Goal: Task Accomplishment & Management: Use online tool/utility

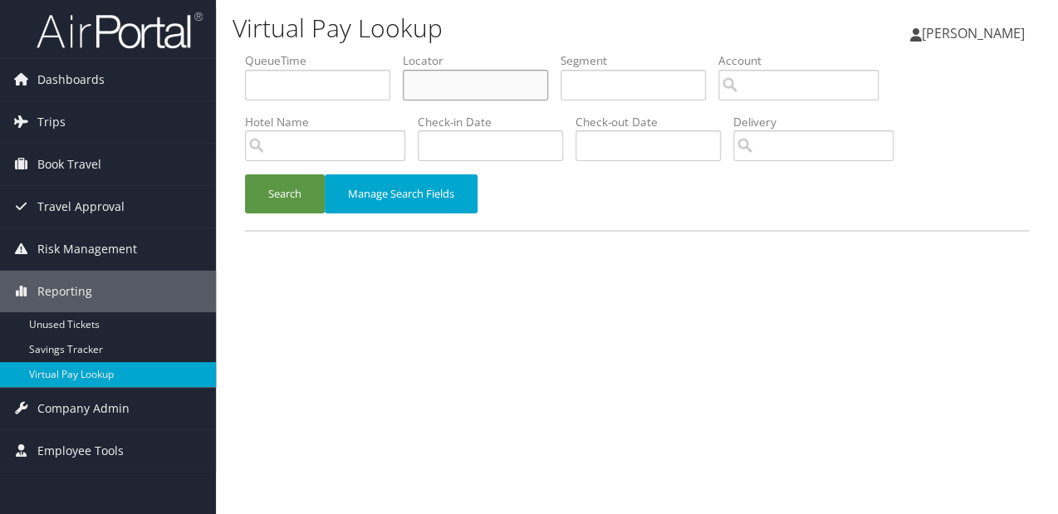
click at [414, 82] on input "text" at bounding box center [475, 85] width 145 height 31
paste input "HXUHFK"
type input "HXUHFK"
drag, startPoint x: 298, startPoint y: 192, endPoint x: 203, endPoint y: 68, distance: 156.3
click at [297, 192] on button "Search" at bounding box center [285, 193] width 80 height 39
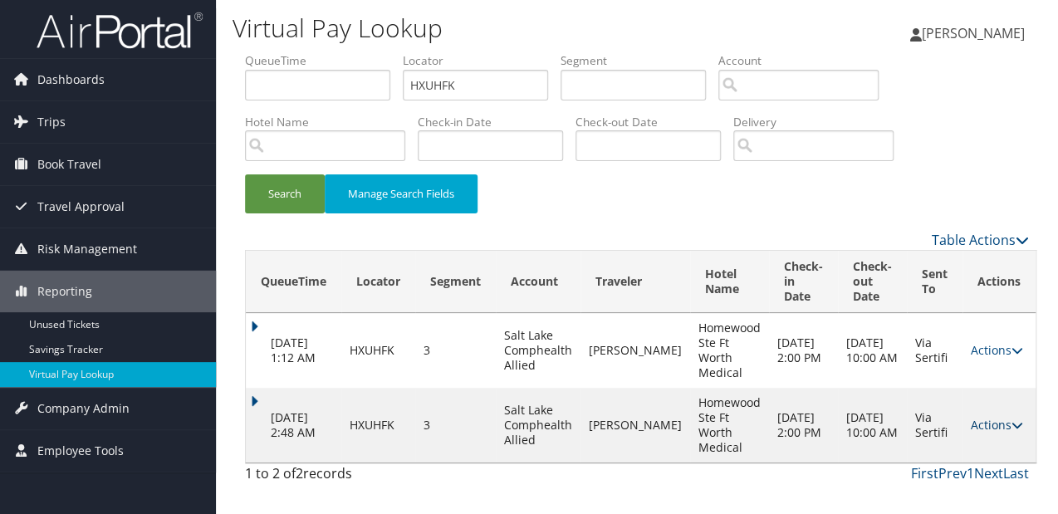
click at [985, 429] on link "Actions" at bounding box center [997, 425] width 52 height 16
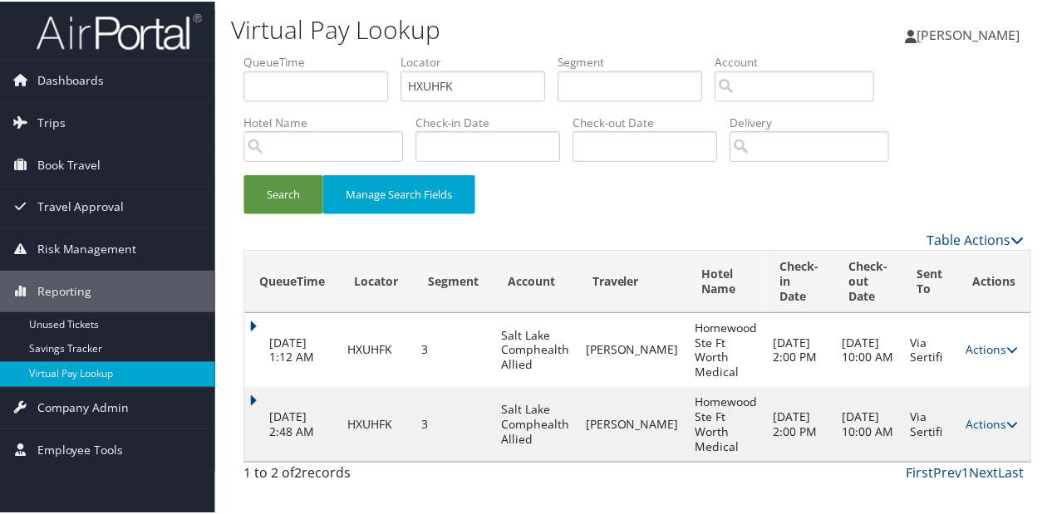
scroll to position [35, 0]
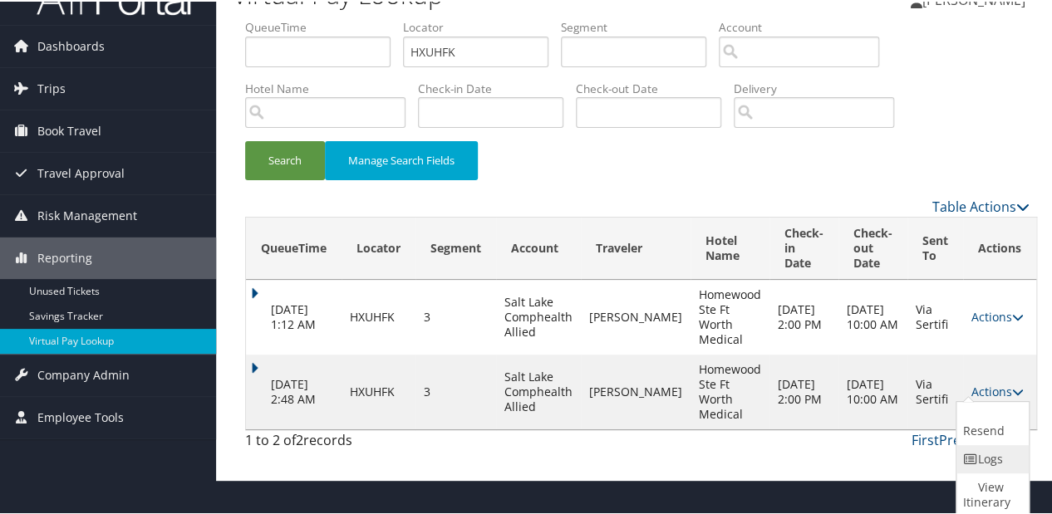
click at [988, 459] on link "Logs" at bounding box center [990, 458] width 68 height 28
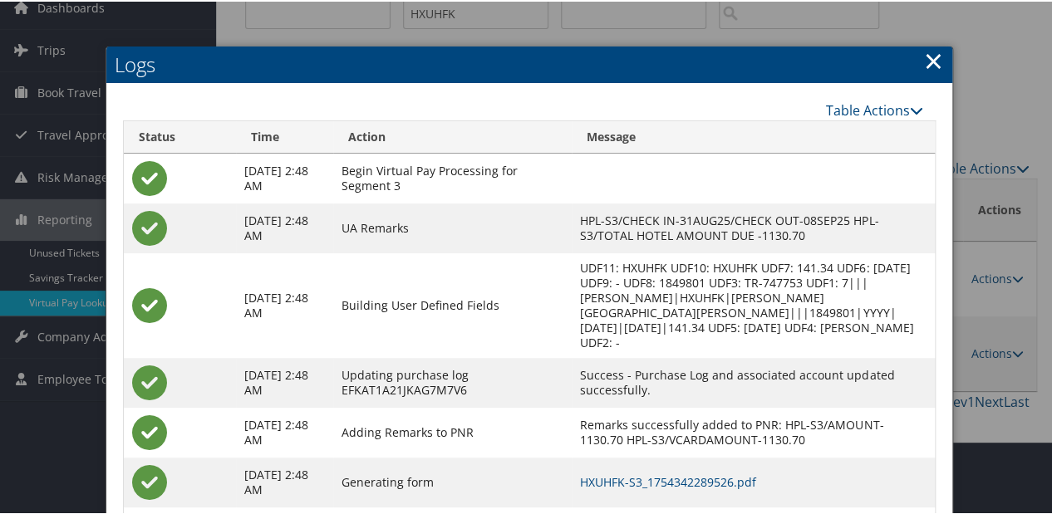
scroll to position [209, 0]
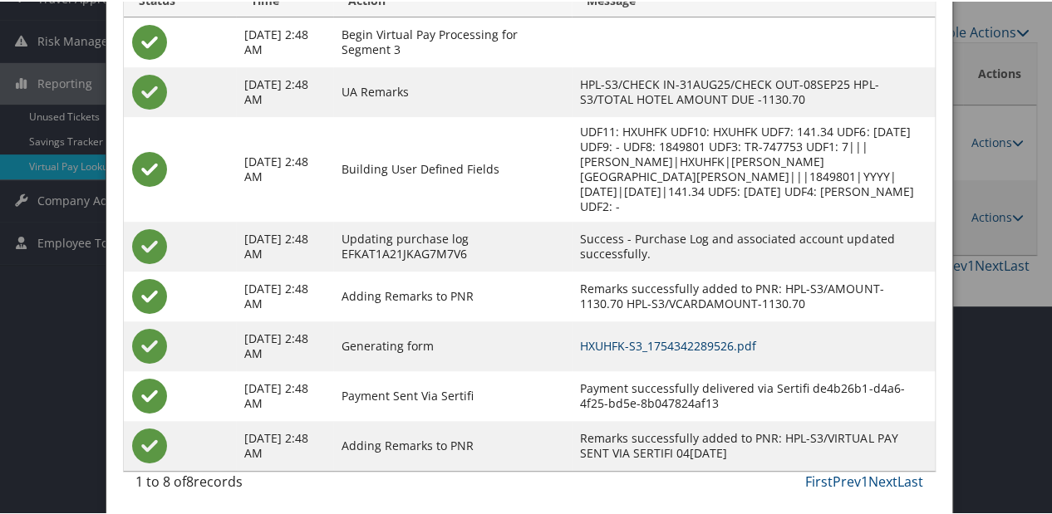
click at [692, 336] on link "HXUHFK-S3_1754342289526.pdf" at bounding box center [668, 344] width 176 height 16
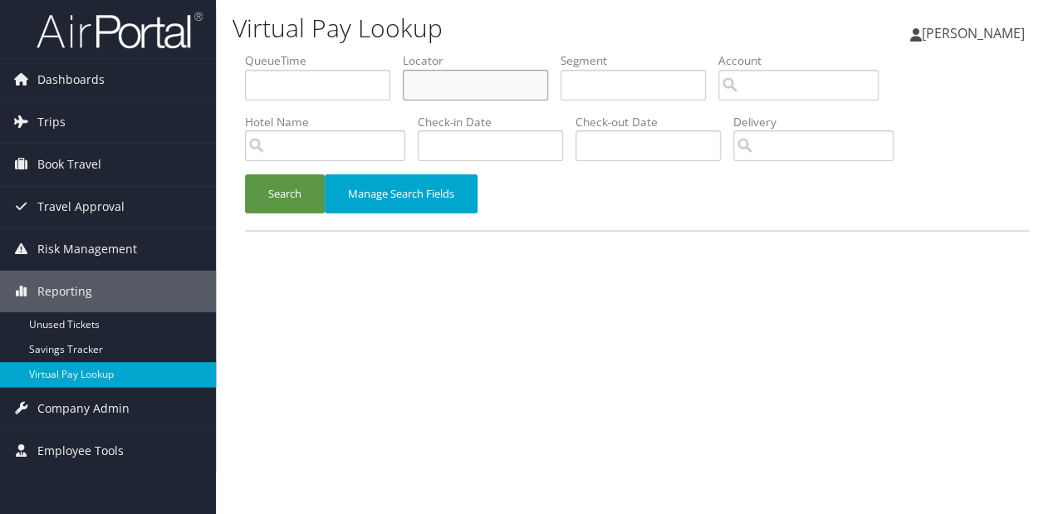
click at [452, 81] on input "text" at bounding box center [475, 85] width 145 height 31
paste input "IGCSMK"
click at [245, 174] on button "Search" at bounding box center [285, 193] width 80 height 39
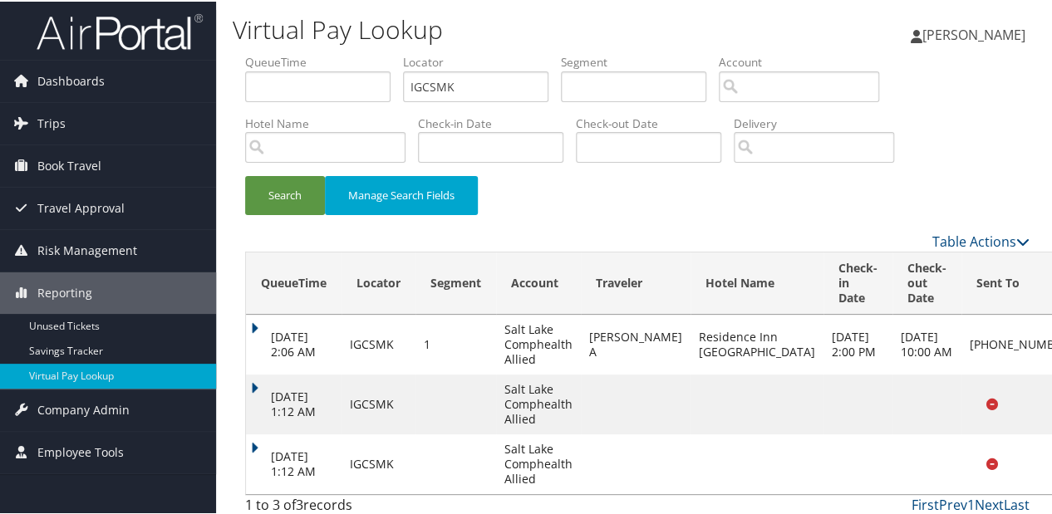
click at [841, 235] on div "Table Actions" at bounding box center [739, 240] width 582 height 20
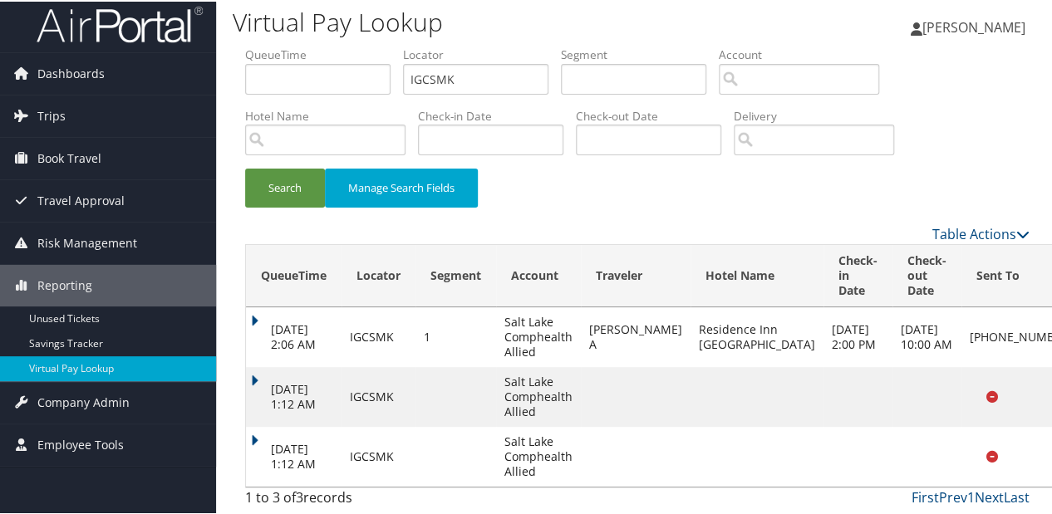
scroll to position [21, 0]
click at [253, 438] on td "[DATE] 1:12 AM" at bounding box center [294, 455] width 96 height 60
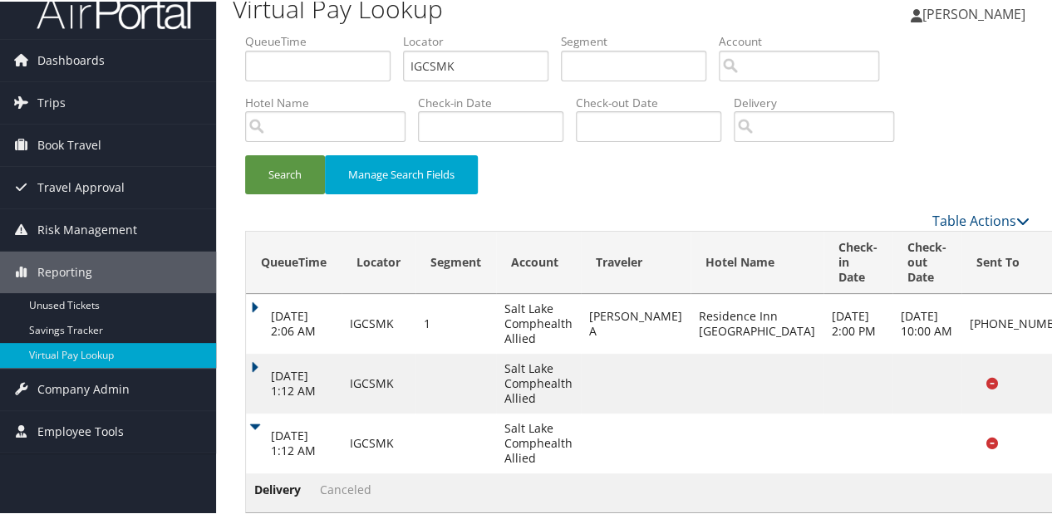
drag, startPoint x: 465, startPoint y: 60, endPoint x: 297, endPoint y: 80, distance: 169.0
click at [297, 32] on ul "QueueTime Locator IGCSMK Segment Account Traveler Hotel Name Check-in Date Chec…" at bounding box center [637, 32] width 784 height 0
paste input "YDQAIR"
type input "YDQAIR"
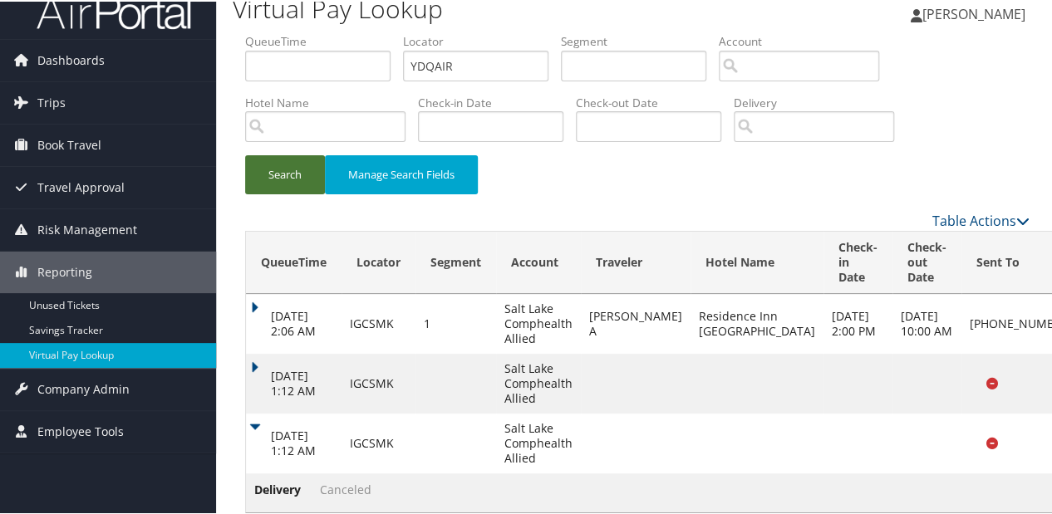
click at [288, 166] on button "Search" at bounding box center [285, 173] width 80 height 39
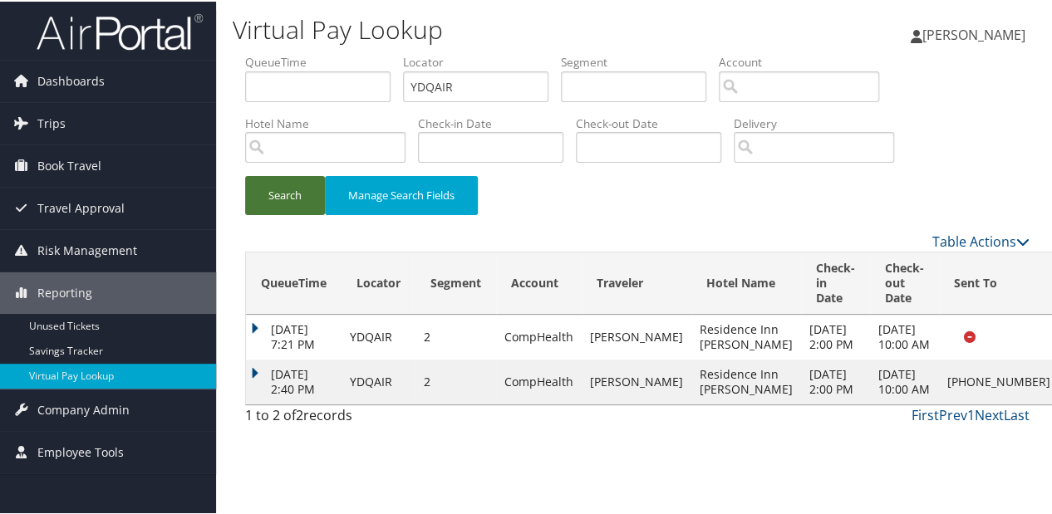
scroll to position [0, 0]
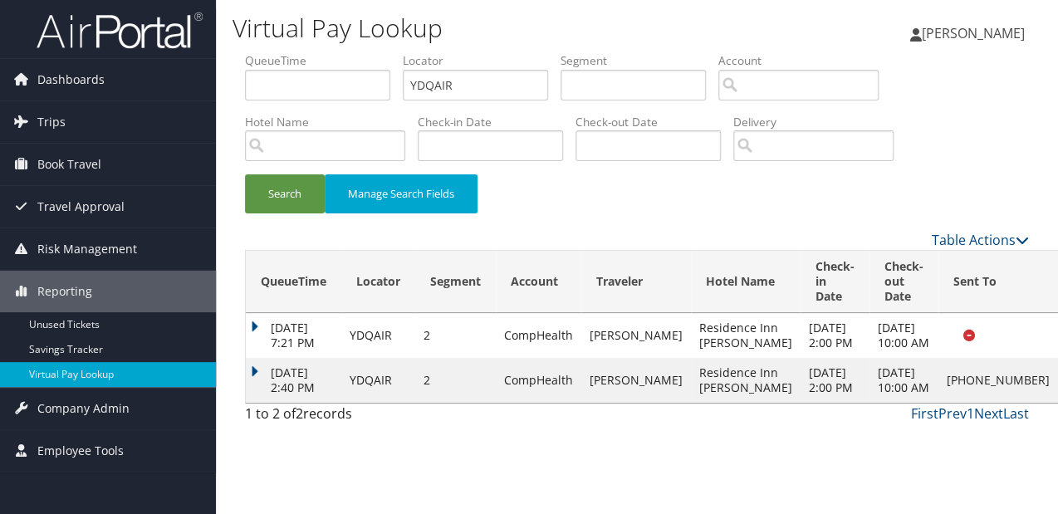
click at [252, 402] on td "Aug 29, 2025 2:40 PM" at bounding box center [294, 380] width 96 height 45
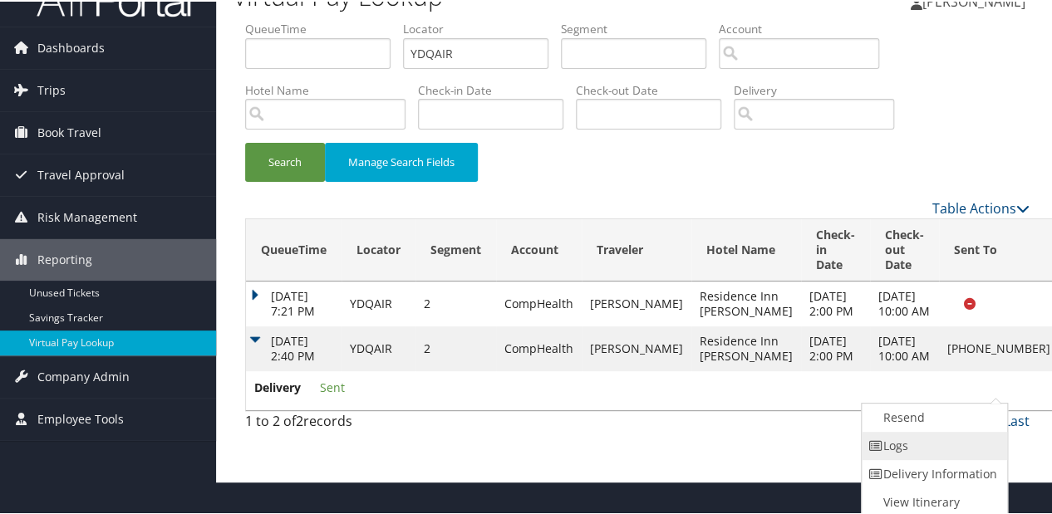
click at [927, 446] on link "Logs" at bounding box center [932, 444] width 142 height 28
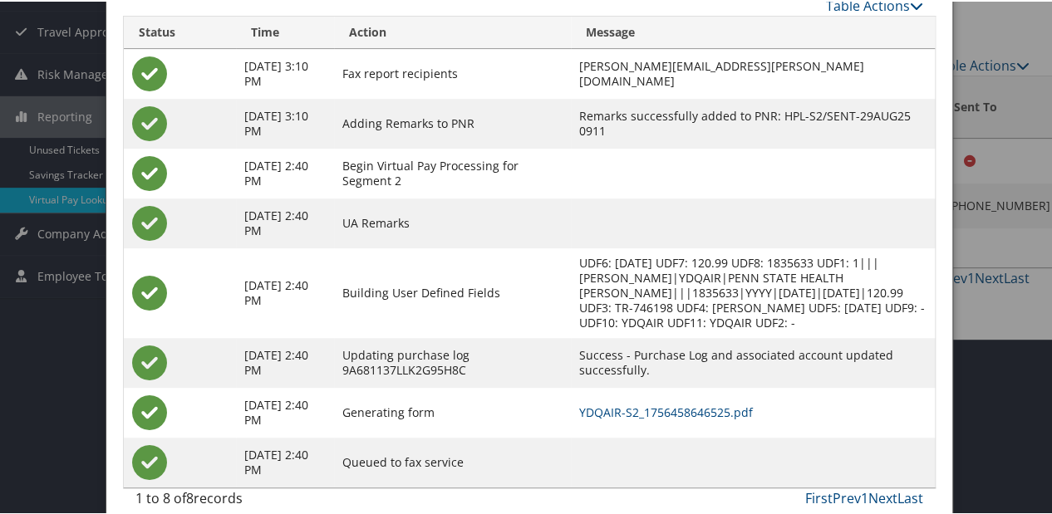
scroll to position [179, 0]
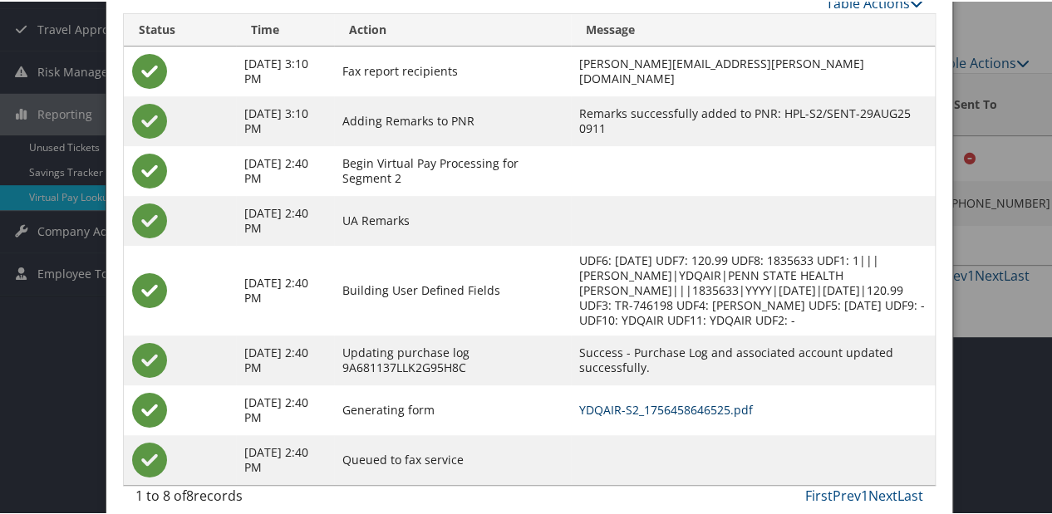
click at [602, 400] on link "YDQAIR-S2_1756458646525.pdf" at bounding box center [666, 408] width 174 height 16
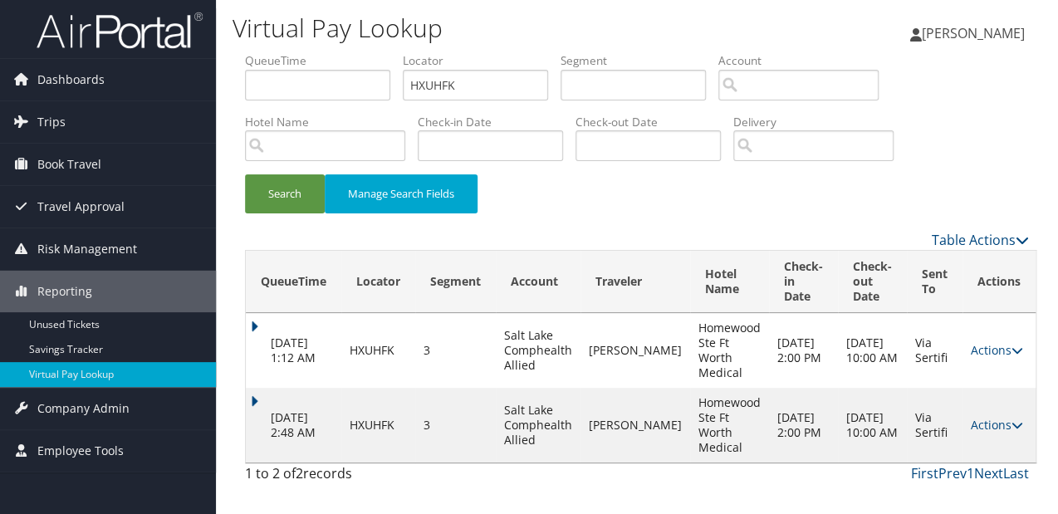
drag, startPoint x: 249, startPoint y: 397, endPoint x: 329, endPoint y: 398, distance: 79.7
click at [249, 397] on td "Aug 5, 2025 2:48 AM" at bounding box center [294, 425] width 96 height 75
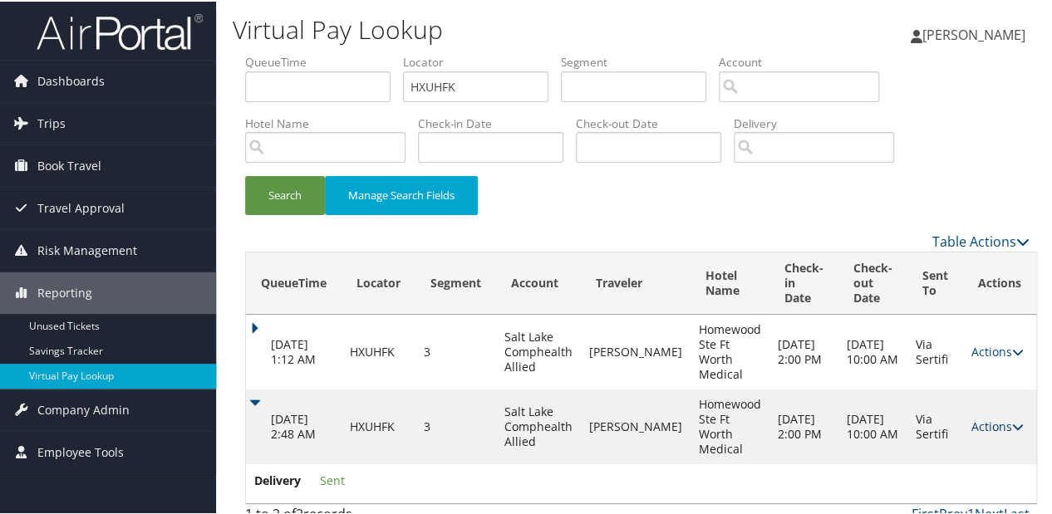
click at [971, 423] on link "Actions" at bounding box center [997, 425] width 52 height 16
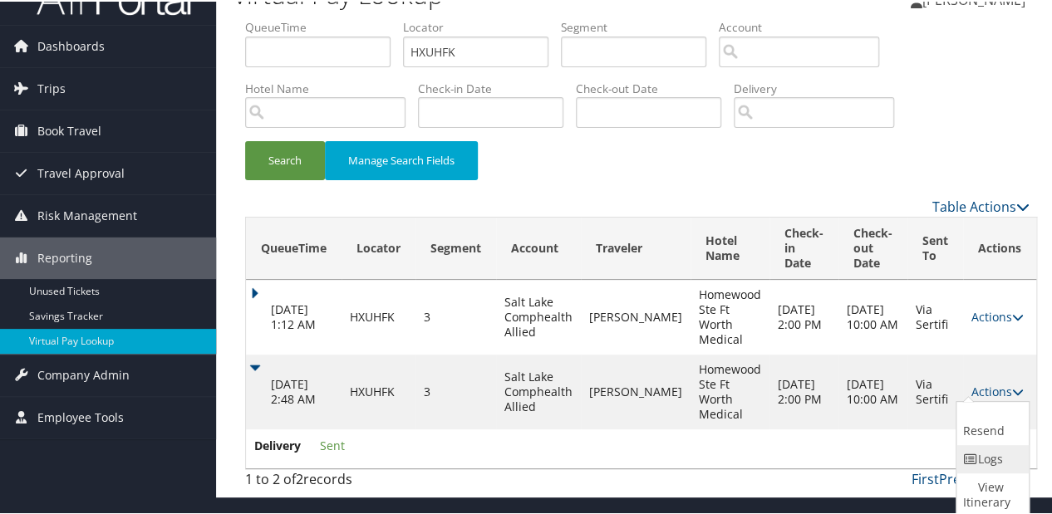
click at [980, 456] on link "Logs" at bounding box center [990, 458] width 68 height 28
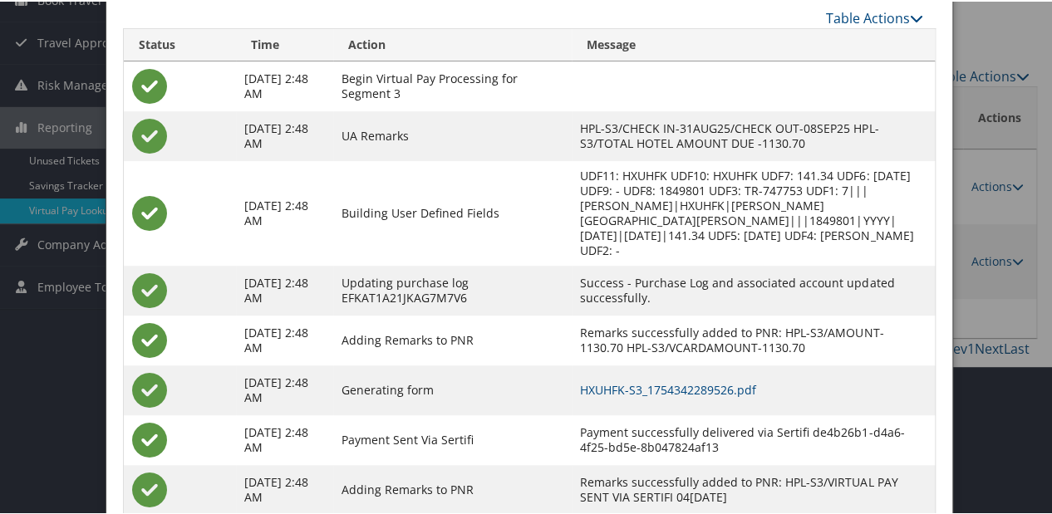
scroll to position [209, 0]
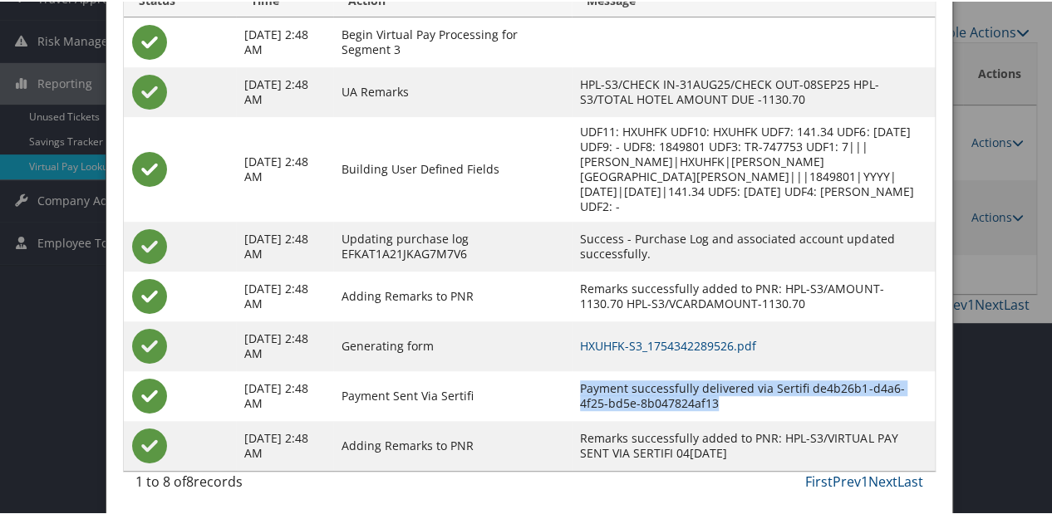
drag, startPoint x: 746, startPoint y: 405, endPoint x: 594, endPoint y: 390, distance: 152.7
click at [594, 390] on td "Payment successfully delivered via Sertifi de4b26b1-d4a6-4f25-bd5e-8b047824af13" at bounding box center [752, 395] width 362 height 50
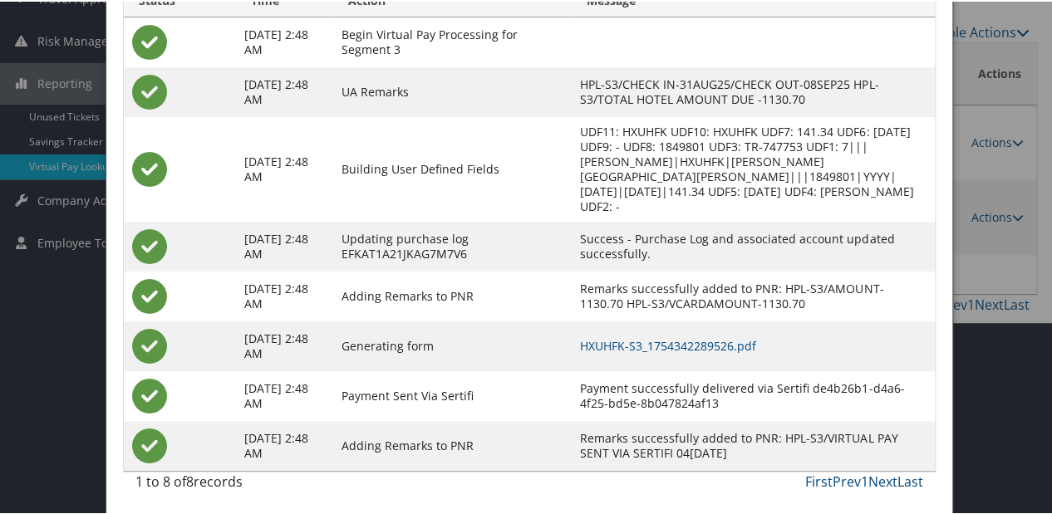
drag, startPoint x: 594, startPoint y: 390, endPoint x: 550, endPoint y: 366, distance: 50.2
click at [531, 370] on td "Payment Sent Via Sertifi" at bounding box center [452, 395] width 238 height 50
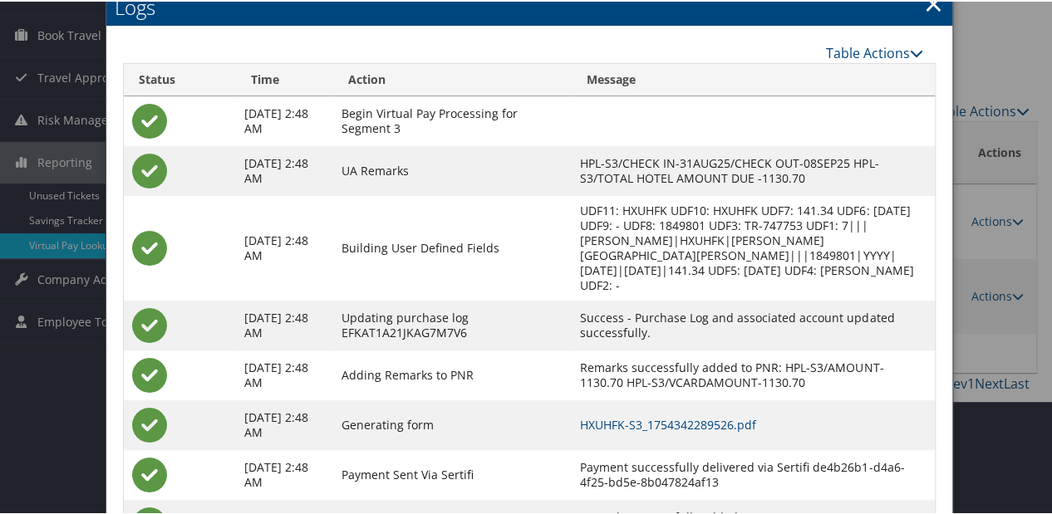
scroll to position [0, 0]
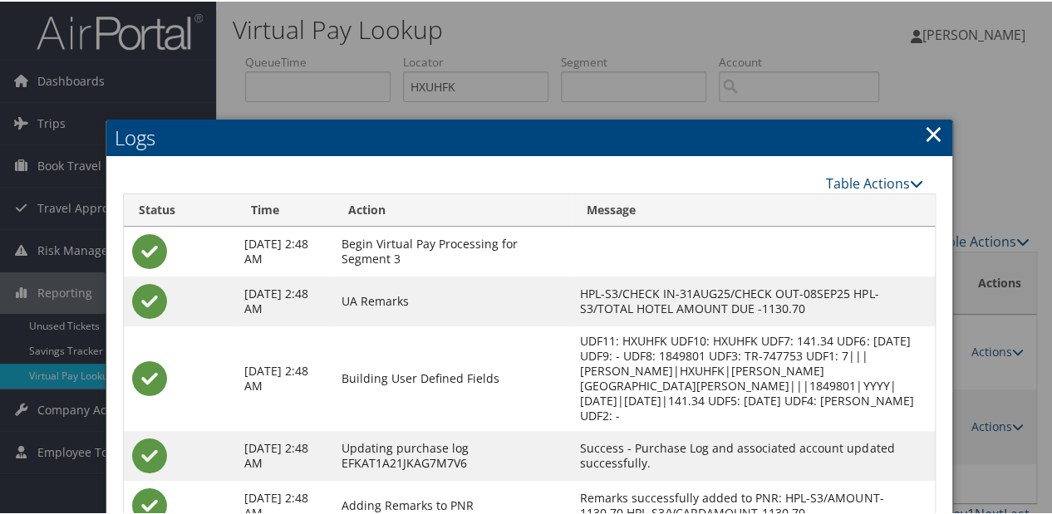
click at [915, 123] on h2 "Logs" at bounding box center [528, 136] width 845 height 37
click at [927, 130] on link "×" at bounding box center [933, 131] width 19 height 33
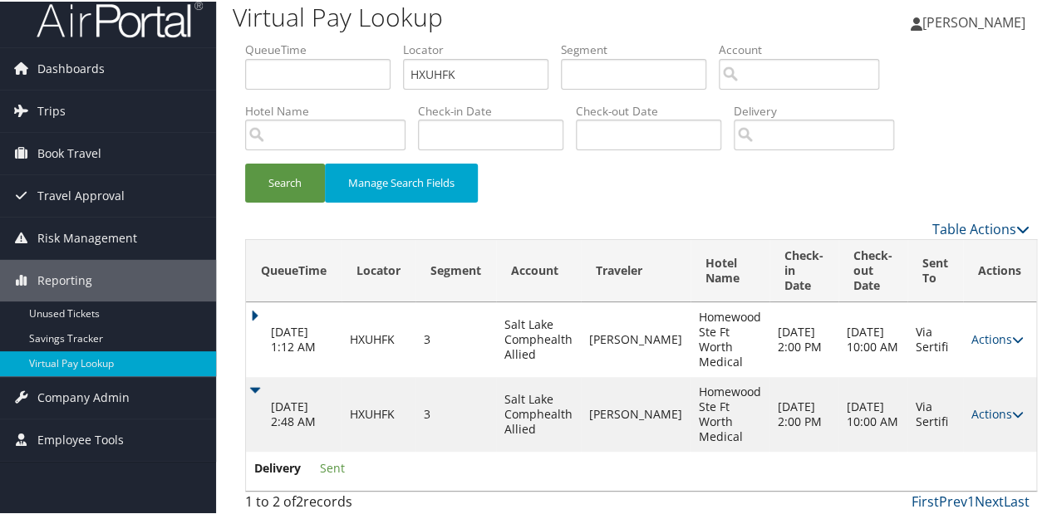
scroll to position [16, 0]
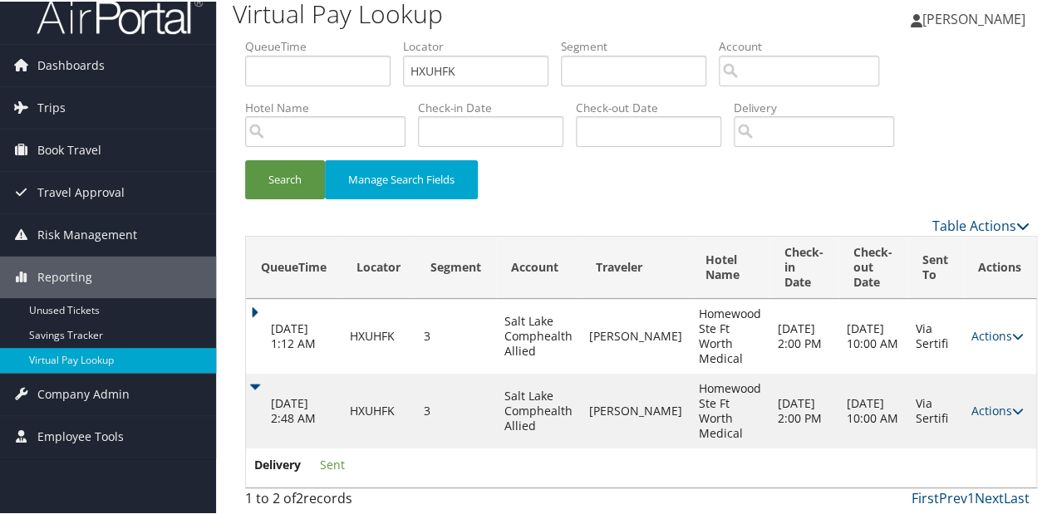
click at [253, 385] on td "Aug 5, 2025 2:48 AM" at bounding box center [294, 409] width 96 height 75
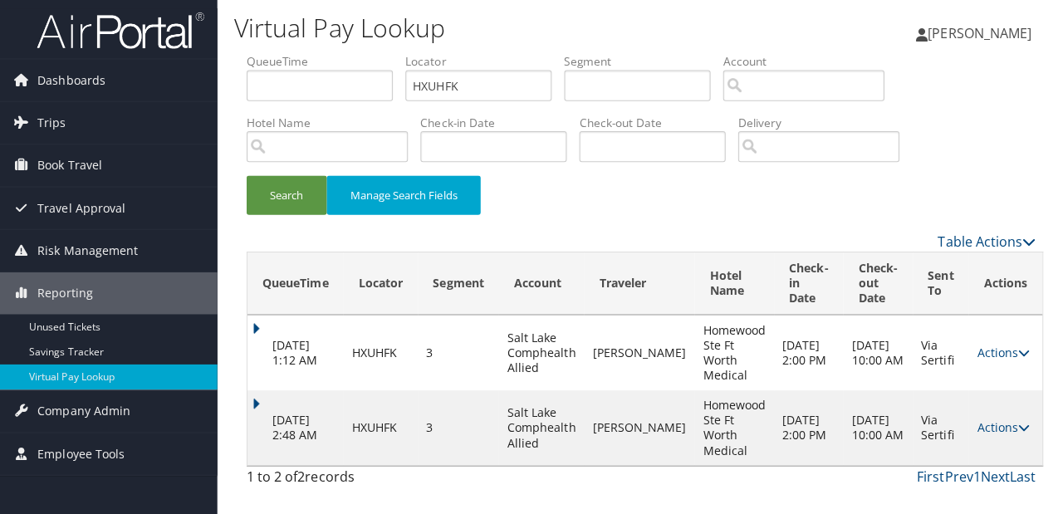
scroll to position [0, 0]
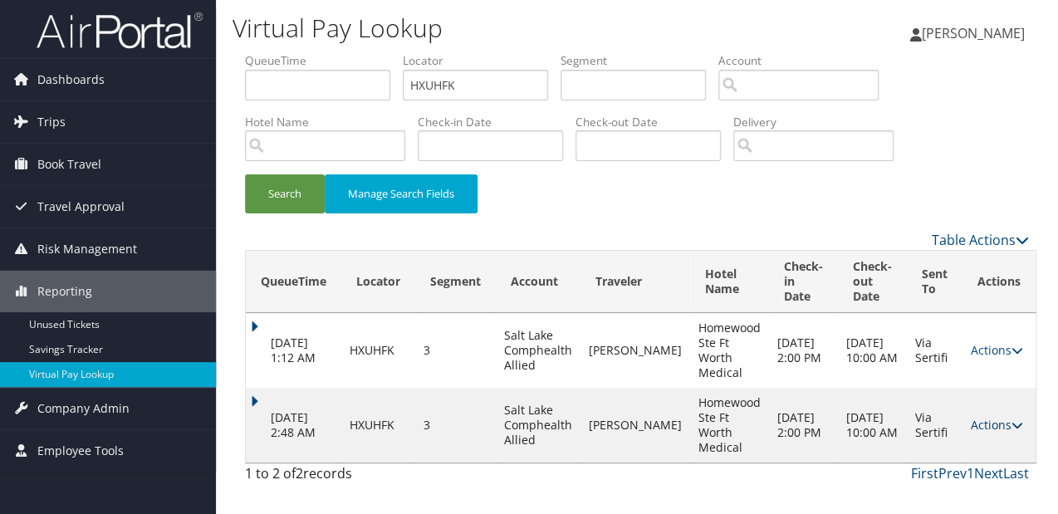
click at [971, 425] on link "Actions" at bounding box center [997, 425] width 52 height 16
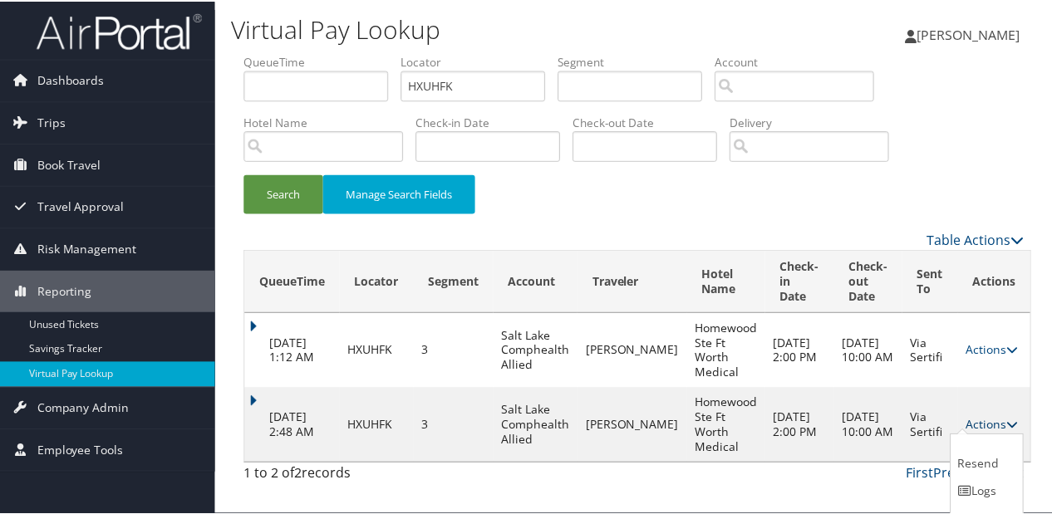
scroll to position [35, 0]
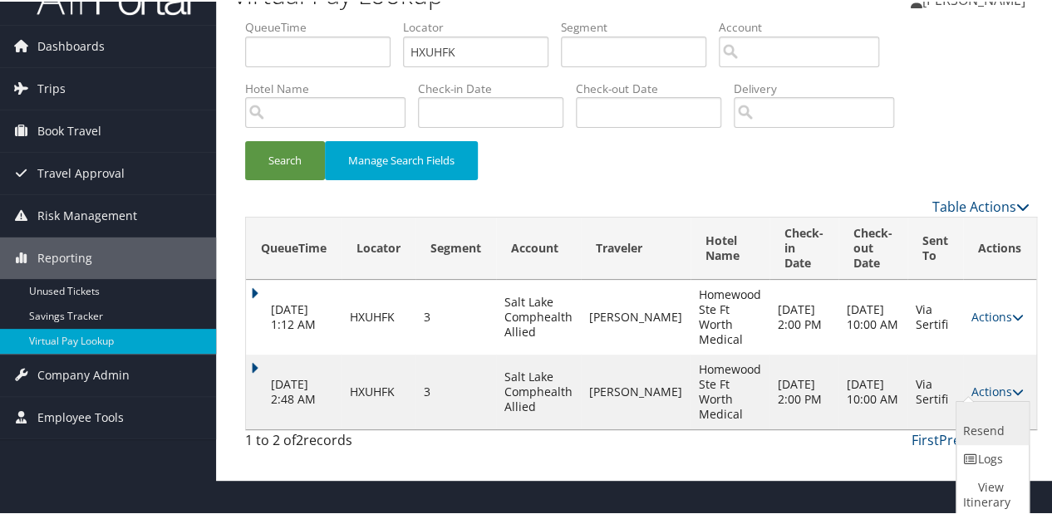
click at [978, 423] on link "Resend" at bounding box center [990, 421] width 68 height 43
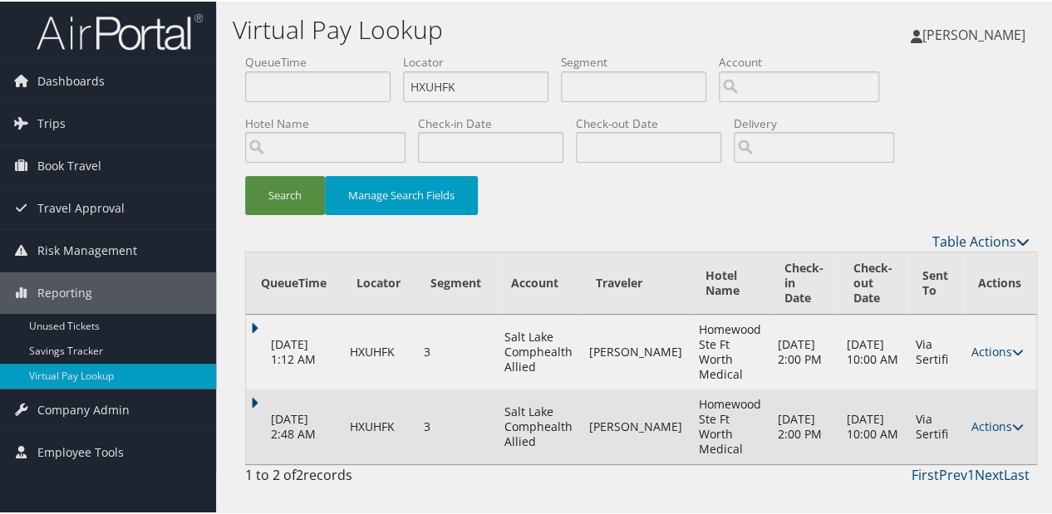
scroll to position [0, 0]
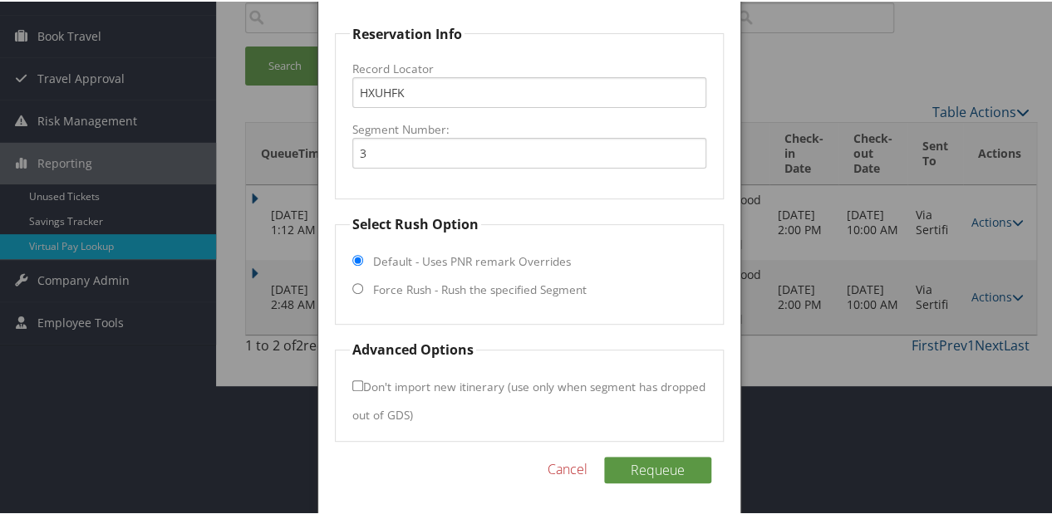
click at [388, 284] on label "Force Rush - Rush the specified Segment" at bounding box center [479, 288] width 213 height 17
click at [363, 284] on input "Force Rush - Rush the specified Segment" at bounding box center [357, 287] width 11 height 11
radio input "true"
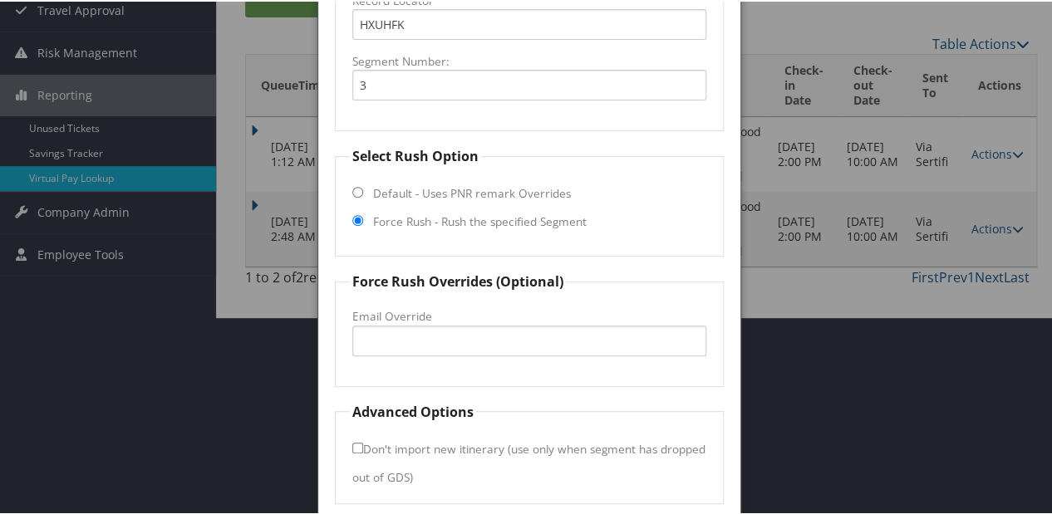
scroll to position [259, 0]
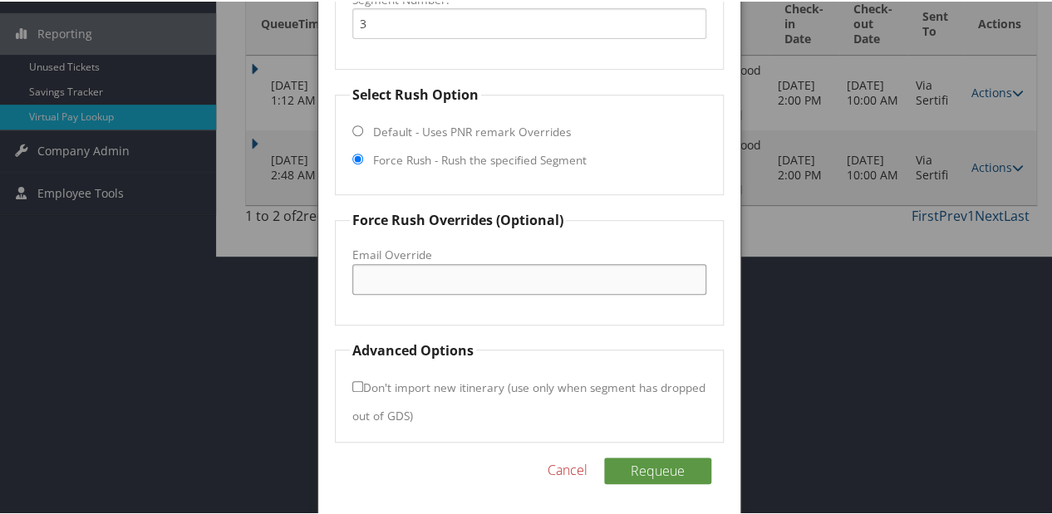
click at [385, 288] on input "Email Override" at bounding box center [529, 277] width 354 height 31
type input "f"
click at [402, 276] on input "delacruc@raymondteam.com" at bounding box center [529, 277] width 354 height 31
drag, startPoint x: 407, startPoint y: 276, endPoint x: 356, endPoint y: 279, distance: 50.8
click at [356, 279] on input "delacruce@raymondteam.com" at bounding box center [529, 277] width 354 height 31
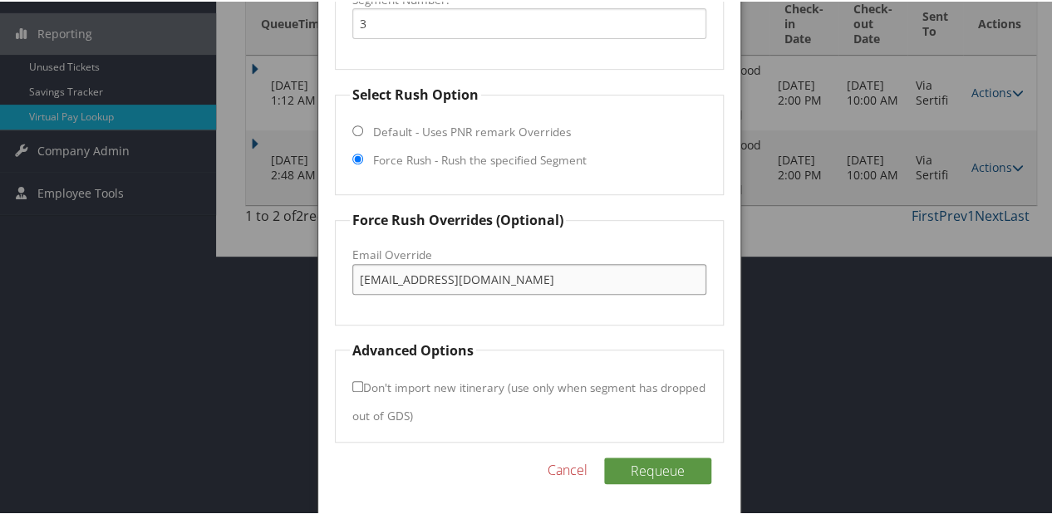
click at [399, 287] on input "delacruce@raymondteam.com" at bounding box center [529, 277] width 354 height 31
click at [401, 275] on input "delacruce@raymondteam.com" at bounding box center [529, 277] width 354 height 31
click at [407, 273] on input "delacruze@raymondteam.com" at bounding box center [529, 277] width 354 height 31
type input "delacruz@raymondteam.com"
click at [682, 467] on button "Requeue" at bounding box center [657, 469] width 107 height 27
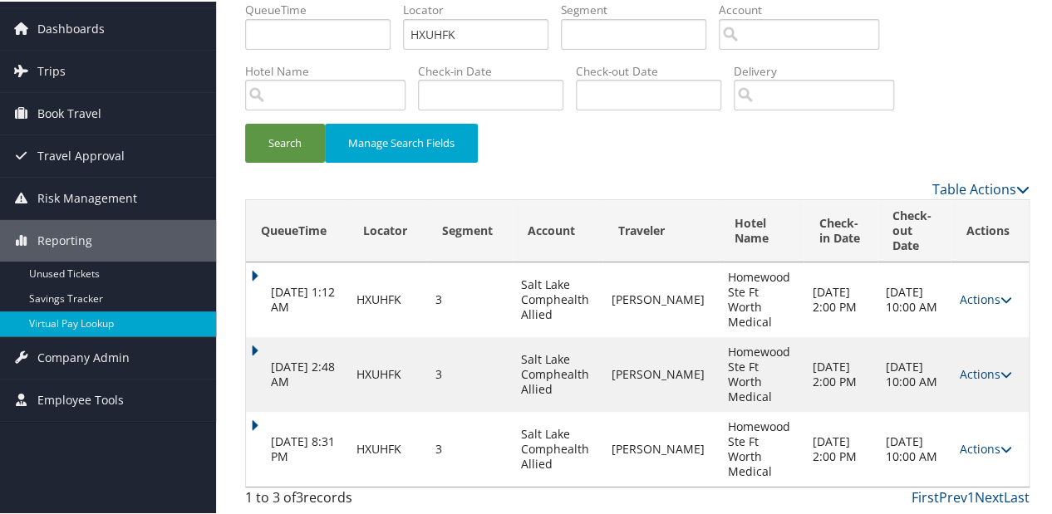
scroll to position [7, 0]
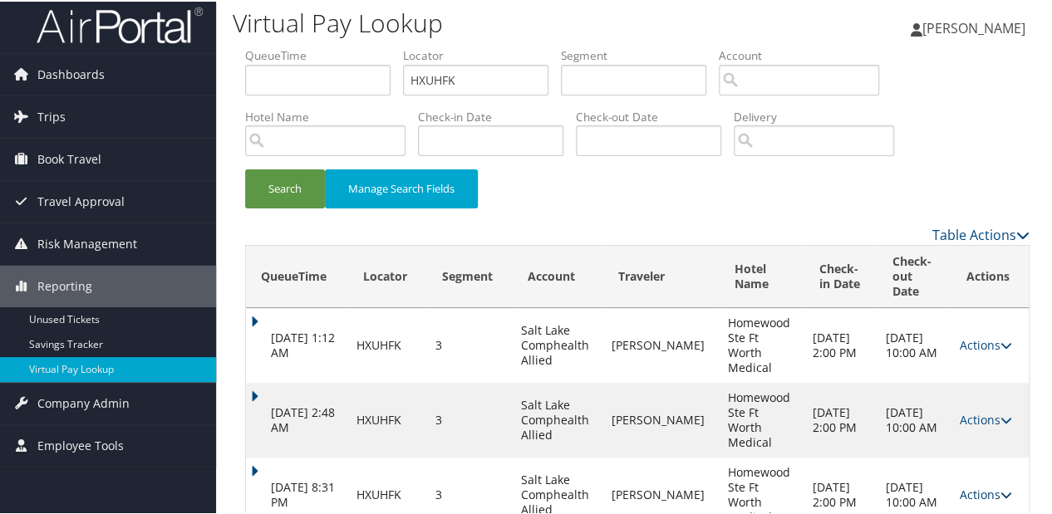
click at [999, 488] on icon at bounding box center [1005, 494] width 12 height 12
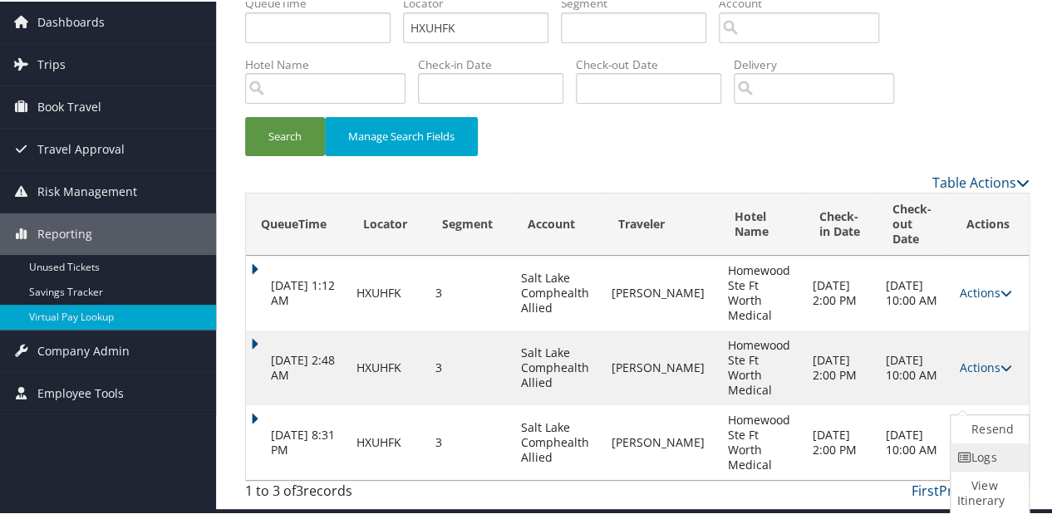
click at [972, 457] on link "Logs" at bounding box center [987, 456] width 74 height 28
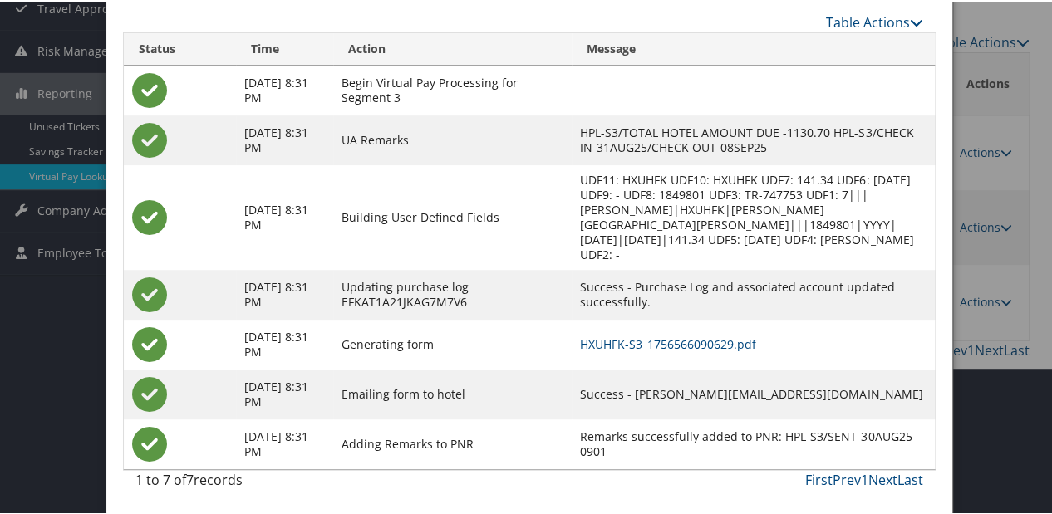
scroll to position [198, 0]
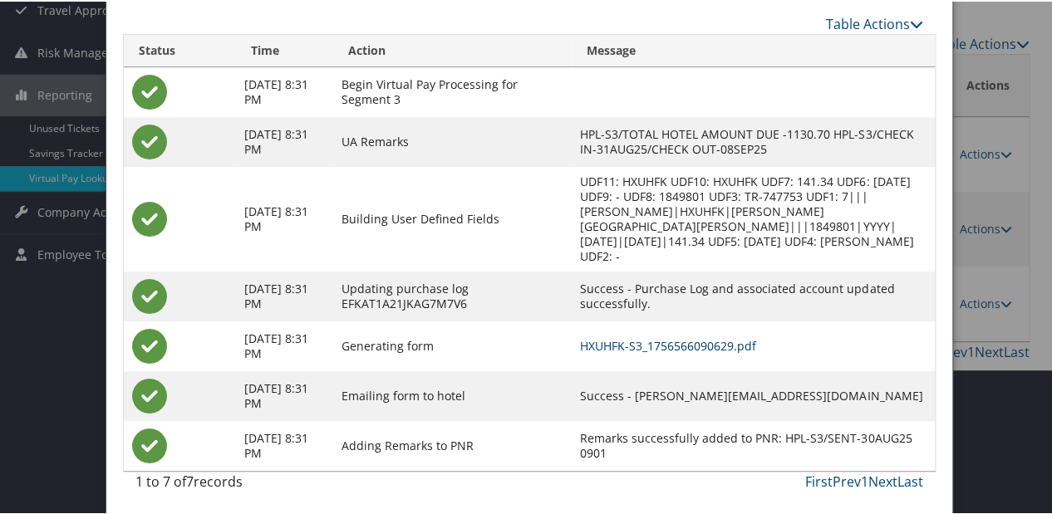
click at [631, 341] on link "HXUHFK-S3_1756566090629.pdf" at bounding box center [668, 344] width 176 height 16
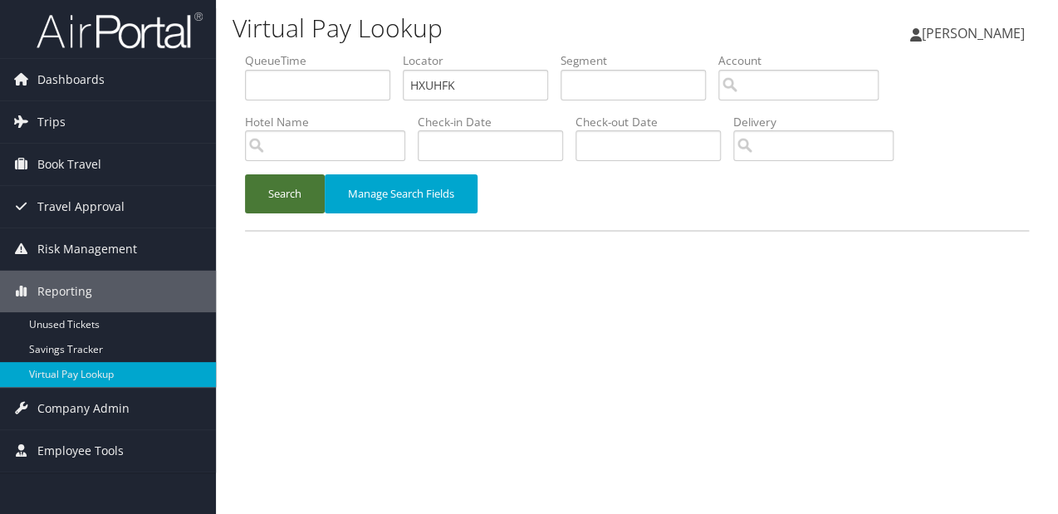
click at [287, 183] on button "Search" at bounding box center [285, 193] width 80 height 39
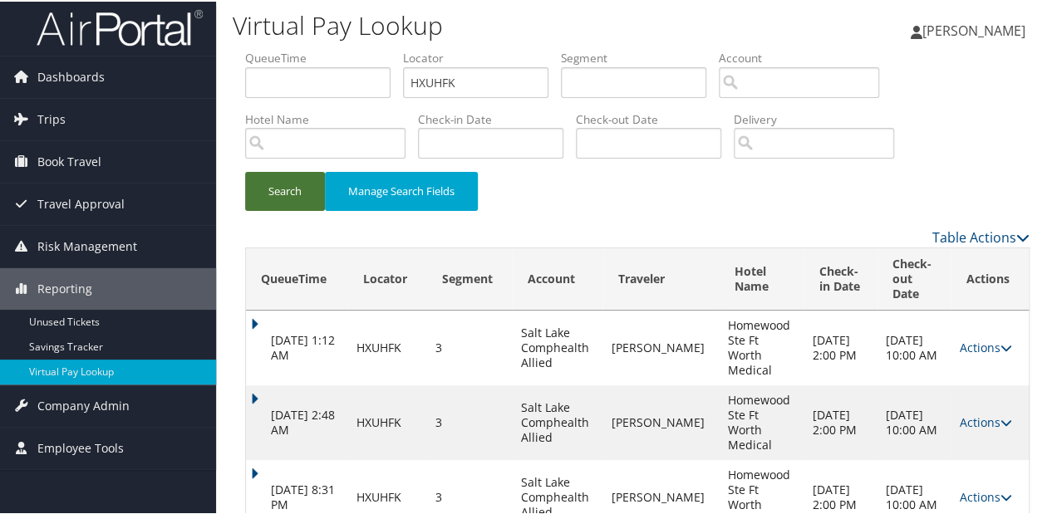
scroll to position [7, 0]
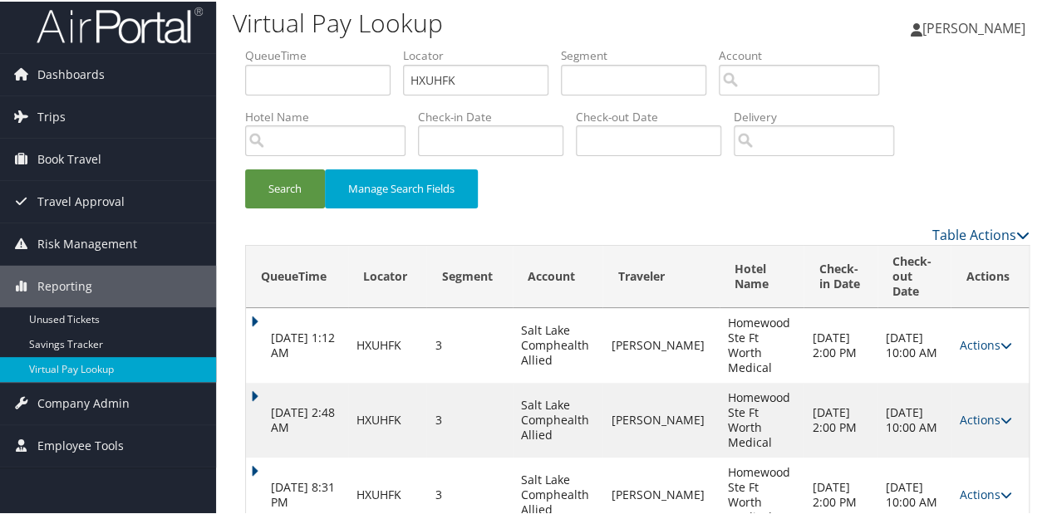
click at [238, 447] on div "QueueTime Locator HXUHFK Segment Account Traveler Hotel Name Check-in Date Chec…" at bounding box center [637, 303] width 809 height 514
drag, startPoint x: 253, startPoint y: 434, endPoint x: 378, endPoint y: 391, distance: 132.4
click at [253, 456] on td "Aug 30, 2025 8:31 PM" at bounding box center [297, 493] width 102 height 75
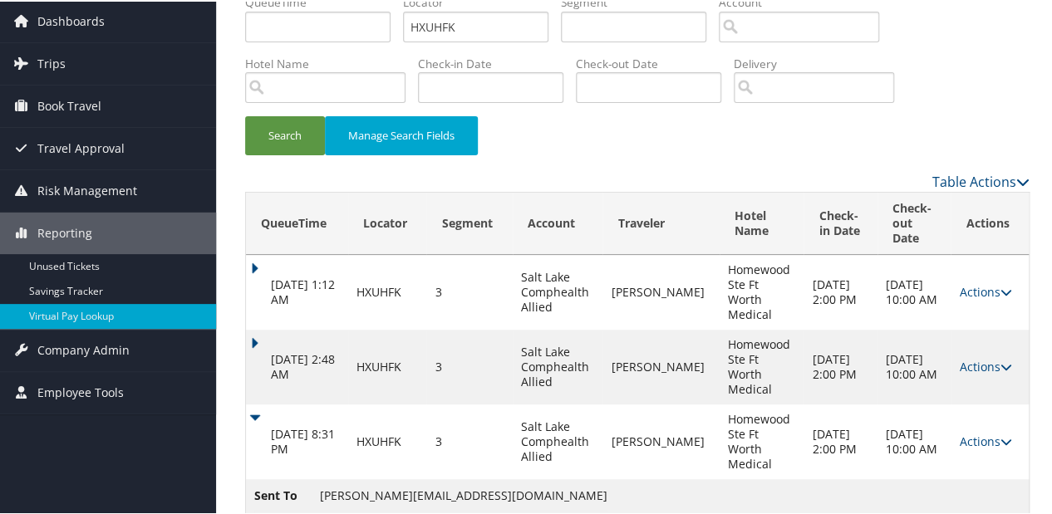
scroll to position [76, 0]
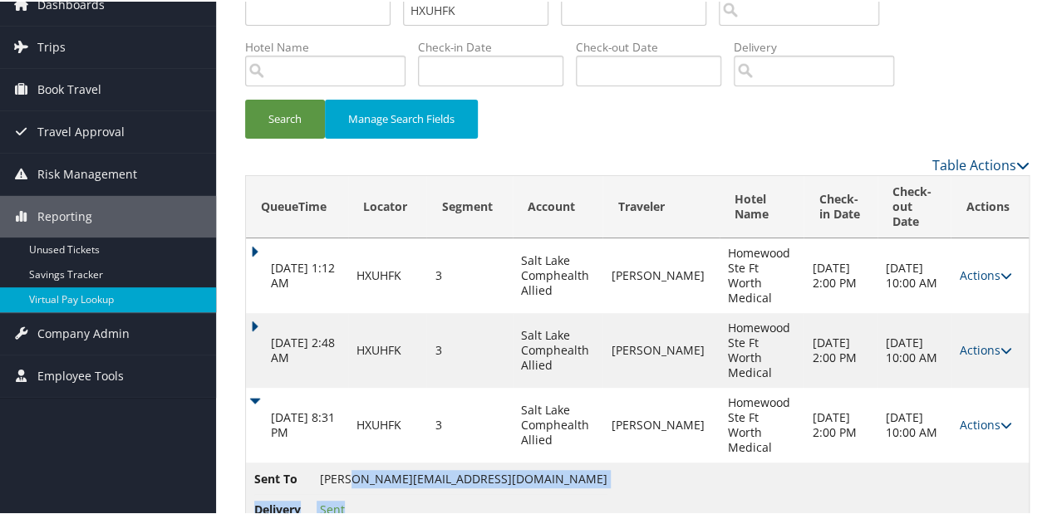
drag, startPoint x: 481, startPoint y: 425, endPoint x: 344, endPoint y: 432, distance: 137.2
click at [344, 461] on td "Sent To delacruz@raymondteam.com Delivery Sent" at bounding box center [637, 496] width 782 height 71
drag, startPoint x: 344, startPoint y: 432, endPoint x: 308, endPoint y: 434, distance: 35.8
click at [308, 468] on span "Sent To" at bounding box center [285, 477] width 62 height 18
click at [323, 469] on span "delacruz@raymondteam.com" at bounding box center [463, 477] width 287 height 16
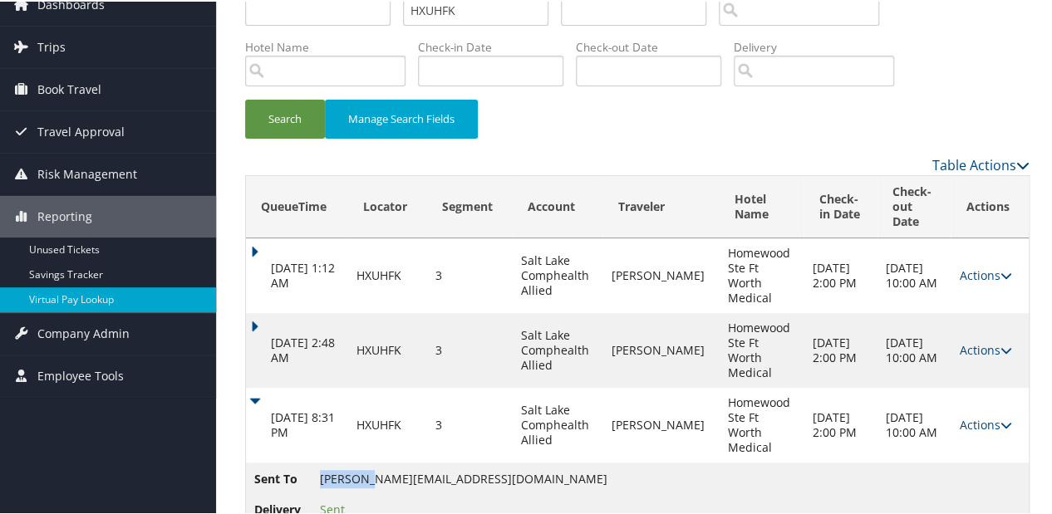
drag, startPoint x: 323, startPoint y: 429, endPoint x: 358, endPoint y: 429, distance: 34.9
click at [358, 469] on span "delacruz@raymondteam.com" at bounding box center [463, 477] width 287 height 16
drag, startPoint x: 358, startPoint y: 429, endPoint x: 323, endPoint y: 429, distance: 34.9
click at [323, 469] on span "delacruz@raymondteam.com" at bounding box center [463, 477] width 287 height 16
drag, startPoint x: 317, startPoint y: 429, endPoint x: 478, endPoint y: 432, distance: 160.3
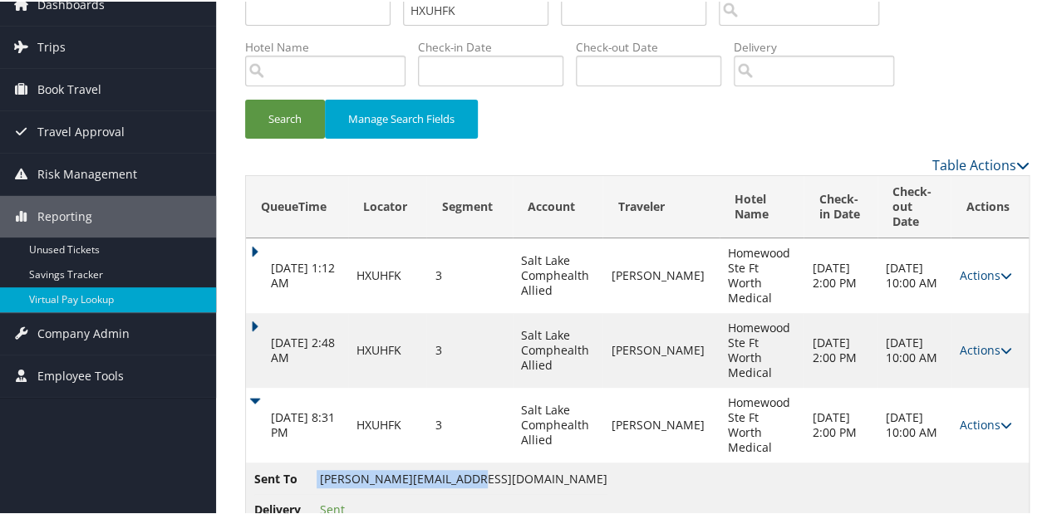
click at [478, 468] on li "Sent To delacruz@raymondteam.com" at bounding box center [430, 480] width 353 height 25
copy li "delacruz@raymondteam.com"
drag, startPoint x: 969, startPoint y: 381, endPoint x: 941, endPoint y: 390, distance: 28.6
click at [969, 415] on link "Actions" at bounding box center [985, 423] width 52 height 16
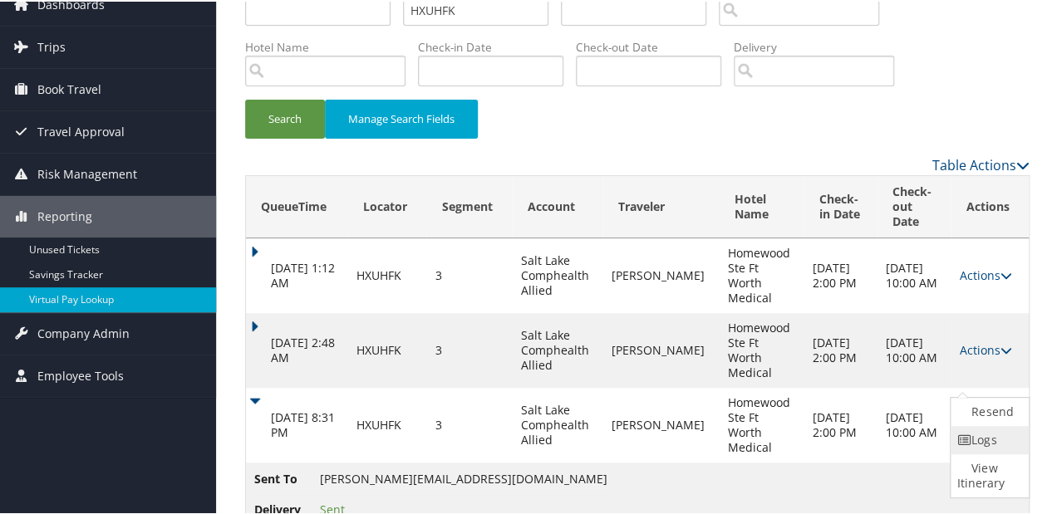
click at [967, 444] on icon at bounding box center [964, 439] width 15 height 12
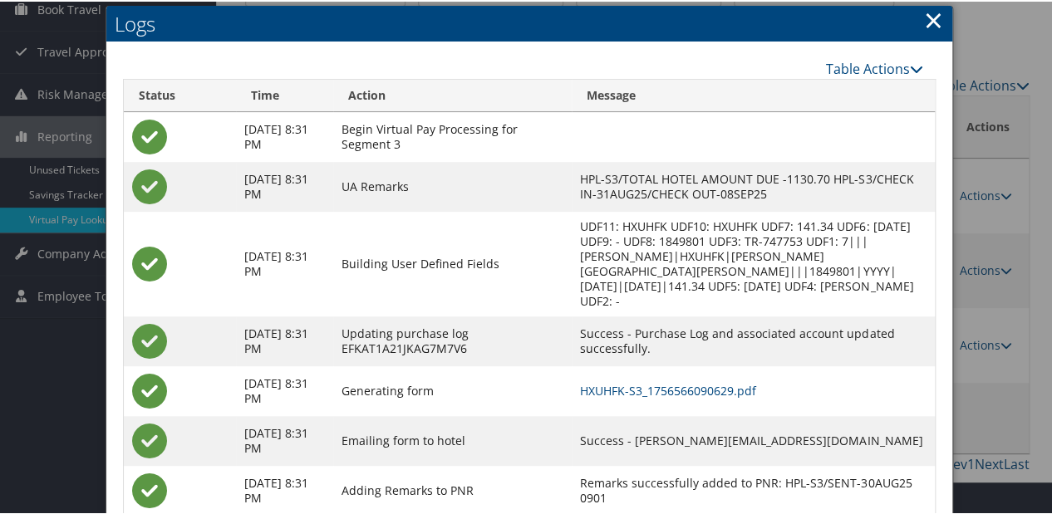
scroll to position [202, 0]
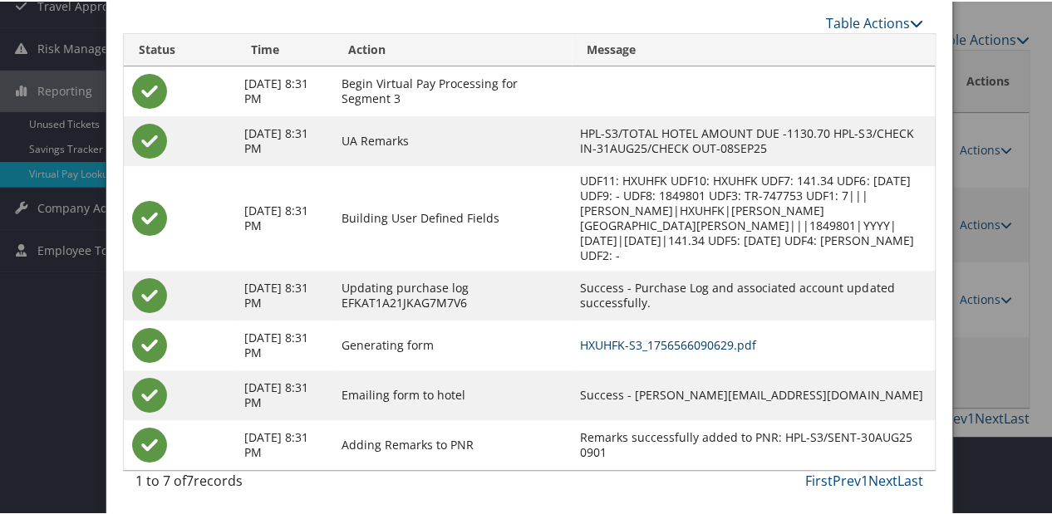
click at [699, 343] on link "HXUHFK-S3_1756566090629.pdf" at bounding box center [668, 344] width 176 height 16
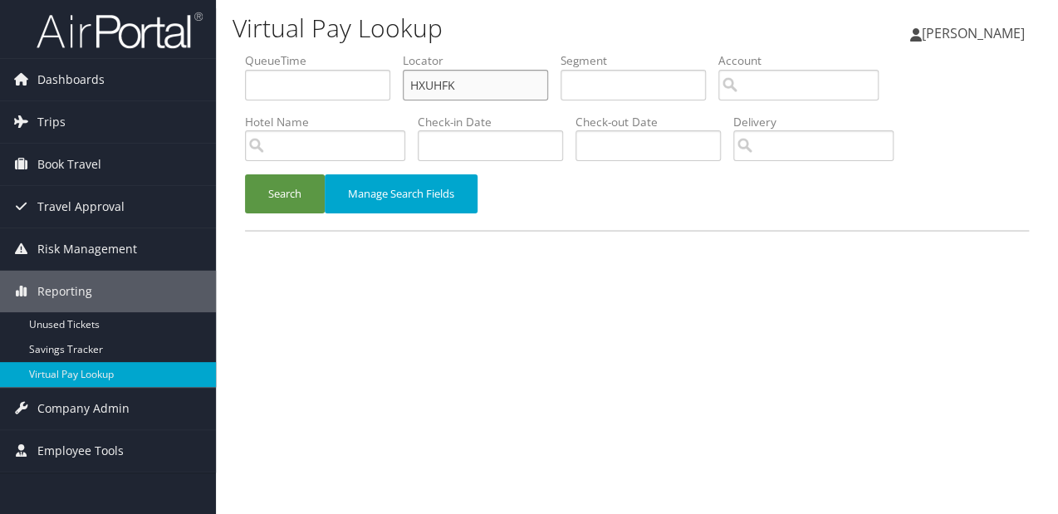
drag, startPoint x: 473, startPoint y: 83, endPoint x: 290, endPoint y: 123, distance: 187.0
click at [278, 52] on ul "QueueTime Locator HXUHFK Segment Account Traveler Hotel Name Check-in Date Chec…" at bounding box center [637, 52] width 784 height 0
paste input "HDLXTU"
type input "HDLXTU"
click at [245, 174] on button "Search" at bounding box center [285, 193] width 80 height 39
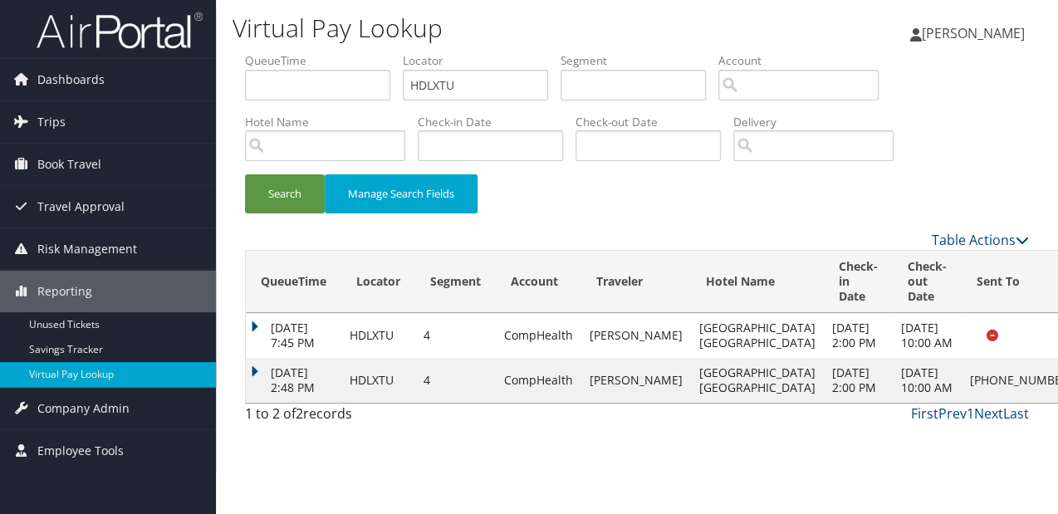
click at [773, 513] on html "Menu Dashboards ► AirPortal 360™ (Manager) My Travel Dashboard Trips ► Airtiner…" at bounding box center [529, 257] width 1058 height 514
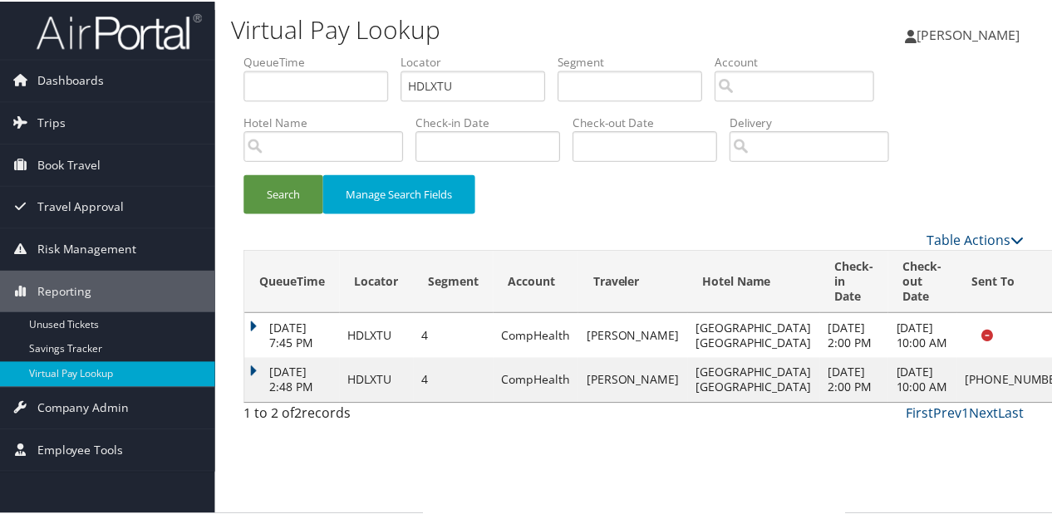
scroll to position [33, 0]
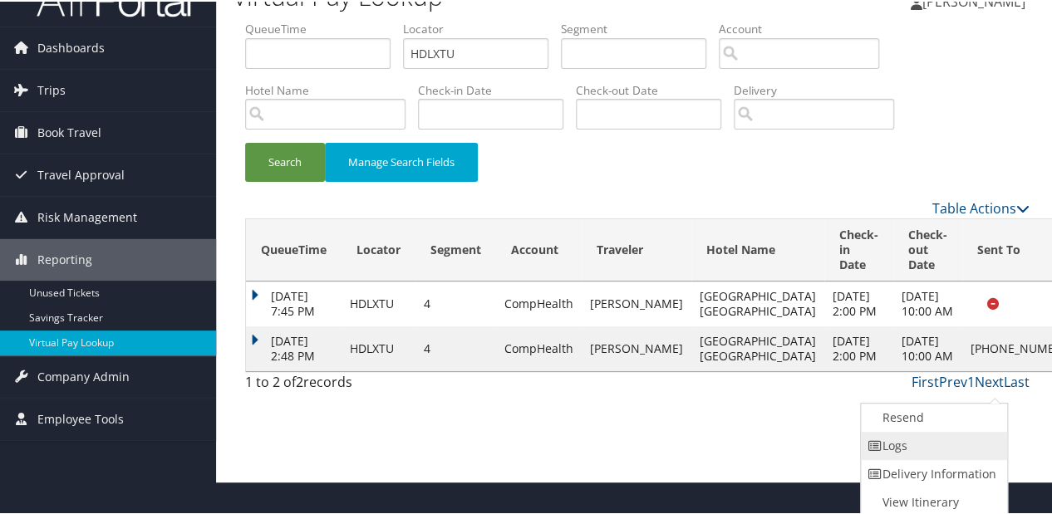
click at [967, 439] on link "Logs" at bounding box center [932, 444] width 142 height 28
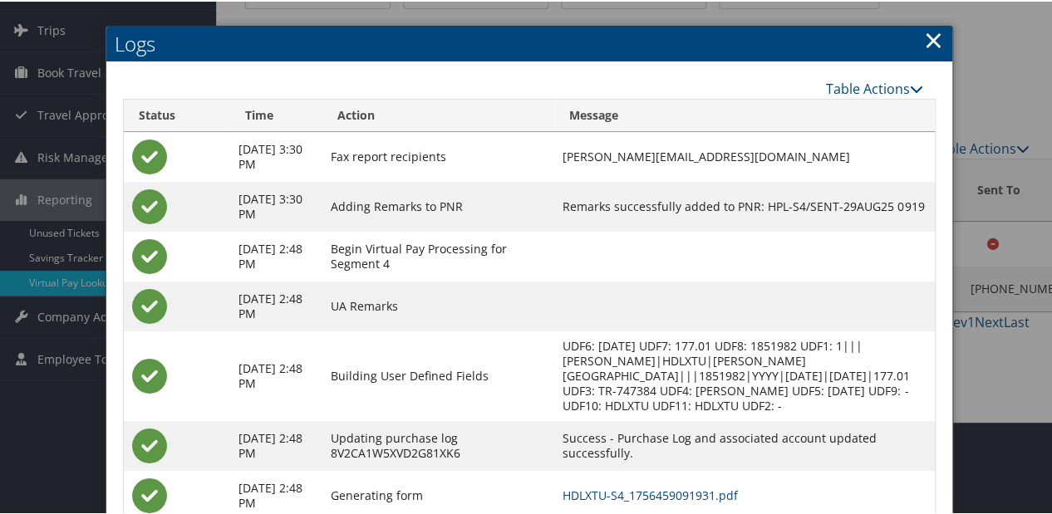
scroll to position [194, 0]
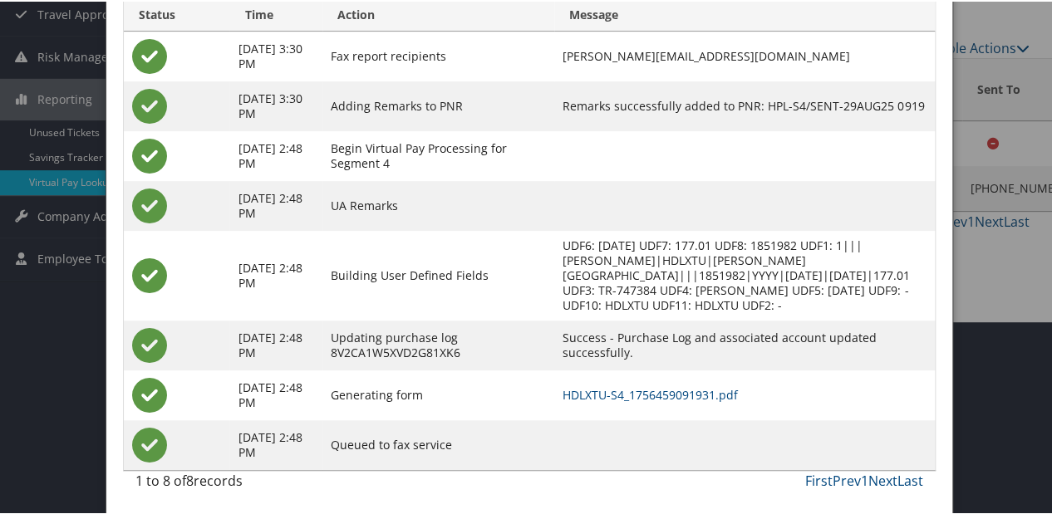
click at [611, 402] on td "HDLXTU-S4_1756459091931.pdf" at bounding box center [744, 394] width 380 height 50
click at [611, 396] on link "HDLXTU-S4_1756459091931.pdf" at bounding box center [649, 393] width 175 height 16
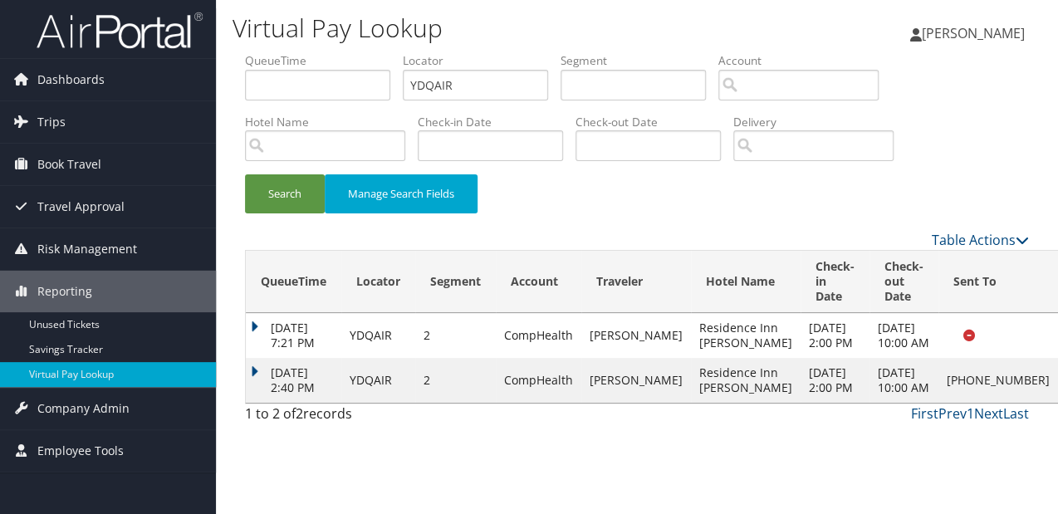
click at [246, 402] on td "[DATE] 2:40 PM" at bounding box center [294, 380] width 96 height 45
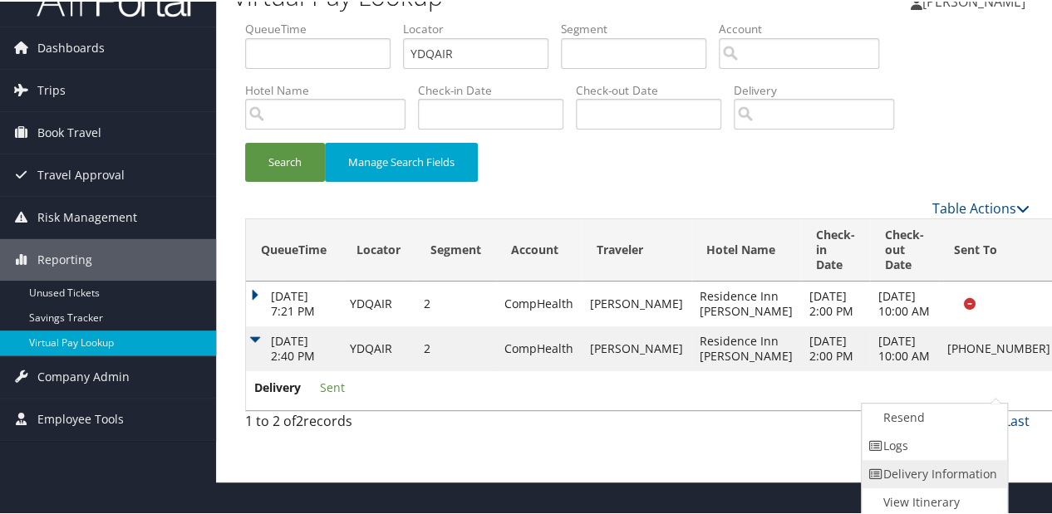
click at [933, 459] on link "Delivery Information" at bounding box center [932, 473] width 142 height 28
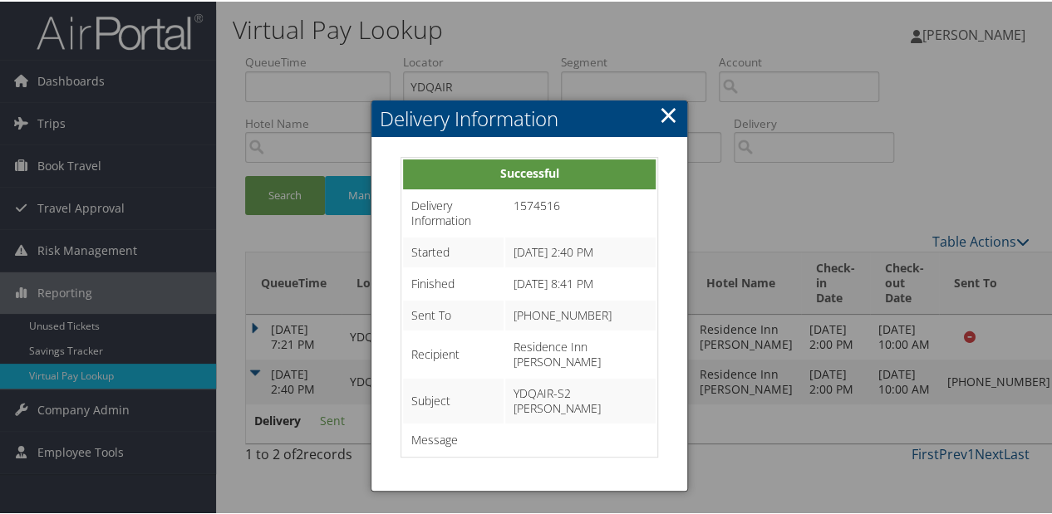
click at [659, 101] on link "×" at bounding box center [668, 112] width 19 height 33
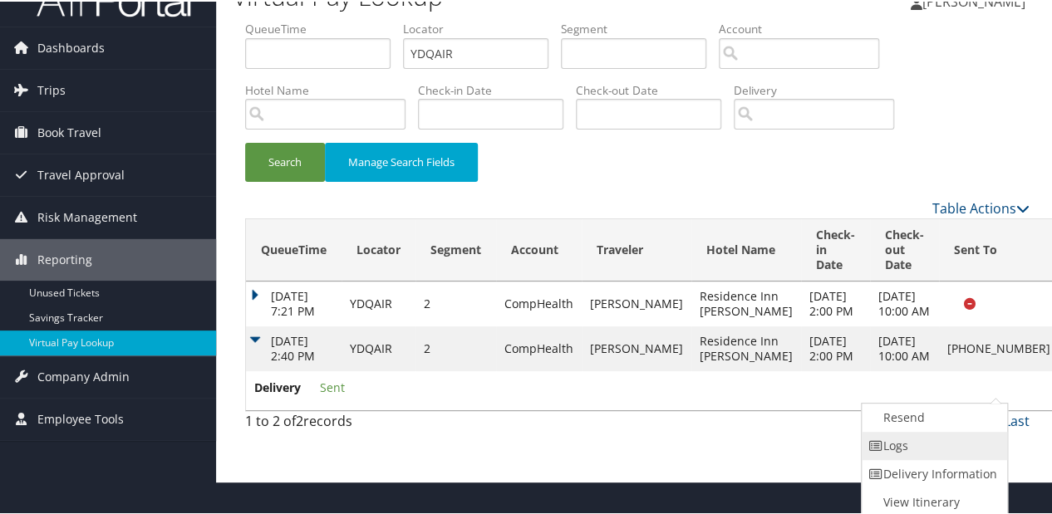
click at [926, 444] on link "Logs" at bounding box center [932, 444] width 142 height 28
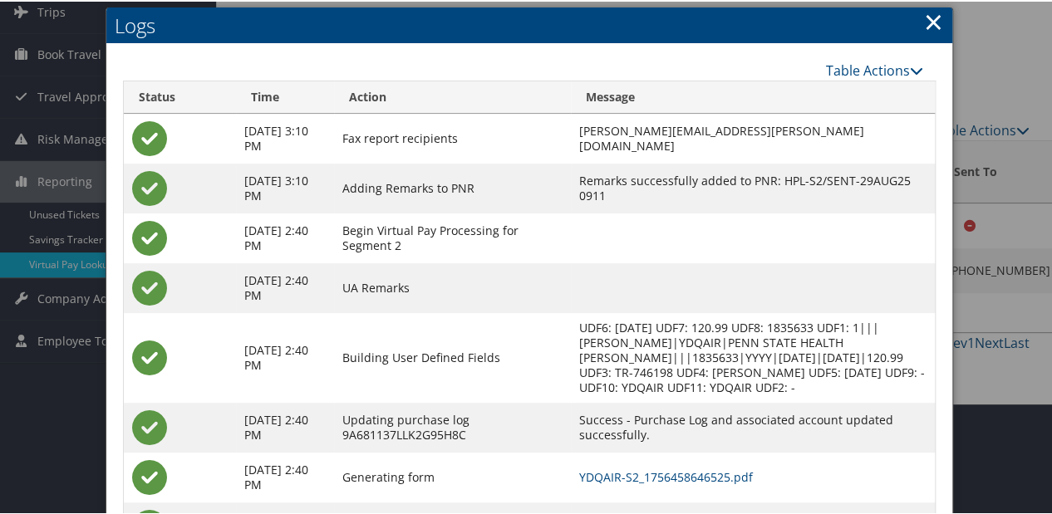
scroll to position [179, 0]
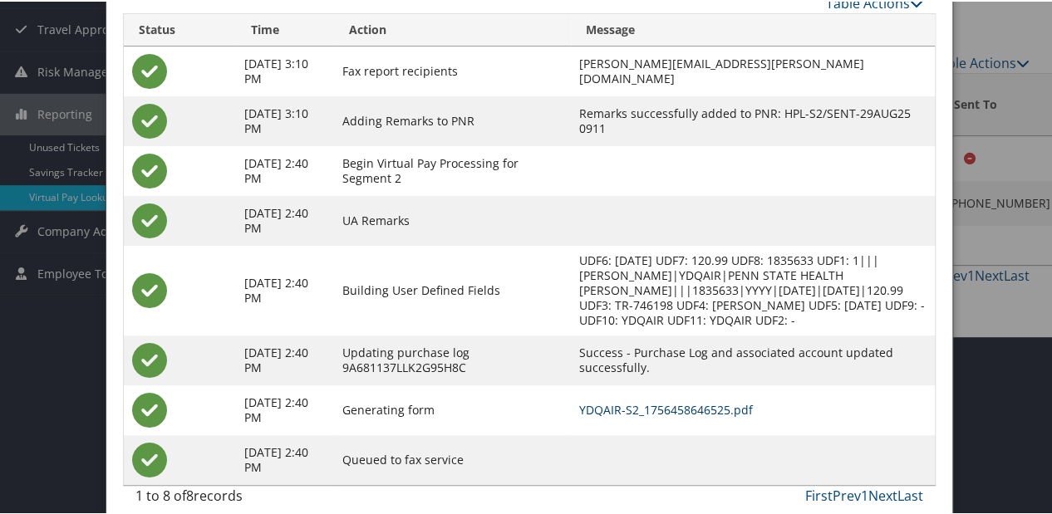
click at [579, 400] on link "YDQAIR-S2_1756458646525.pdf" at bounding box center [666, 408] width 174 height 16
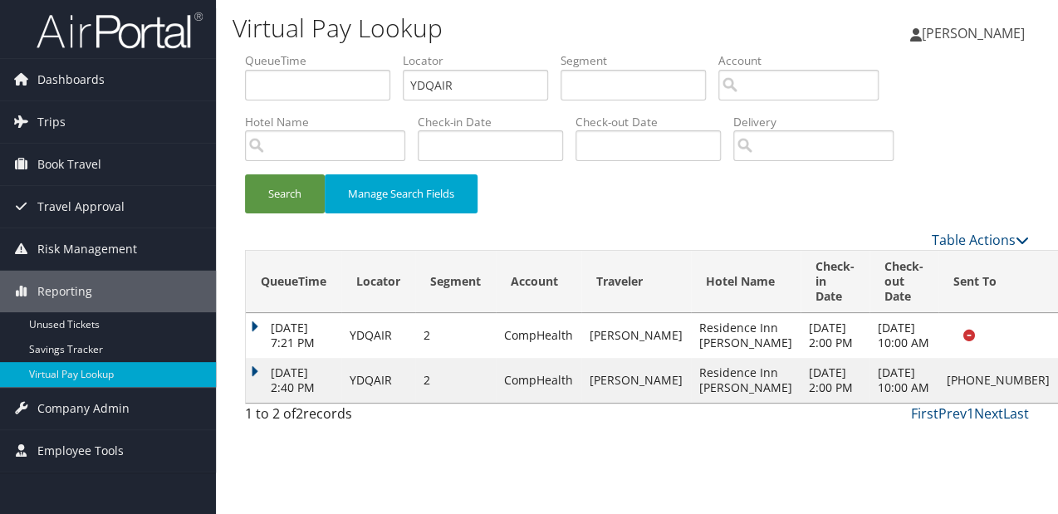
click at [251, 403] on td "[DATE] 2:40 PM" at bounding box center [294, 380] width 96 height 45
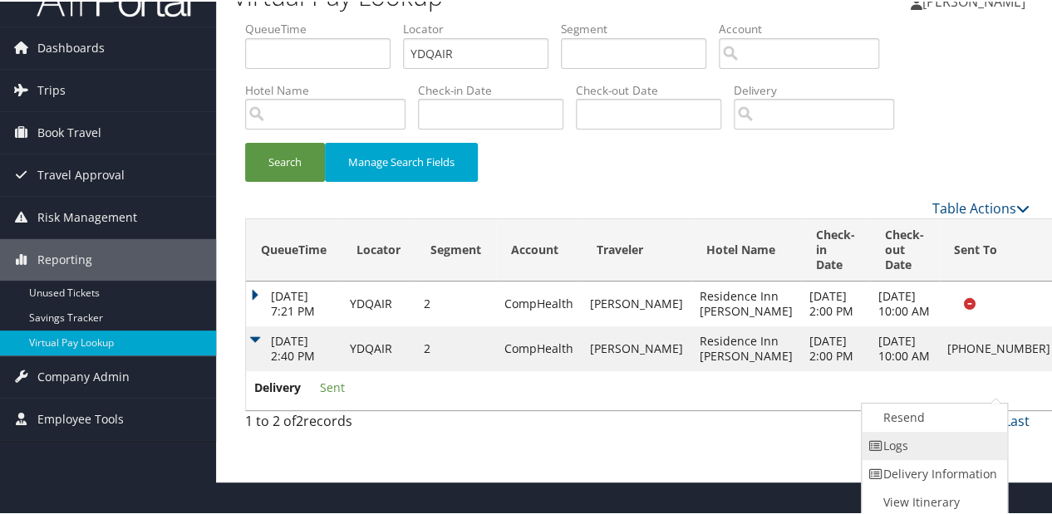
click at [935, 430] on link "Logs" at bounding box center [932, 444] width 142 height 28
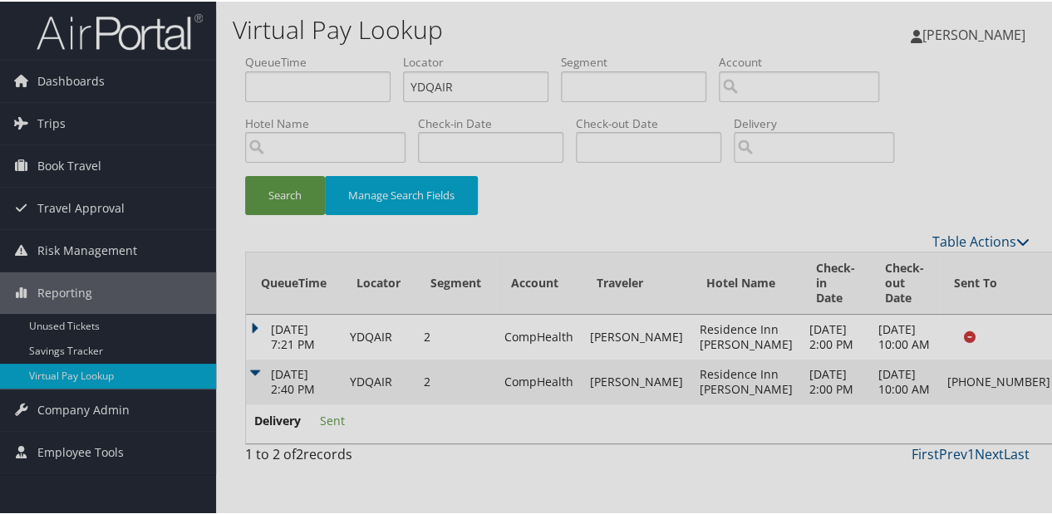
scroll to position [16, 0]
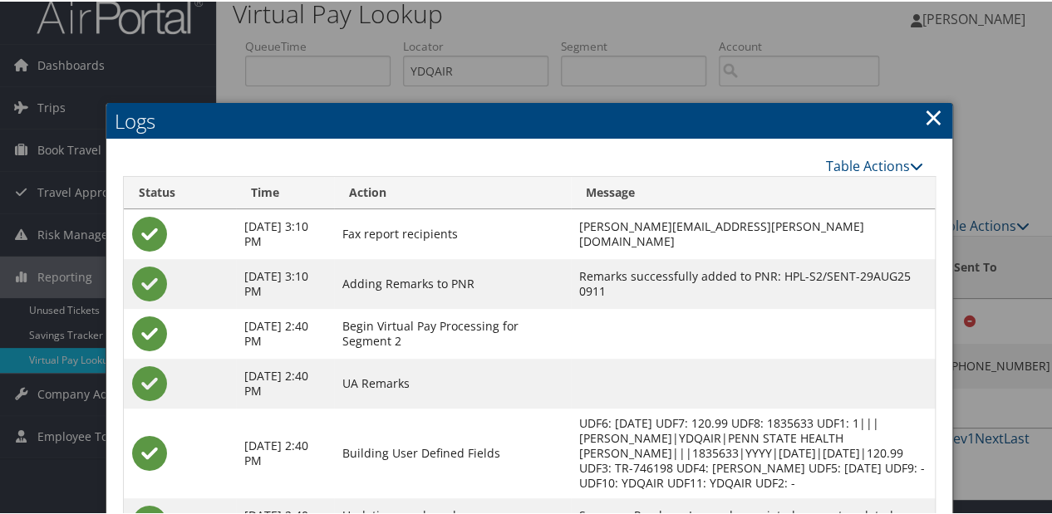
click at [916, 126] on h2 "Logs" at bounding box center [528, 119] width 845 height 37
click at [930, 106] on link "×" at bounding box center [933, 115] width 19 height 33
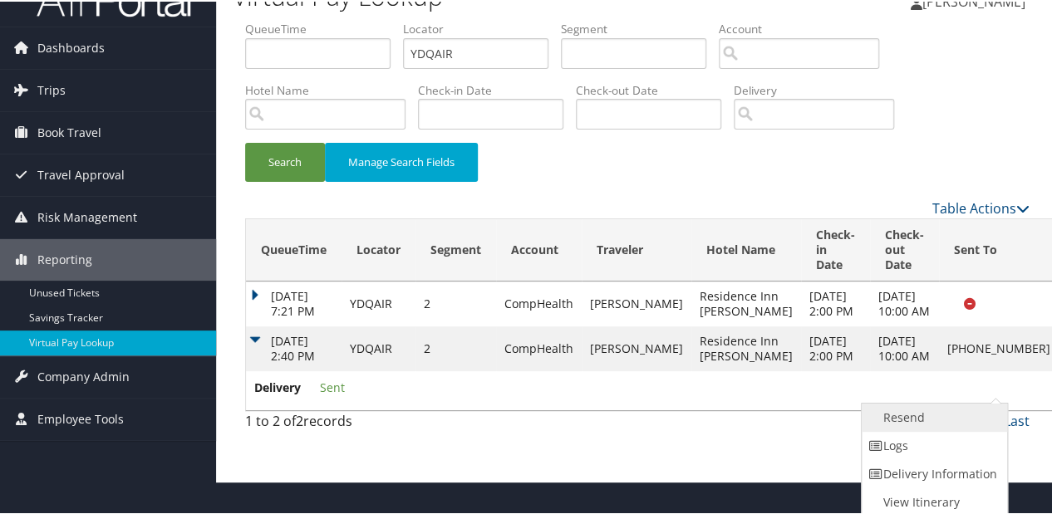
click at [945, 402] on link "Resend" at bounding box center [932, 416] width 142 height 28
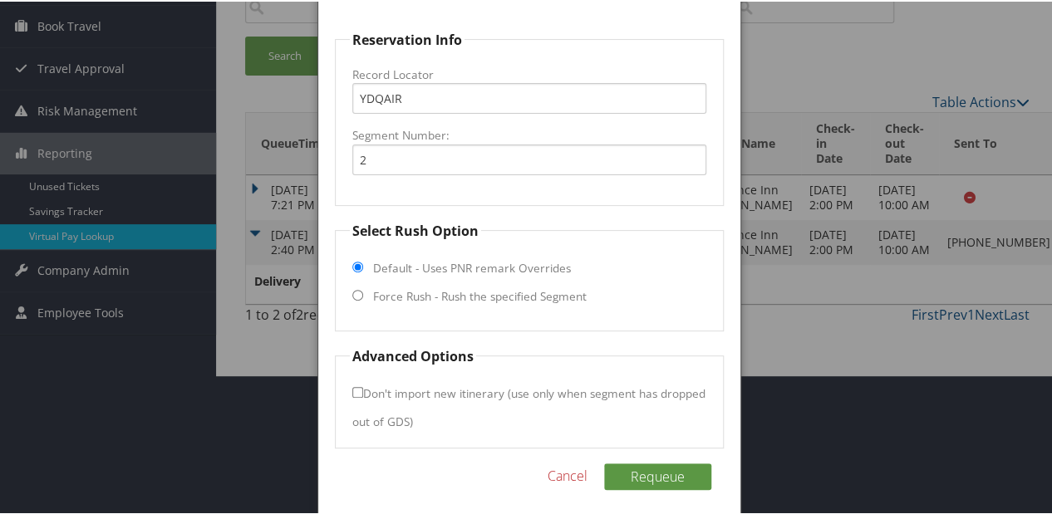
click at [441, 300] on label "Force Rush - Rush the specified Segment" at bounding box center [479, 295] width 213 height 17
click at [363, 299] on input "Force Rush - Rush the specified Segment" at bounding box center [357, 293] width 11 height 11
radio input "true"
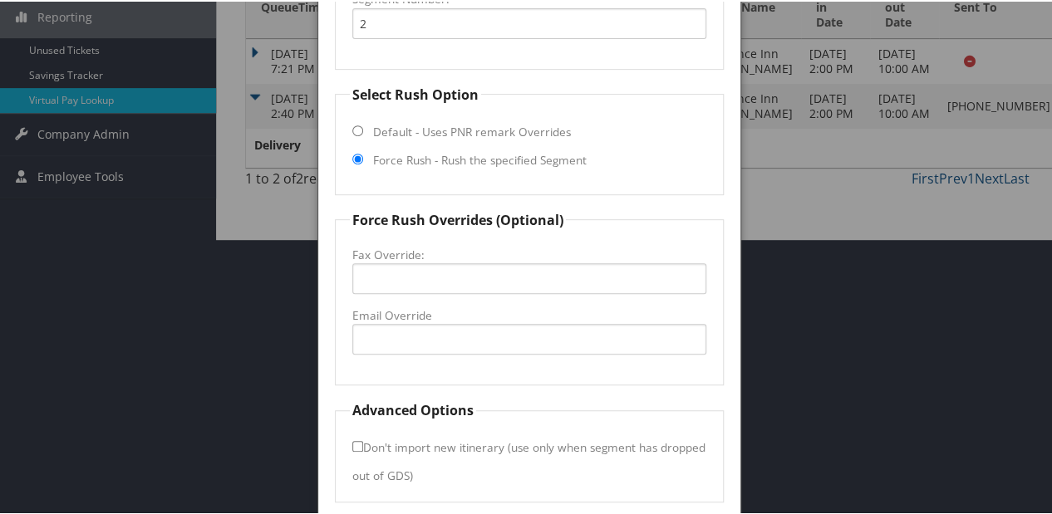
scroll to position [336, 0]
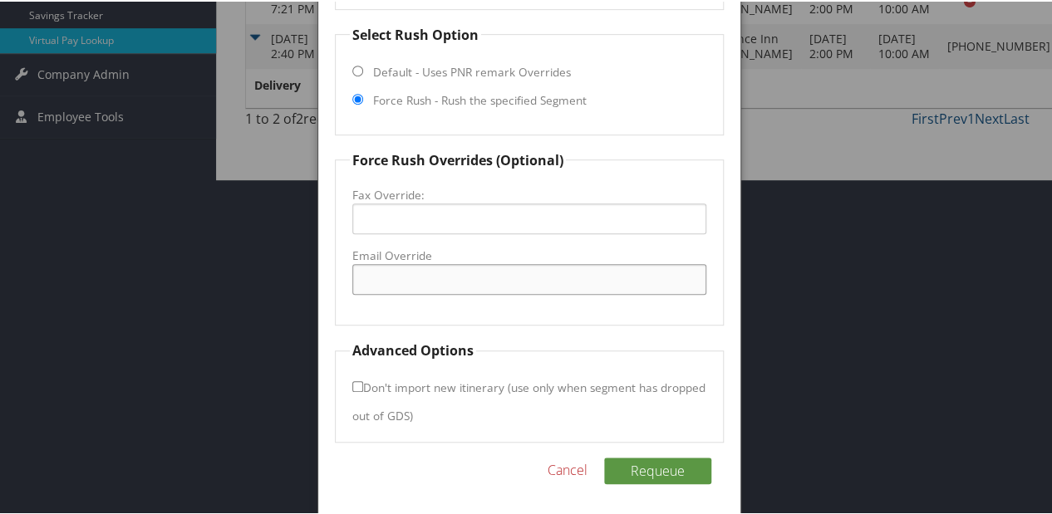
click at [413, 286] on input "Email Override" at bounding box center [529, 277] width 354 height 31
type input "riharrisburg@gmail.com"
click at [649, 468] on button "Requeue" at bounding box center [657, 469] width 107 height 27
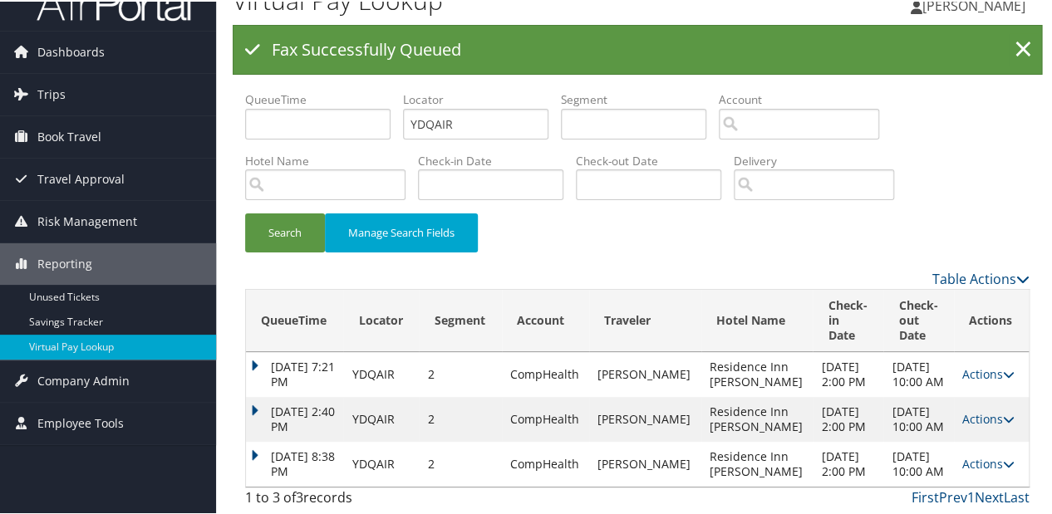
scroll to position [51, 0]
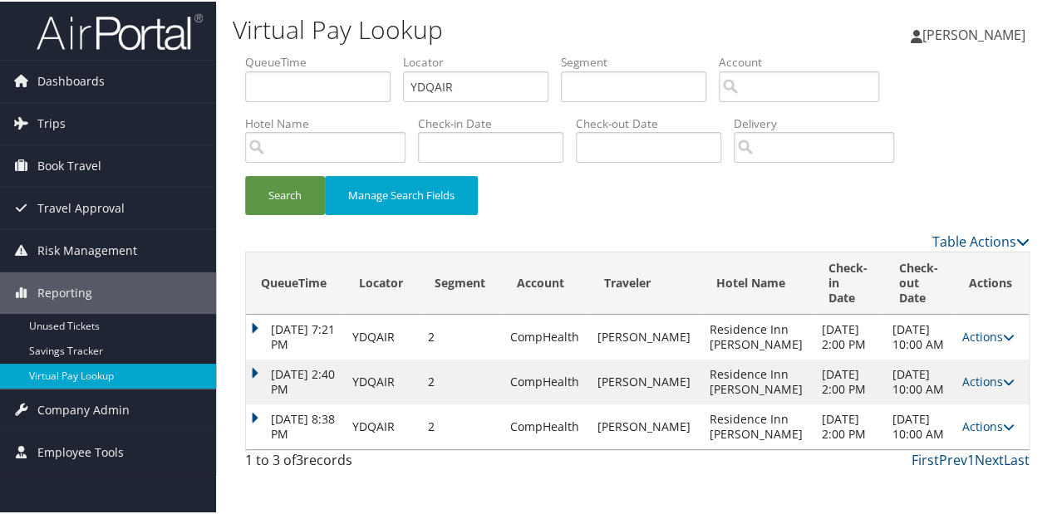
click at [260, 429] on td "Aug 30, 2025 8:38 PM" at bounding box center [294, 425] width 97 height 45
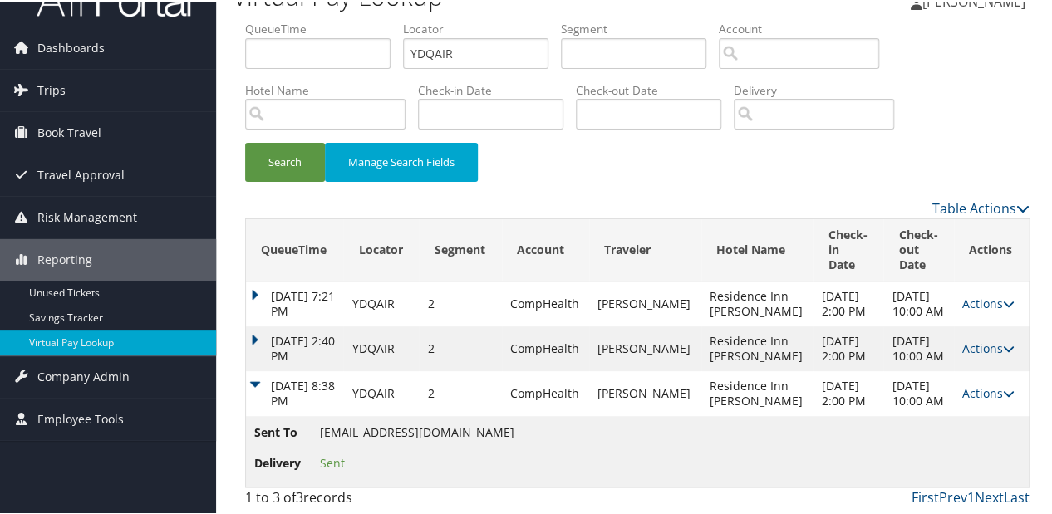
scroll to position [121, 0]
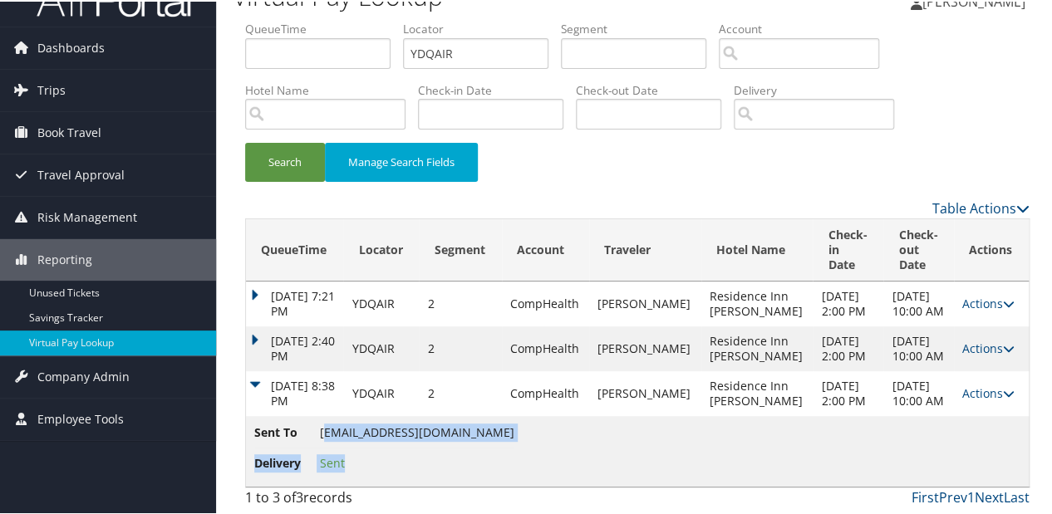
drag, startPoint x: 349, startPoint y: 430, endPoint x: 322, endPoint y: 430, distance: 26.6
click at [322, 430] on td "Sent To riharrisburg@gmail.com Delivery Sent" at bounding box center [637, 449] width 782 height 71
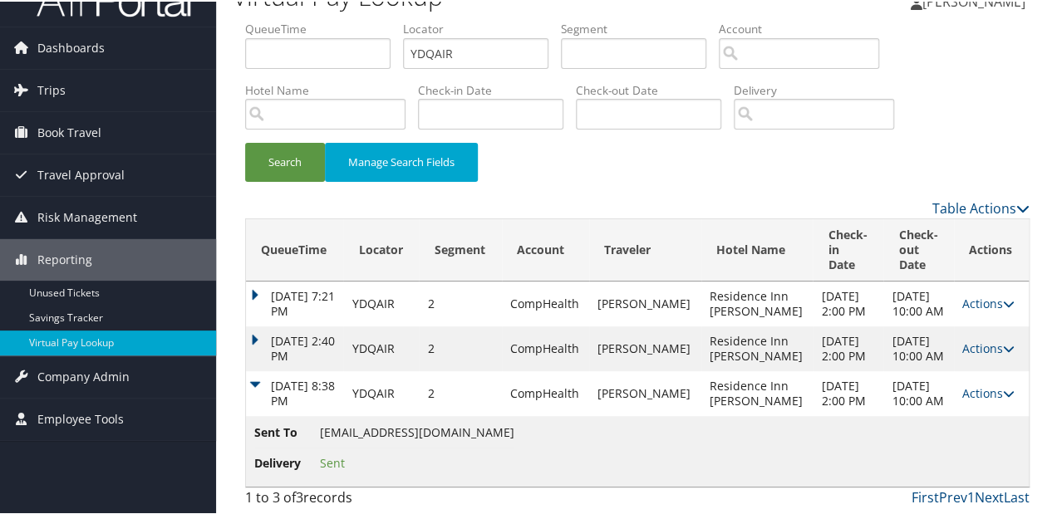
click at [303, 437] on span "Sent To" at bounding box center [285, 431] width 62 height 18
drag, startPoint x: 313, startPoint y: 430, endPoint x: 447, endPoint y: 424, distance: 133.9
click at [447, 424] on li "Sent To riharrisburg@gmail.com" at bounding box center [384, 434] width 260 height 25
copy li "riharrisburg@gmail.com"
click at [977, 384] on link "Actions" at bounding box center [988, 392] width 52 height 16
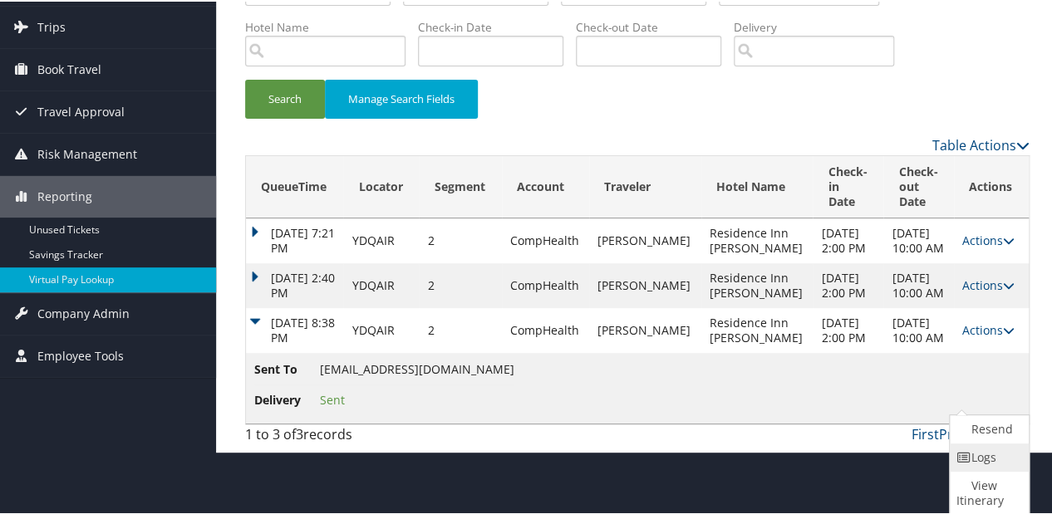
click at [973, 450] on link "Logs" at bounding box center [986, 456] width 75 height 28
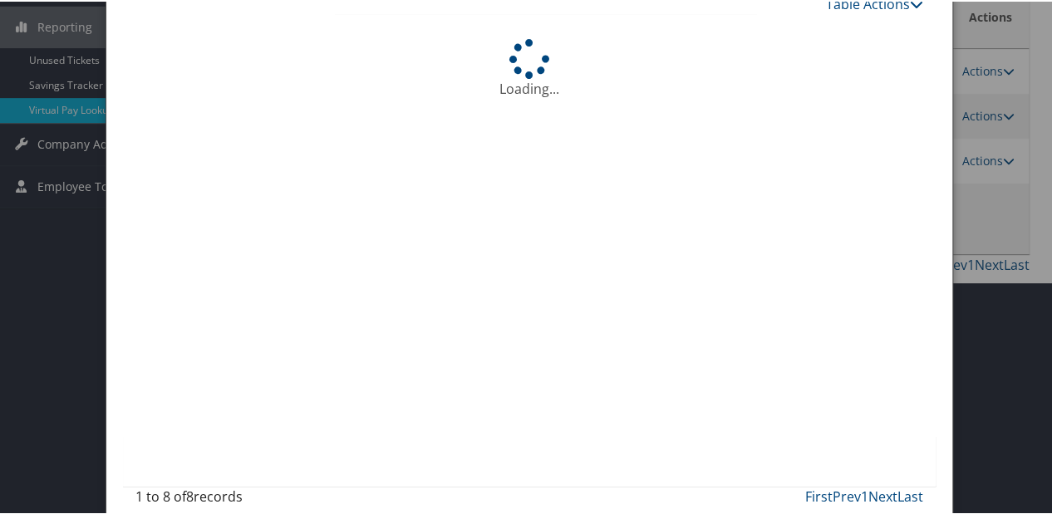
scroll to position [246, 0]
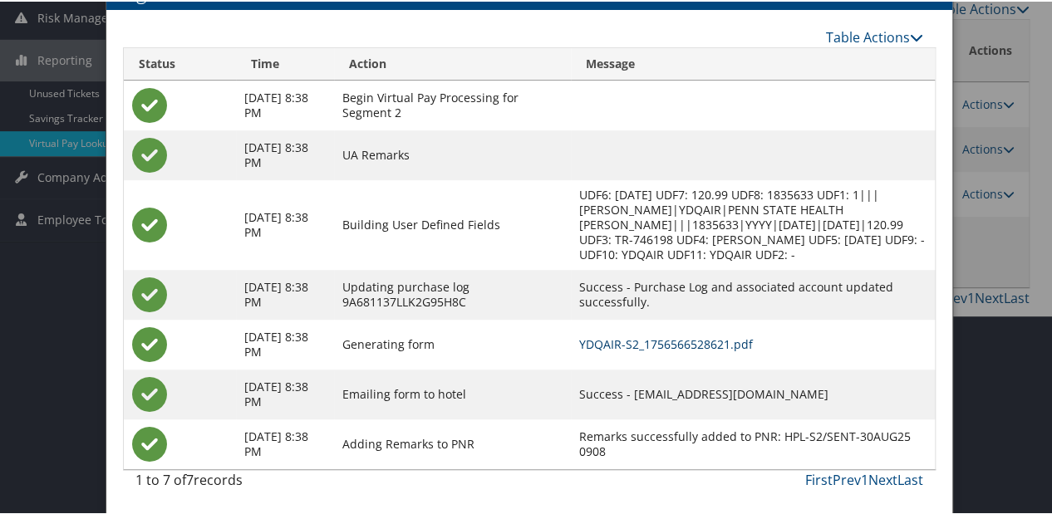
click at [709, 345] on link "YDQAIR-S2_1756566528621.pdf" at bounding box center [666, 343] width 174 height 16
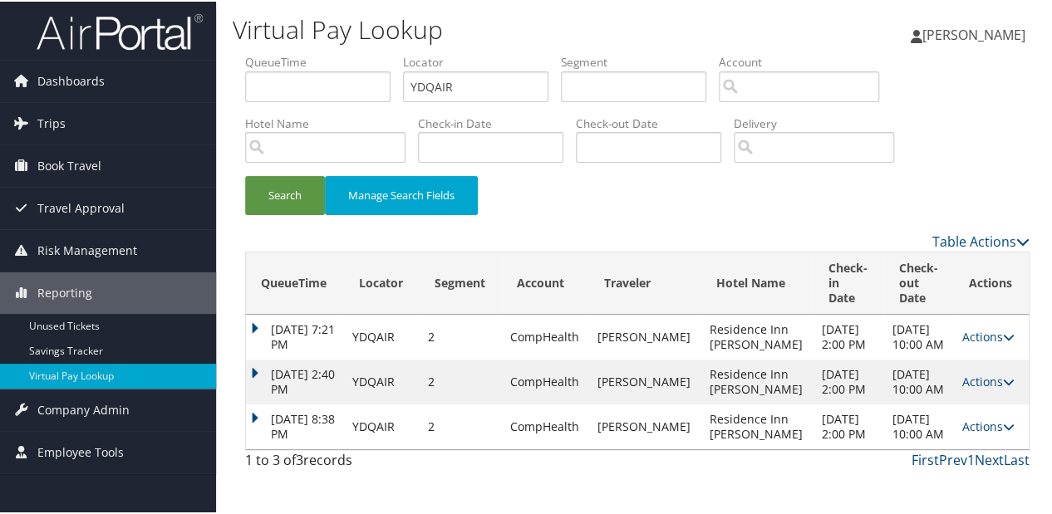
click at [264, 434] on td "[DATE] 8:38 PM" at bounding box center [294, 425] width 97 height 45
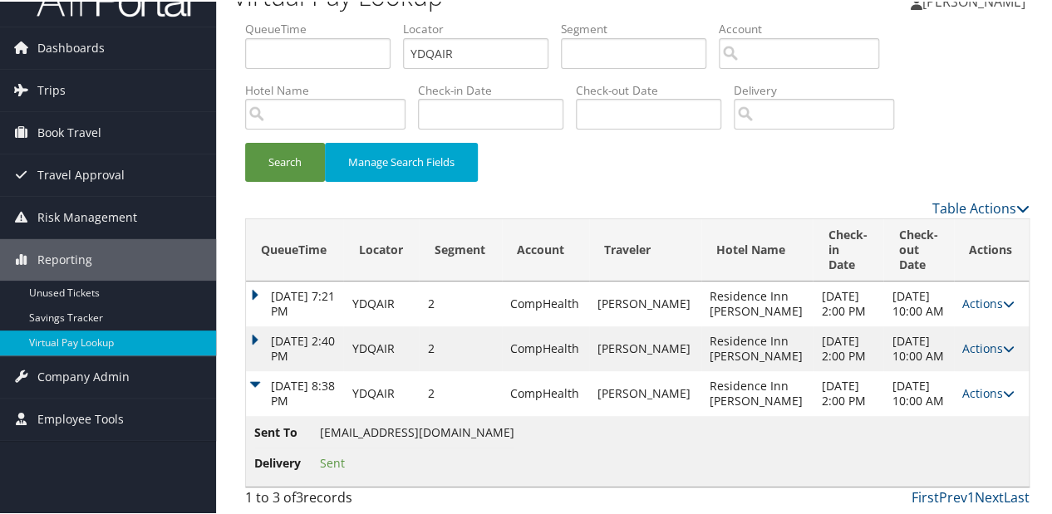
scroll to position [76, 0]
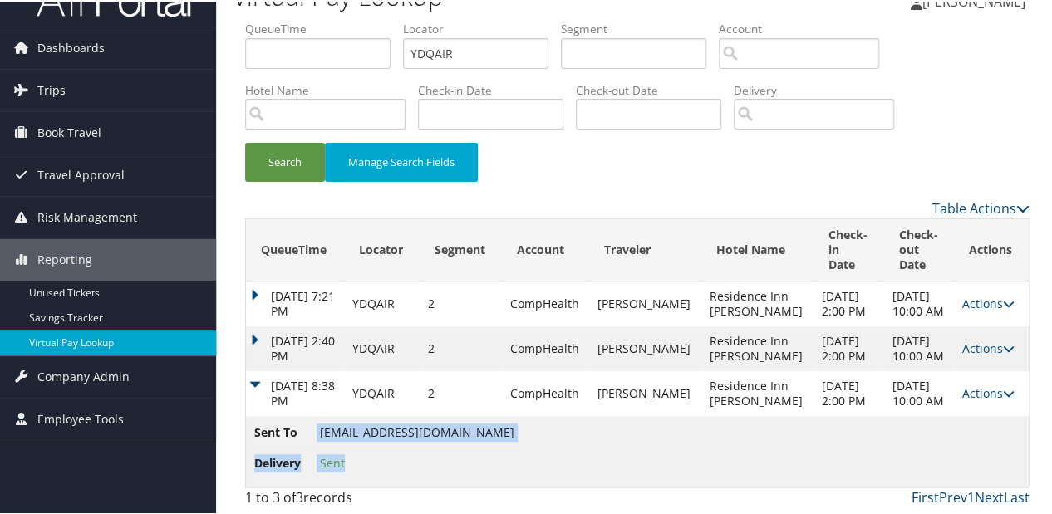
drag, startPoint x: 316, startPoint y: 433, endPoint x: 454, endPoint y: 433, distance: 137.9
click at [454, 433] on td "Sent To [EMAIL_ADDRESS][DOMAIN_NAME] Delivery Sent" at bounding box center [637, 449] width 782 height 71
drag, startPoint x: 454, startPoint y: 433, endPoint x: 429, endPoint y: 457, distance: 35.3
click at [442, 456] on li "Delivery Sent" at bounding box center [384, 462] width 260 height 30
drag, startPoint x: 457, startPoint y: 433, endPoint x: 307, endPoint y: 429, distance: 149.6
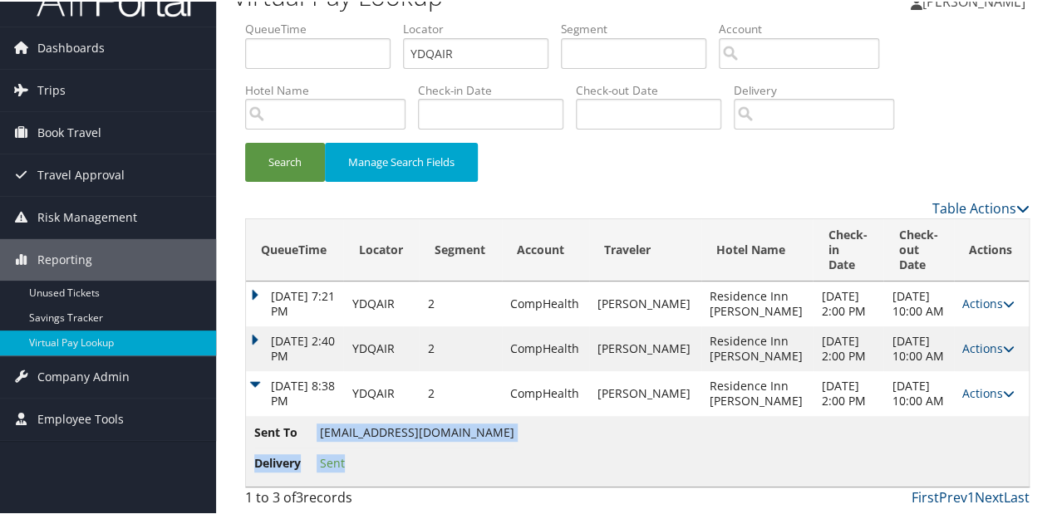
click at [308, 429] on td "Sent To riharrisburg@gmail.com Delivery Sent" at bounding box center [637, 449] width 782 height 71
click at [309, 432] on span "Sent To" at bounding box center [285, 431] width 62 height 18
drag, startPoint x: 429, startPoint y: 430, endPoint x: 332, endPoint y: 430, distance: 97.2
click at [332, 430] on td "Sent To riharrisburg@gmail.com Delivery Sent" at bounding box center [637, 449] width 782 height 71
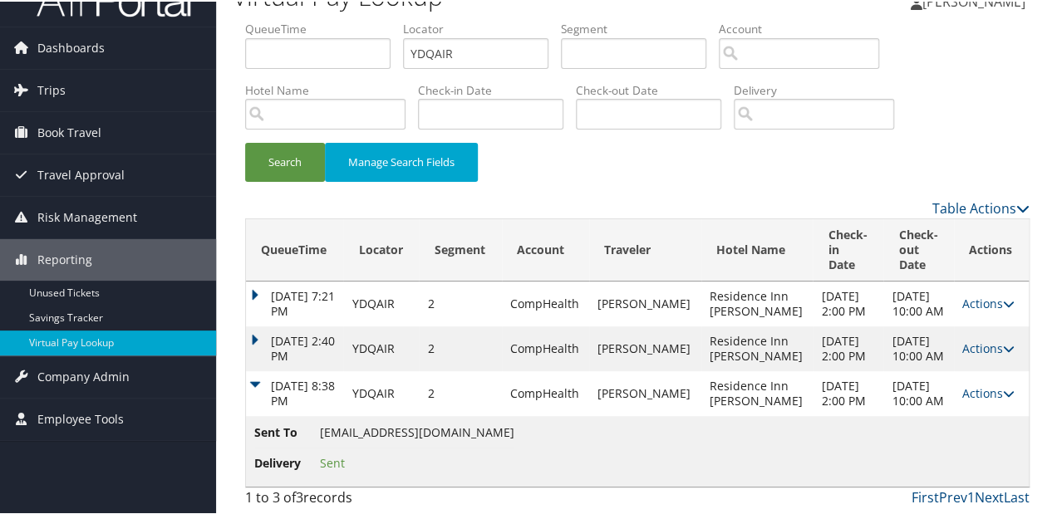
drag, startPoint x: 332, startPoint y: 430, endPoint x: 297, endPoint y: 433, distance: 35.0
click at [295, 433] on span "Sent To" at bounding box center [285, 431] width 62 height 18
drag, startPoint x: 318, startPoint y: 433, endPoint x: 448, endPoint y: 432, distance: 129.6
click at [448, 432] on li "Sent To riharrisburg@gmail.com" at bounding box center [384, 434] width 260 height 25
drag, startPoint x: 448, startPoint y: 432, endPoint x: 439, endPoint y: 453, distance: 22.7
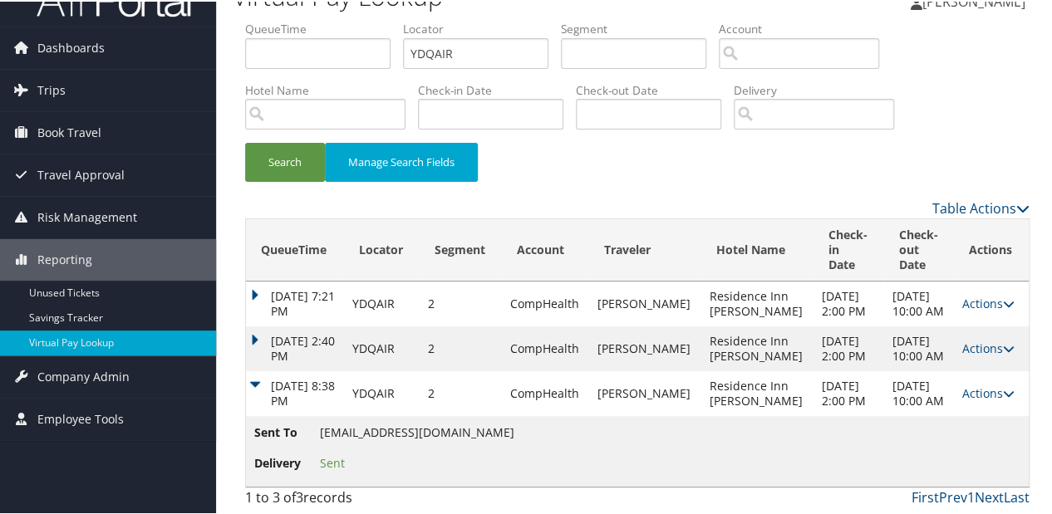
click at [442, 452] on li "Delivery Sent" at bounding box center [384, 462] width 260 height 30
click at [972, 389] on link "Actions" at bounding box center [988, 392] width 52 height 16
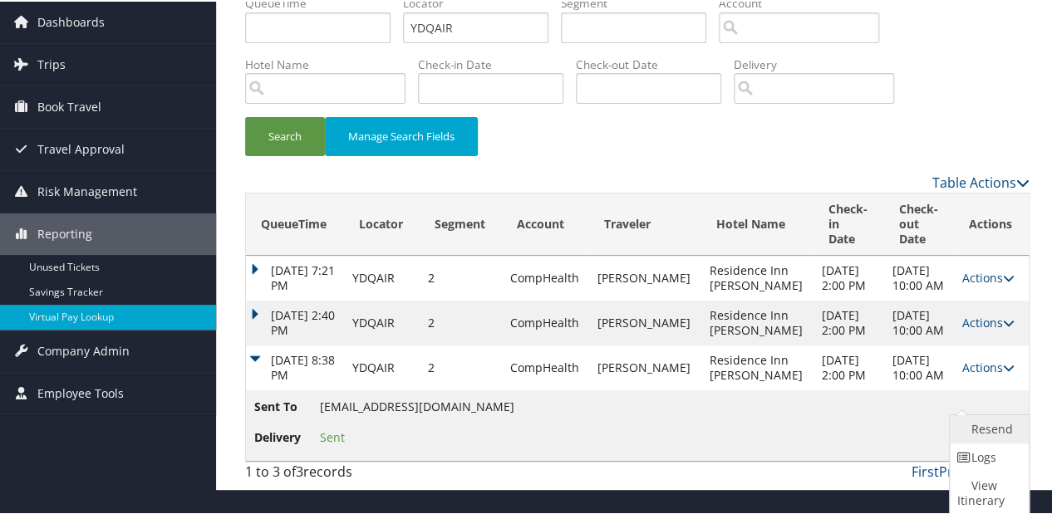
click at [964, 422] on link "Resend" at bounding box center [986, 428] width 75 height 28
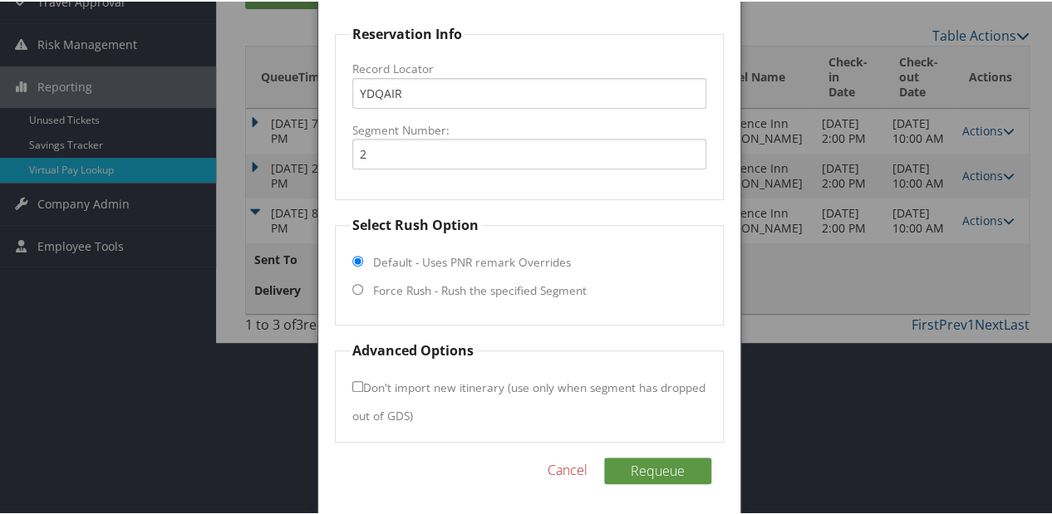
click at [422, 290] on label "Force Rush - Rush the specified Segment" at bounding box center [479, 289] width 213 height 17
click at [363, 290] on input "Force Rush - Rush the specified Segment" at bounding box center [357, 287] width 11 height 11
radio input "true"
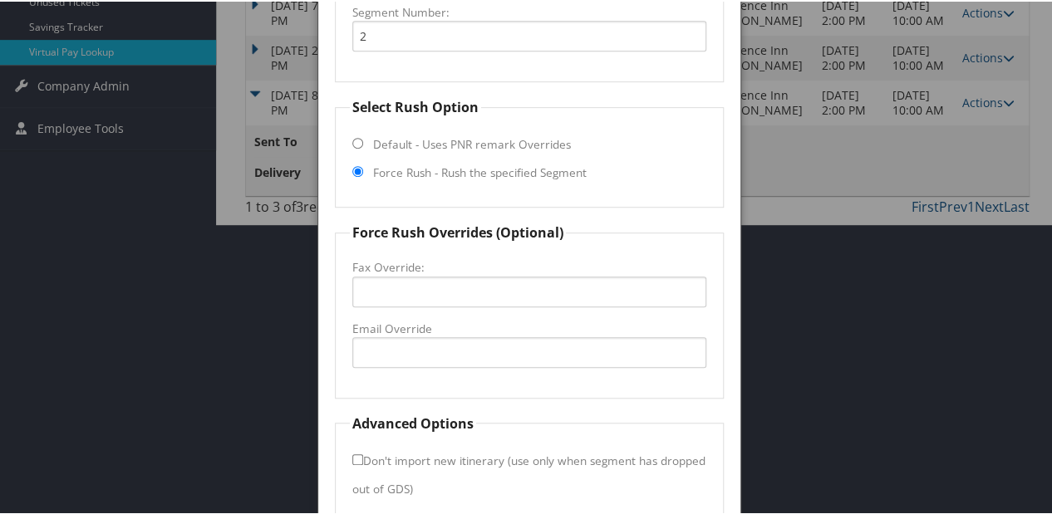
scroll to position [397, 0]
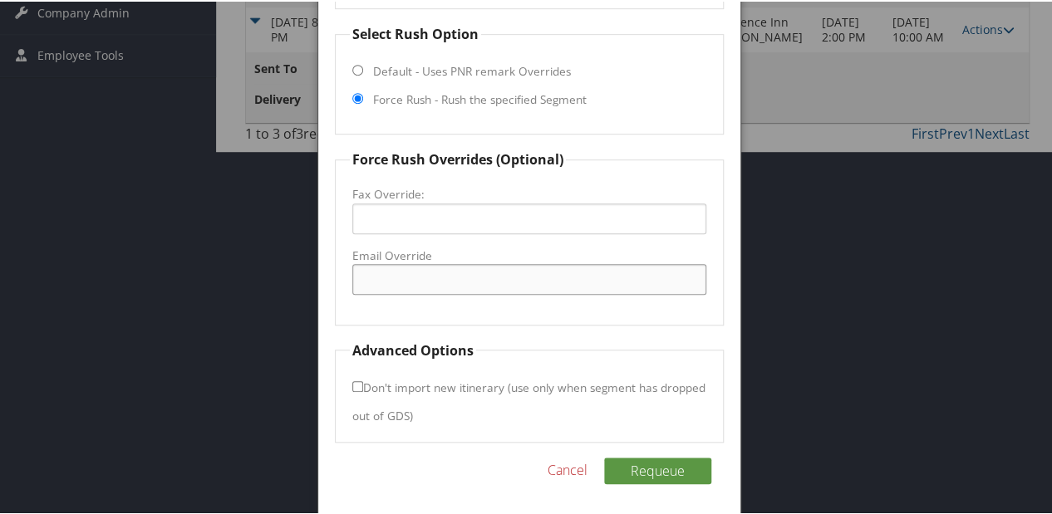
click at [415, 282] on input "Email Override" at bounding box center [529, 277] width 354 height 31
type input "ri"
click at [393, 277] on input "ri" at bounding box center [529, 277] width 354 height 31
paste input "riharrisburg@gmail.com"
click at [422, 278] on input "riharrisburg@gmail.com" at bounding box center [529, 277] width 354 height 31
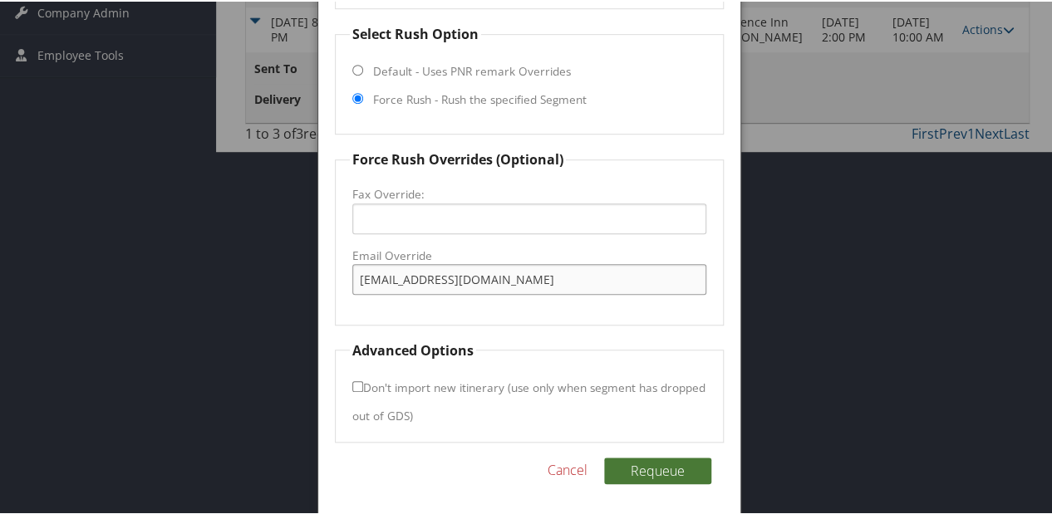
type input "riharrisburgdesk@gmail.com"
click at [645, 468] on button "Requeue" at bounding box center [657, 469] width 107 height 27
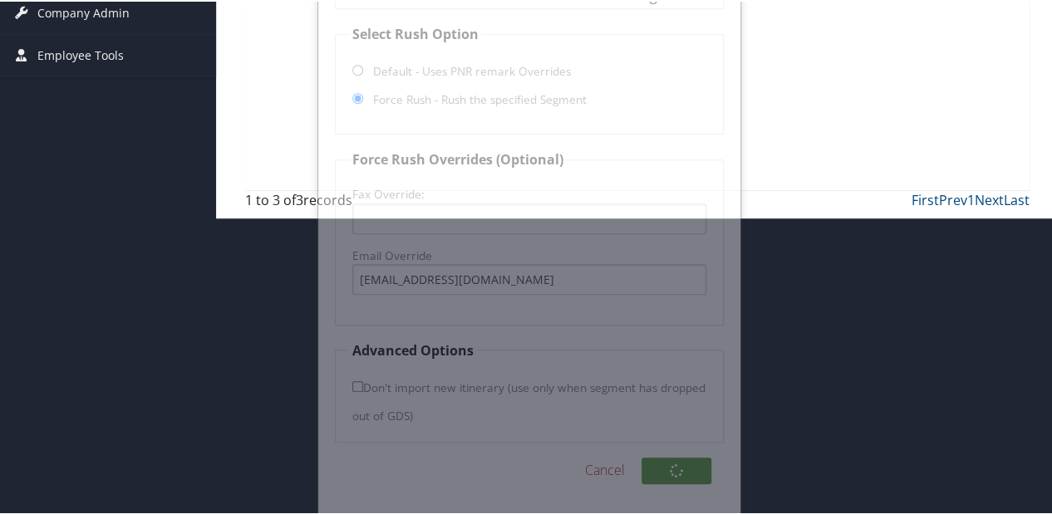
scroll to position [132, 0]
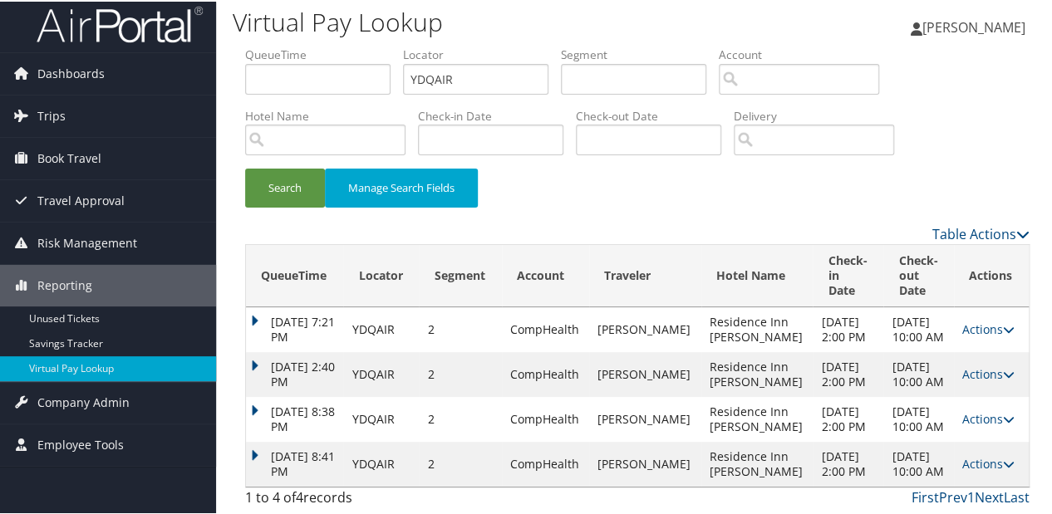
click at [262, 440] on td "Aug 30, 2025 8:41 PM" at bounding box center [294, 462] width 97 height 45
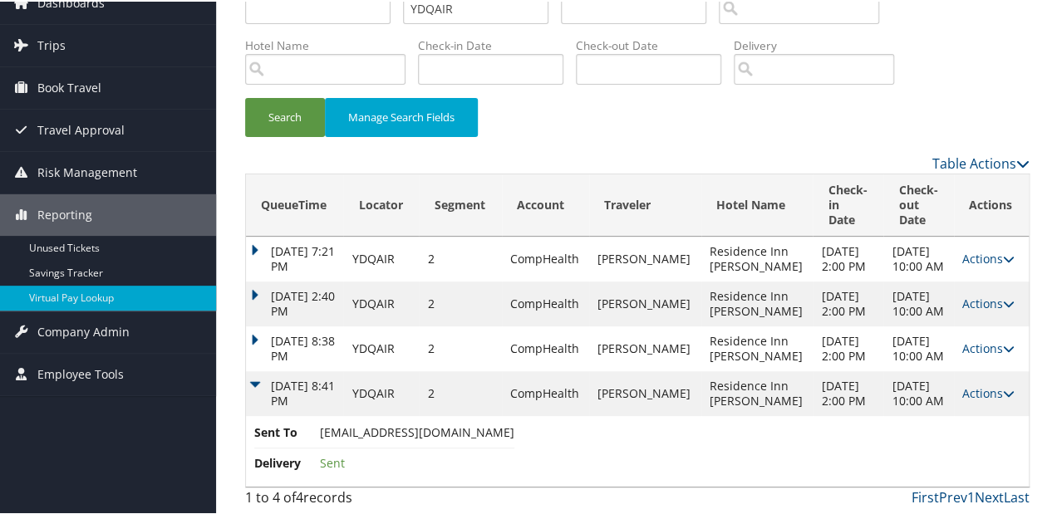
scroll to position [136, 0]
drag, startPoint x: 316, startPoint y: 429, endPoint x: 473, endPoint y: 425, distance: 157.0
click at [473, 425] on li "Sent To riharrisburgdesk@gmail.com" at bounding box center [384, 434] width 260 height 25
copy li "riharrisburgdesk@gmail.com"
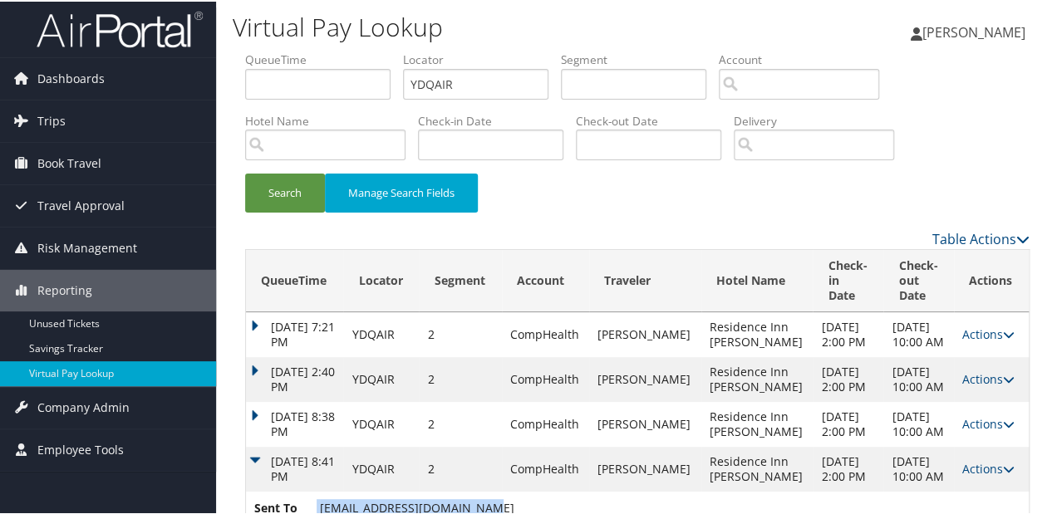
scroll to position [0, 0]
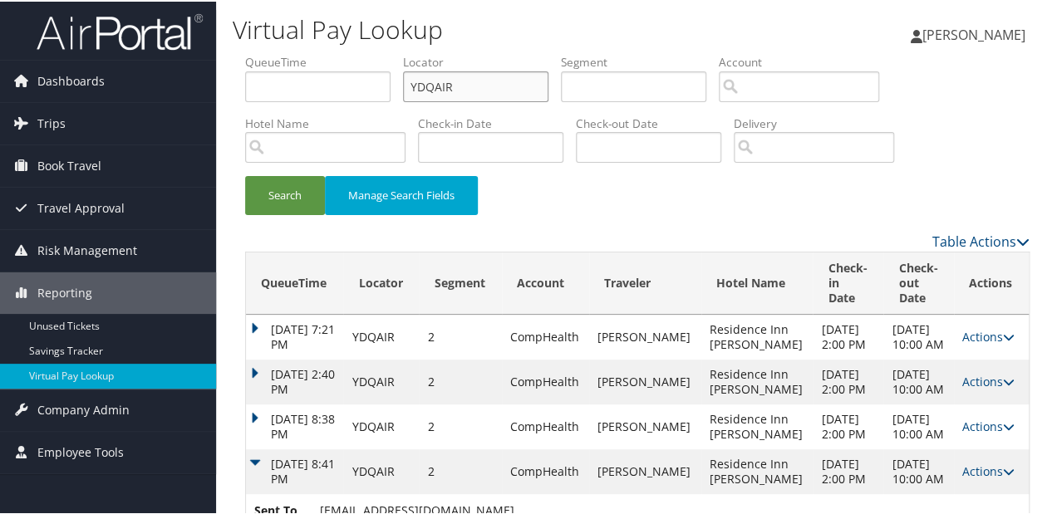
drag, startPoint x: 482, startPoint y: 81, endPoint x: 377, endPoint y: 85, distance: 104.7
click at [377, 52] on ul "QueueTime Locator YDQAIR Segment Account Traveler Hotel Name Check-in Date Chec…" at bounding box center [637, 52] width 784 height 0
paste input "QBSAPZ"
type input "QBSAPZ"
click at [245, 174] on button "Search" at bounding box center [285, 193] width 80 height 39
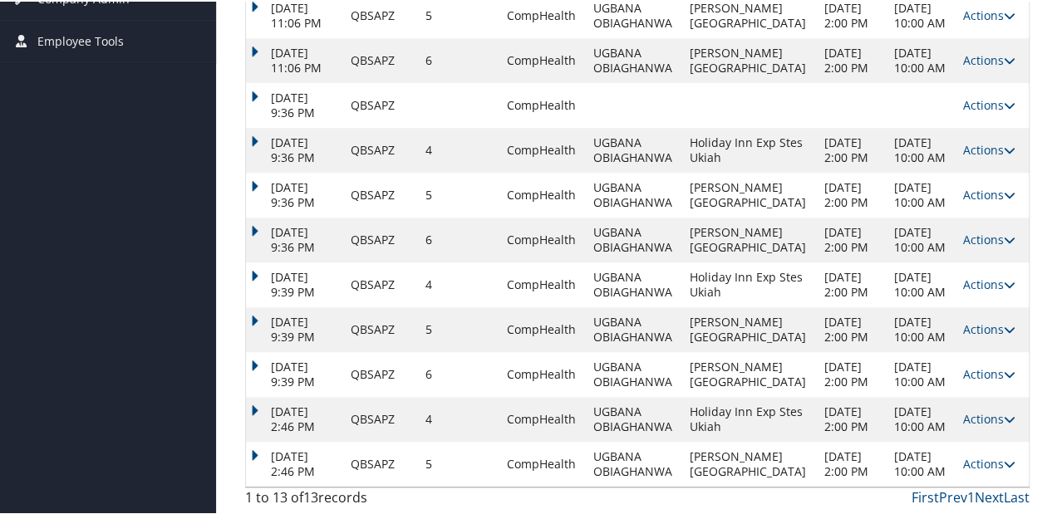
scroll to position [589, 0]
click at [253, 440] on td "Aug 29, 2025 2:46 PM" at bounding box center [294, 462] width 96 height 45
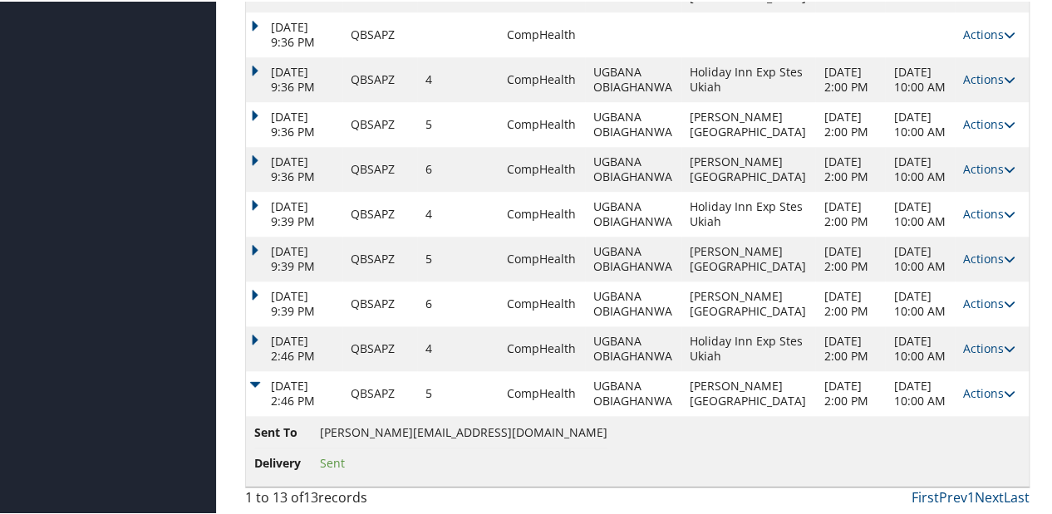
scroll to position [660, 0]
click at [963, 385] on link "Actions" at bounding box center [989, 392] width 52 height 16
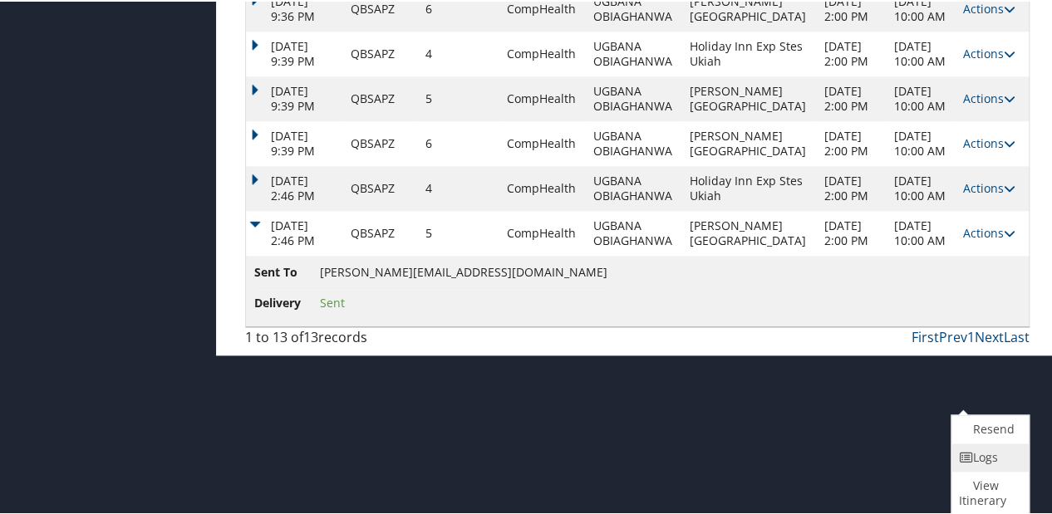
click at [970, 444] on link "Logs" at bounding box center [987, 456] width 73 height 28
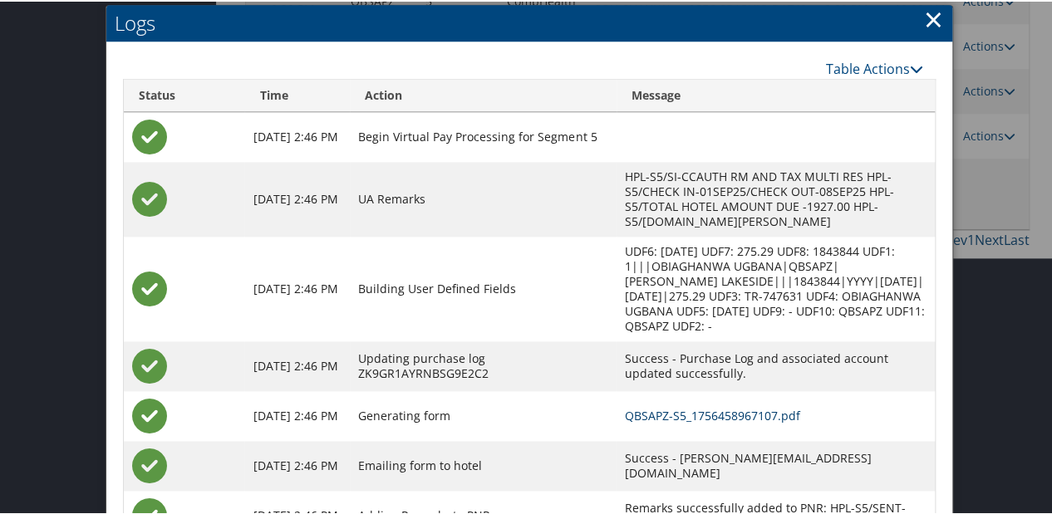
scroll to position [794, 0]
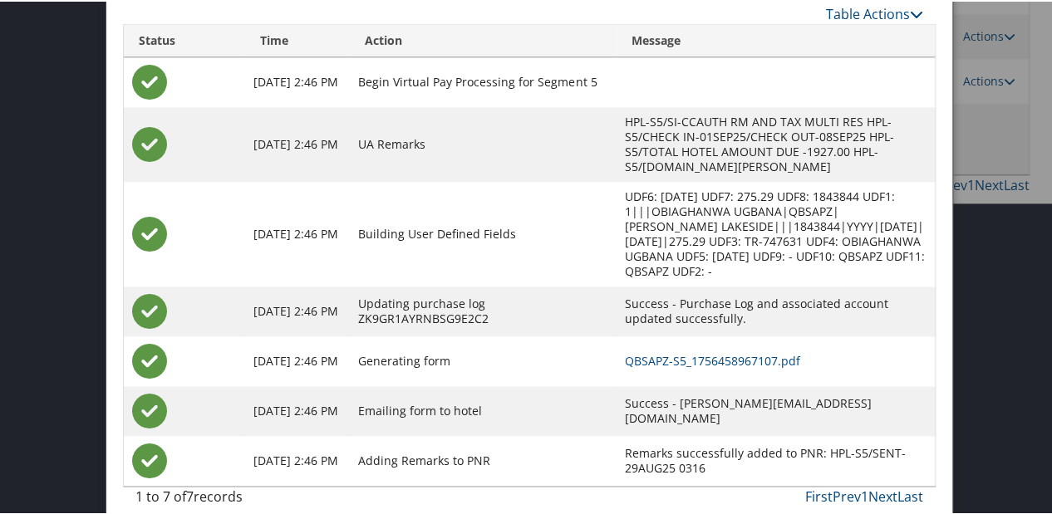
click at [685, 353] on td "QBSAPZ-S5_1756458967107.pdf" at bounding box center [774, 360] width 317 height 50
click at [686, 351] on link "QBSAPZ-S5_1756458967107.pdf" at bounding box center [712, 359] width 175 height 16
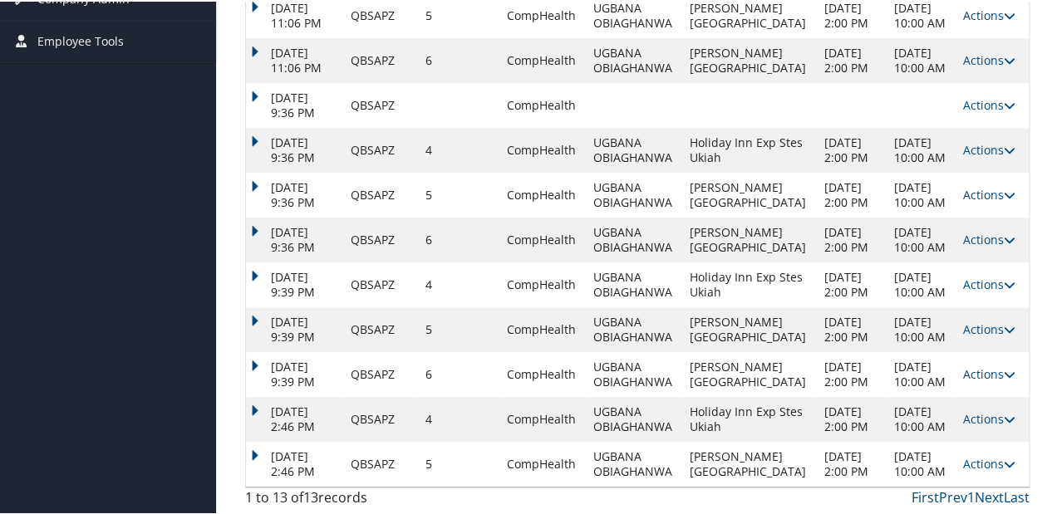
scroll to position [635, 0]
click at [254, 395] on td "[DATE] 2:46 PM" at bounding box center [294, 417] width 96 height 45
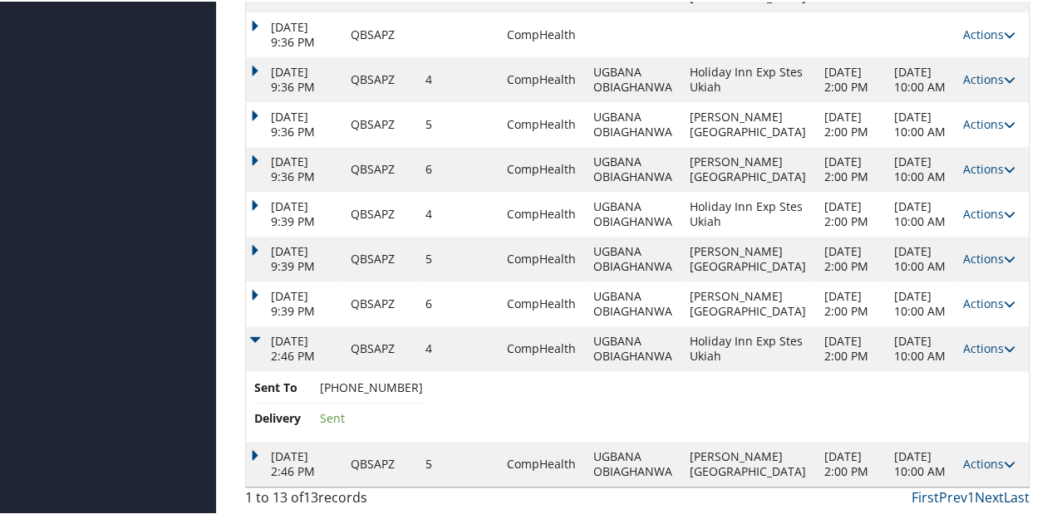
scroll to position [704, 0]
click at [963, 294] on link "Actions" at bounding box center [989, 302] width 52 height 16
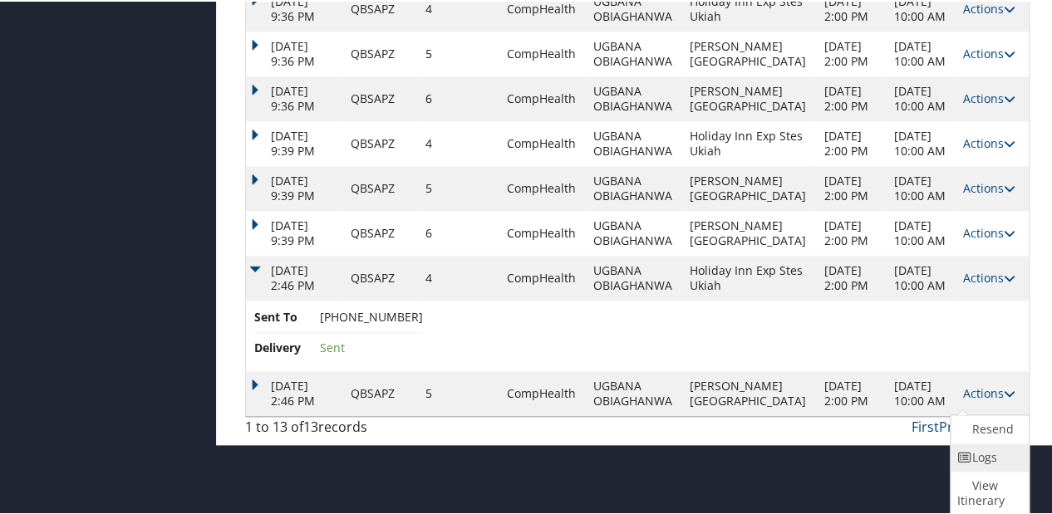
click at [965, 450] on icon at bounding box center [964, 456] width 15 height 12
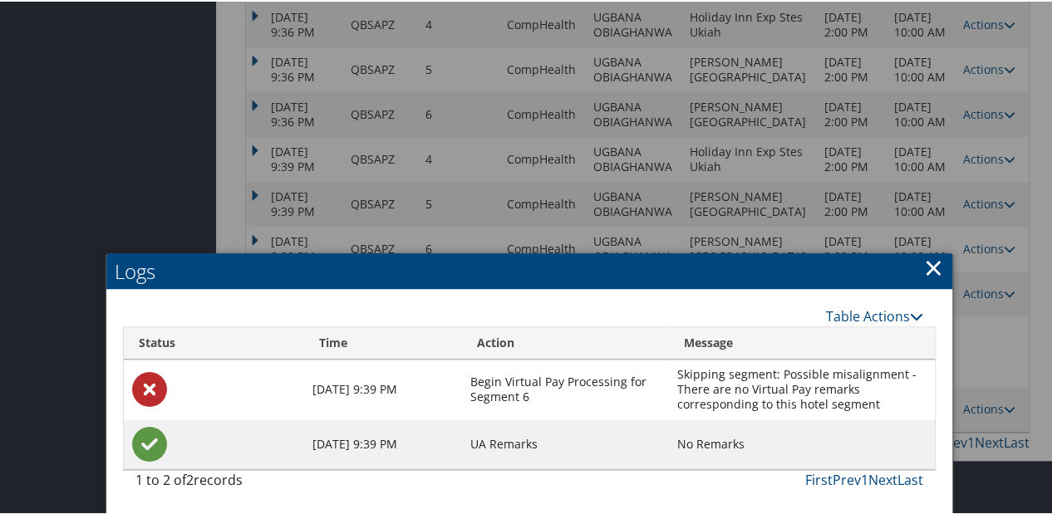
click at [927, 249] on link "×" at bounding box center [933, 265] width 19 height 33
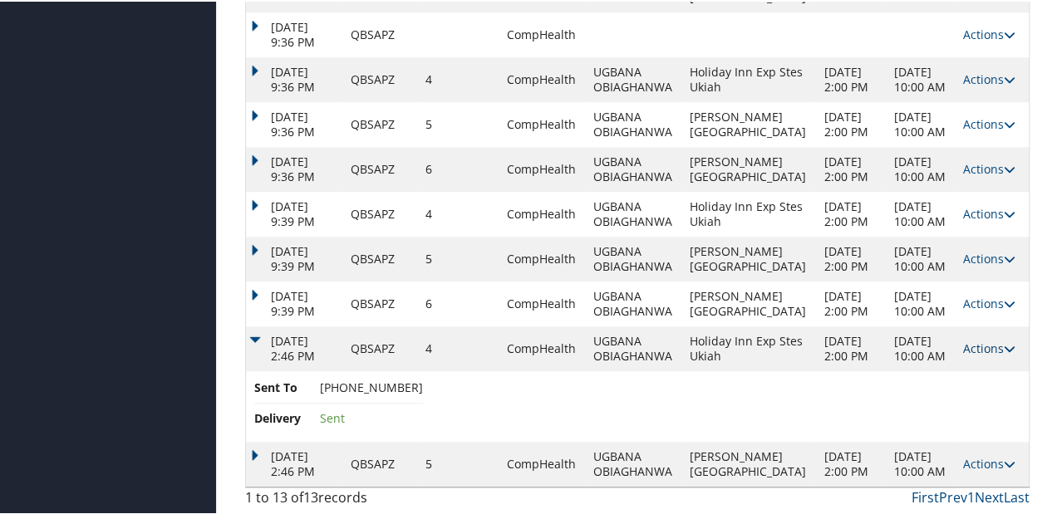
click at [963, 339] on link "Actions" at bounding box center [989, 347] width 52 height 16
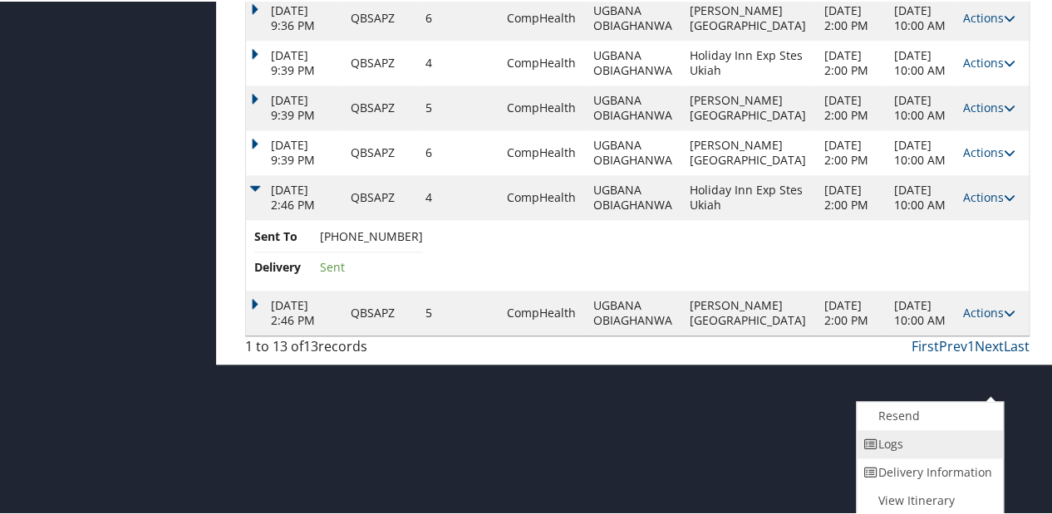
click at [925, 429] on link "Logs" at bounding box center [927, 443] width 142 height 28
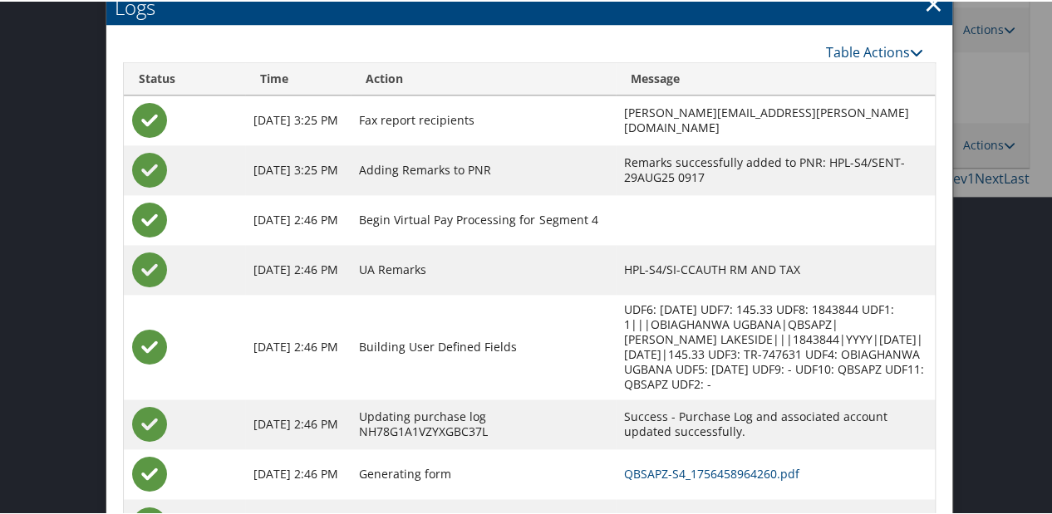
scroll to position [865, 0]
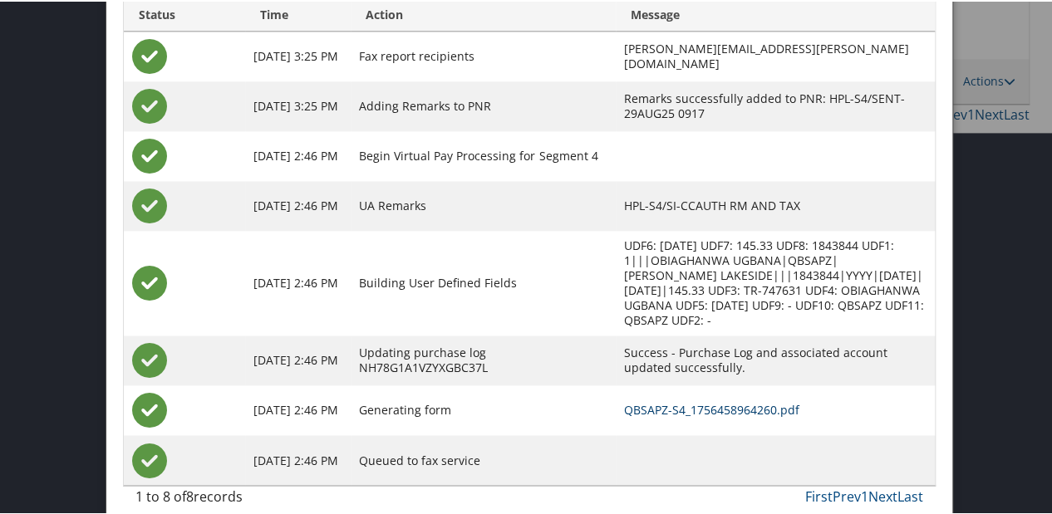
click at [677, 400] on link "QBSAPZ-S4_1756458964260.pdf" at bounding box center [711, 408] width 175 height 16
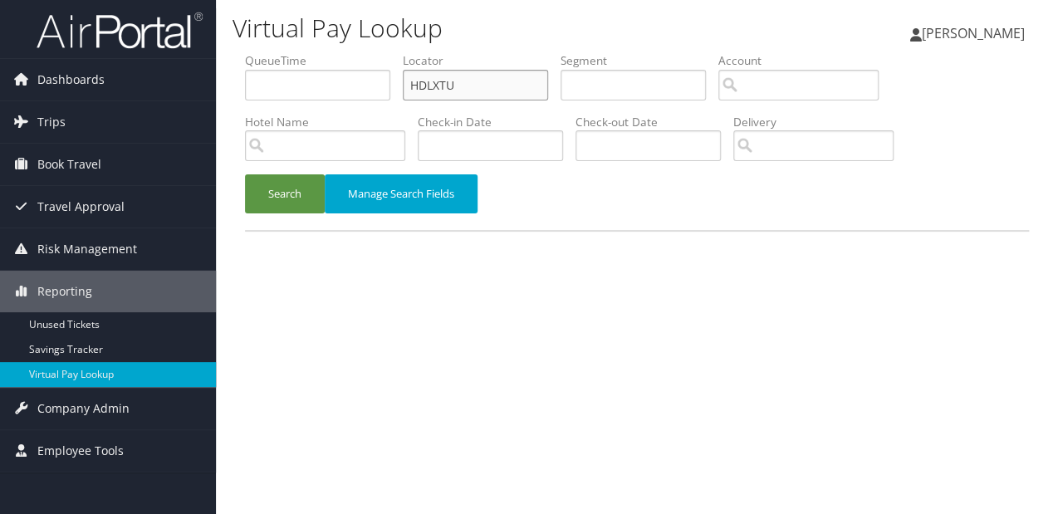
drag, startPoint x: 475, startPoint y: 79, endPoint x: 312, endPoint y: 100, distance: 164.1
click at [314, 52] on ul "QueueTime Locator HDLXTU Segment Account Traveler Hotel Name Check-in Date Chec…" at bounding box center [637, 52] width 784 height 0
paste input "MTJSJV"
type input "MTJSJV"
click at [245, 174] on button "Search" at bounding box center [285, 193] width 80 height 39
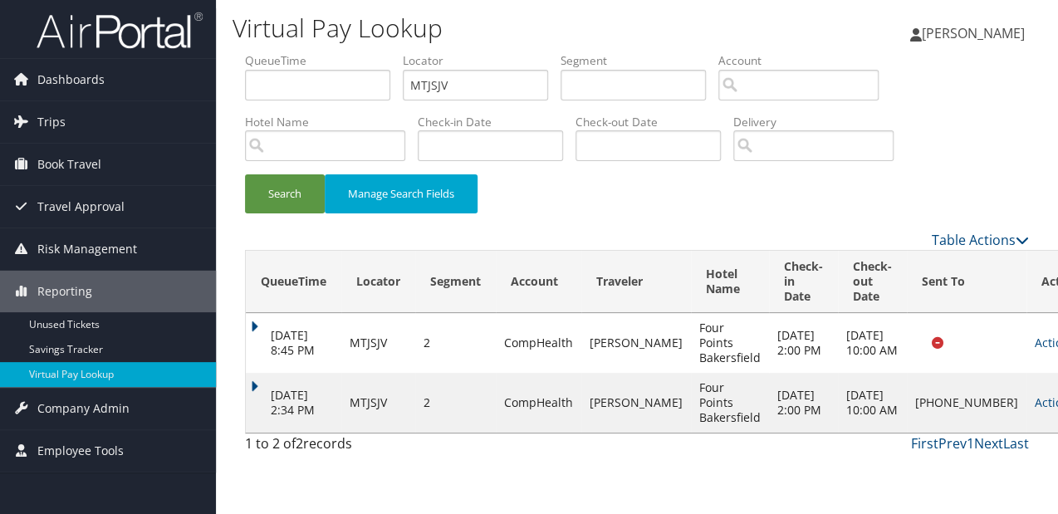
click at [1035, 409] on link "Actions" at bounding box center [1061, 403] width 52 height 16
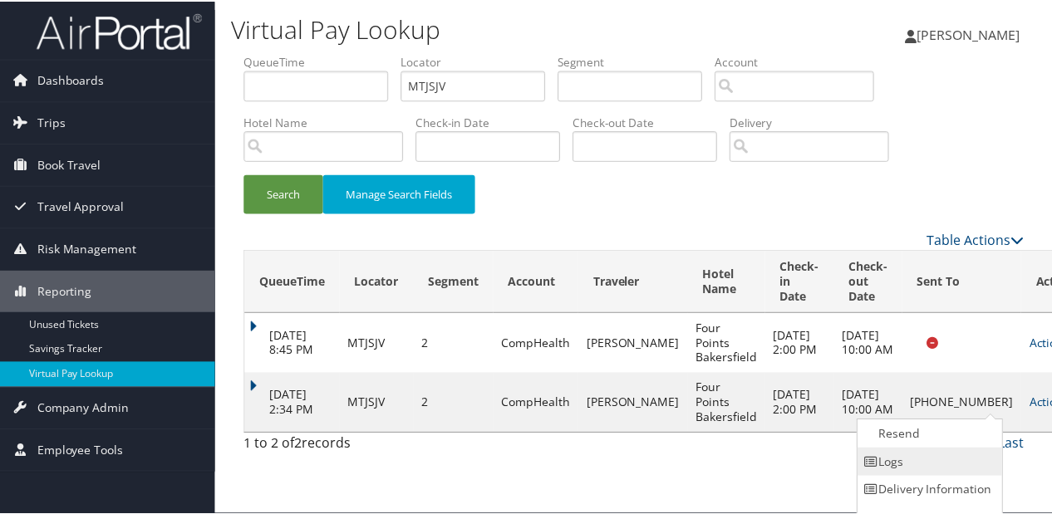
scroll to position [18, 0]
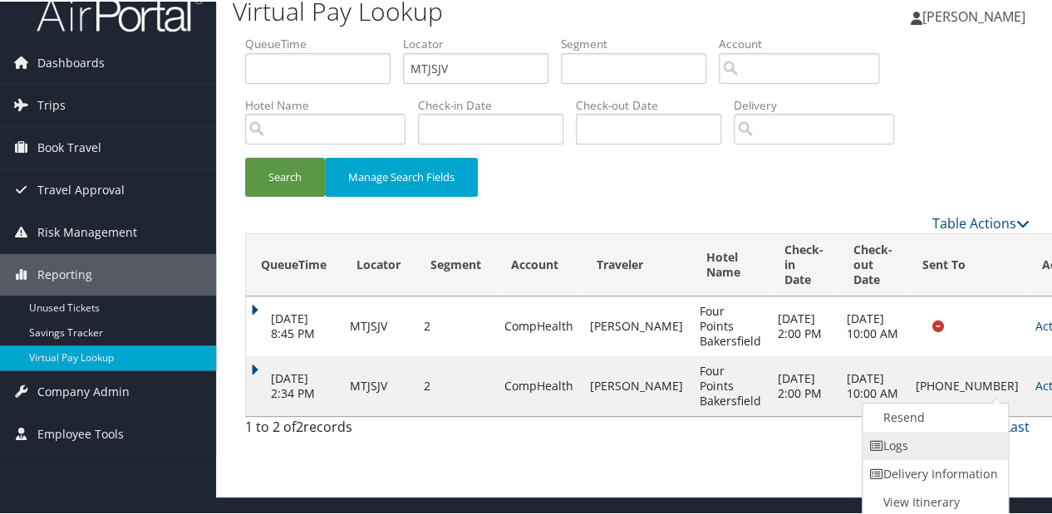
click at [934, 440] on link "Logs" at bounding box center [933, 444] width 142 height 28
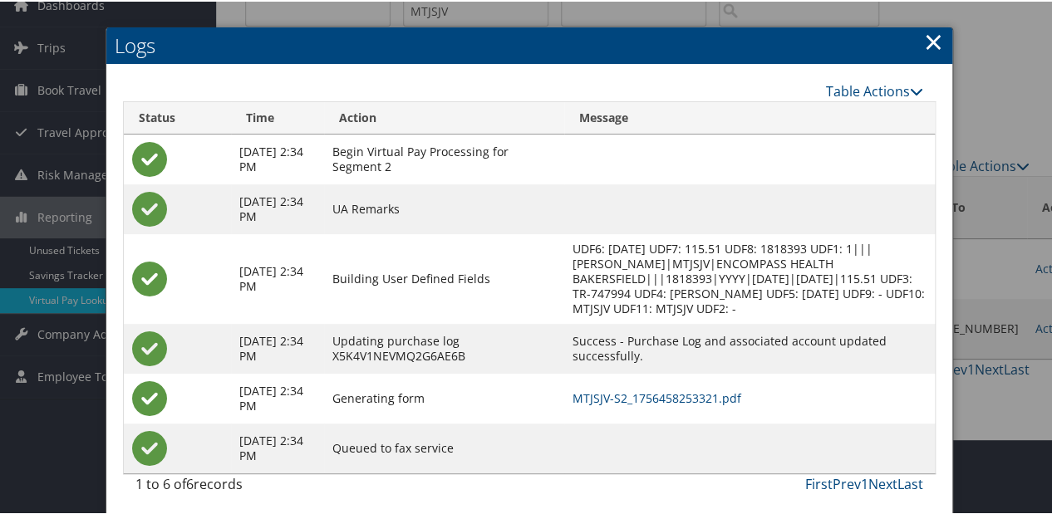
scroll to position [79, 0]
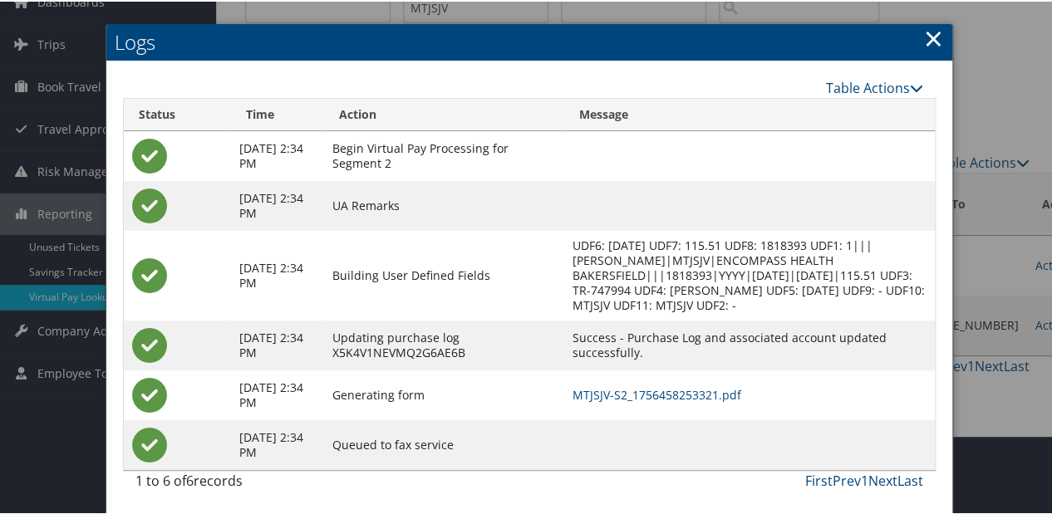
click at [689, 382] on td "MTJSJV-S2_1756458253321.pdf" at bounding box center [749, 394] width 370 height 50
click at [689, 400] on link "MTJSJV-S2_1756458253321.pdf" at bounding box center [656, 393] width 169 height 16
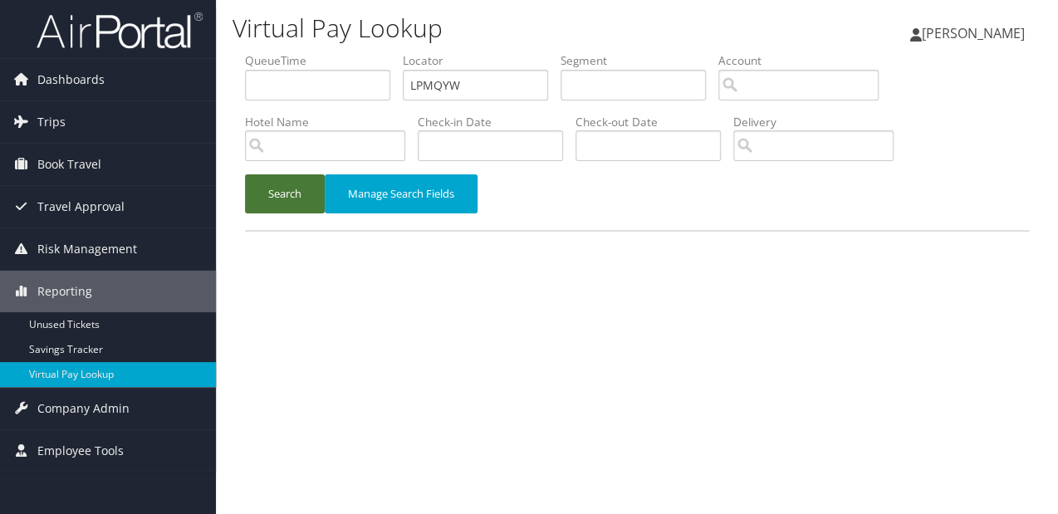
type input "LPMQYW"
click at [268, 189] on button "Search" at bounding box center [285, 193] width 80 height 39
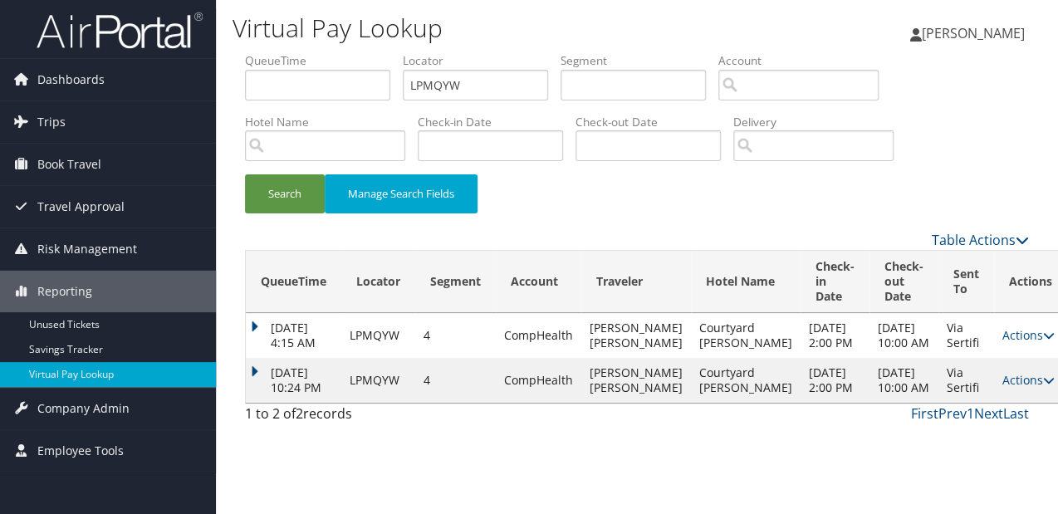
click at [277, 399] on td "Jul 25, 2025 10:24 PM" at bounding box center [294, 380] width 96 height 45
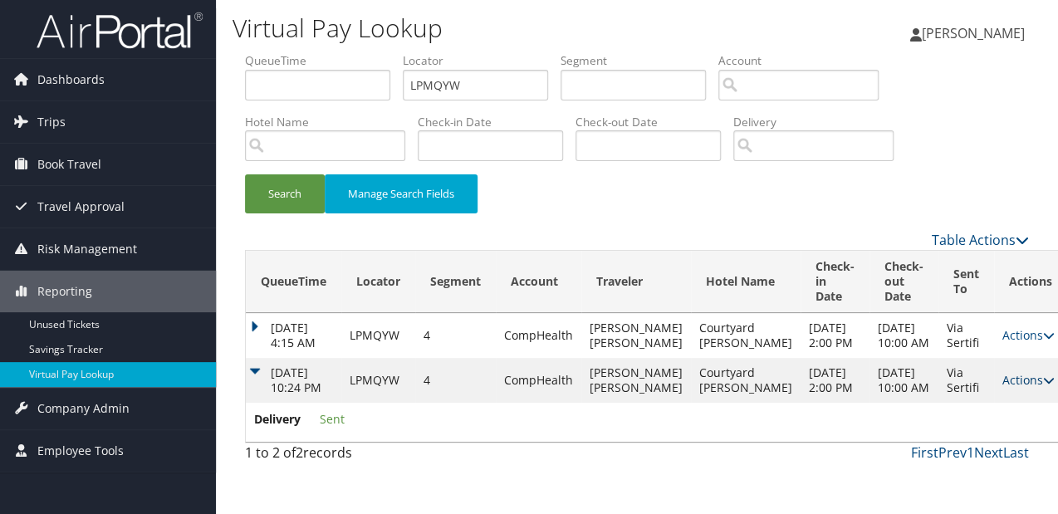
click at [1003, 388] on link "Actions" at bounding box center [1029, 380] width 52 height 16
click at [950, 454] on link "Logs" at bounding box center [957, 455] width 105 height 28
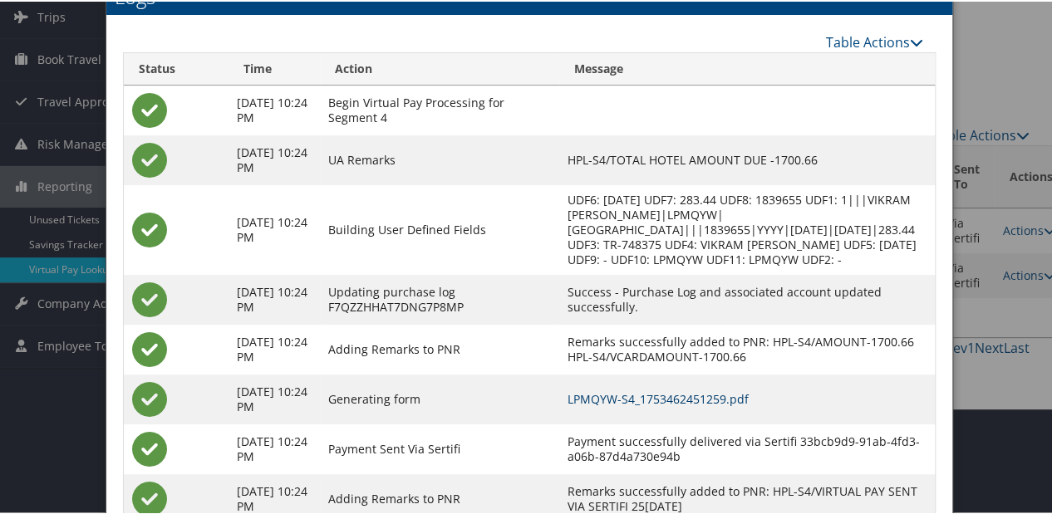
scroll to position [174, 0]
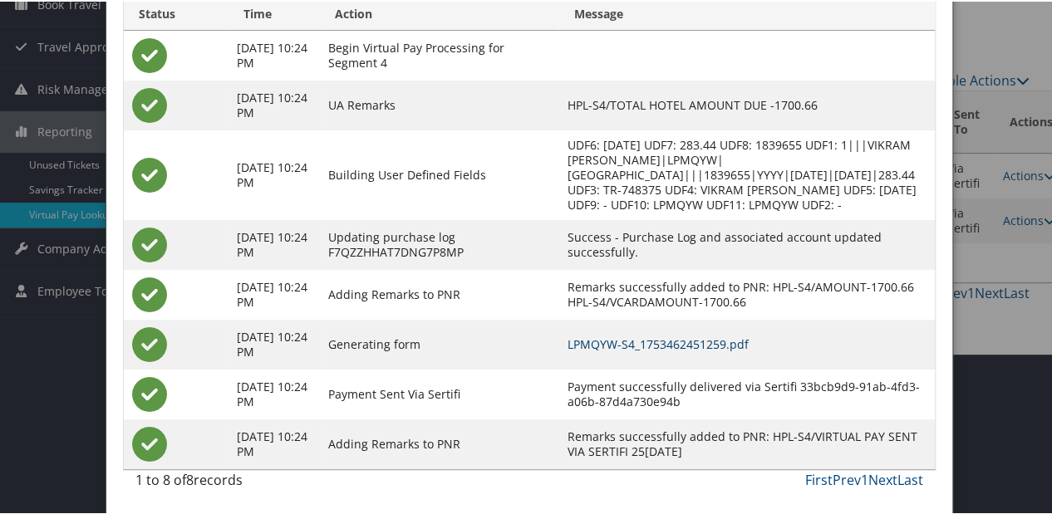
click at [684, 342] on link "LPMQYW-S4_1753462451259.pdf" at bounding box center [656, 343] width 181 height 16
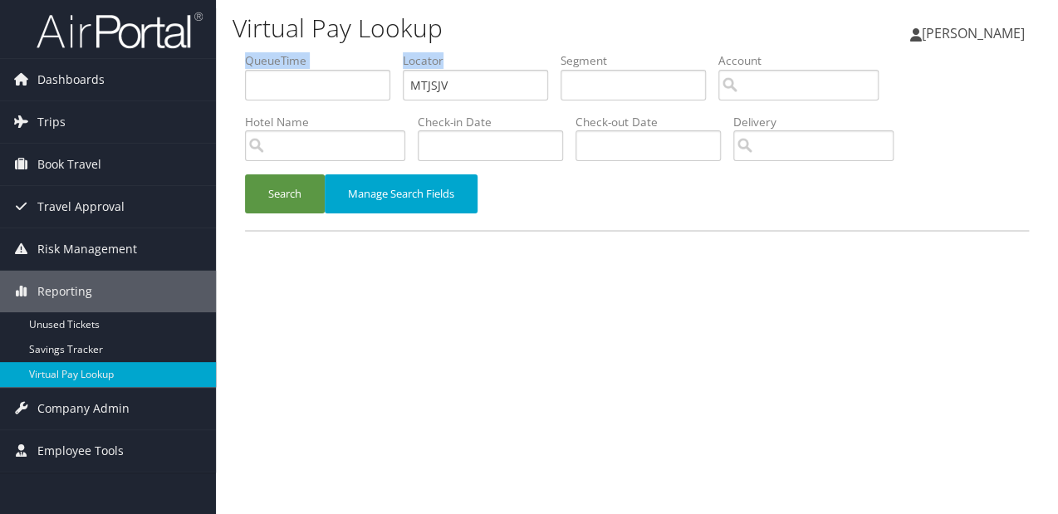
drag, startPoint x: 452, startPoint y: 82, endPoint x: 304, endPoint y: 91, distance: 148.1
click at [304, 52] on ul "QueueTime Locator MTJSJV Segment Account Traveler Hotel Name Check-in Date Chec…" at bounding box center [637, 52] width 784 height 0
drag, startPoint x: 445, startPoint y: 85, endPoint x: 351, endPoint y: 118, distance: 99.6
click at [309, 52] on ul "QueueTime Locator MTJSJV Segment Account Traveler Hotel Name Check-in Date Chec…" at bounding box center [637, 52] width 784 height 0
paste input "LYPOWH"
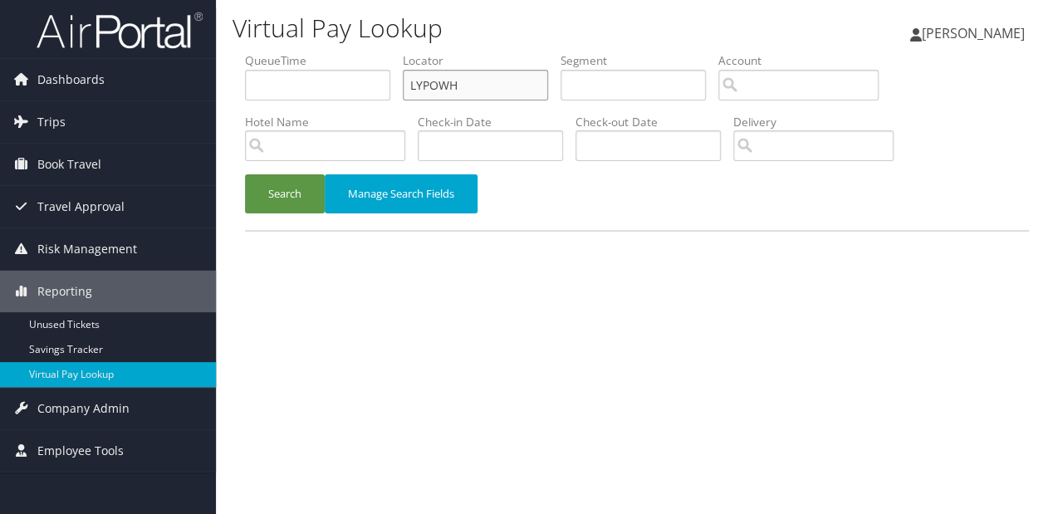
type input "LYPOWH"
click at [245, 174] on button "Search" at bounding box center [285, 193] width 80 height 39
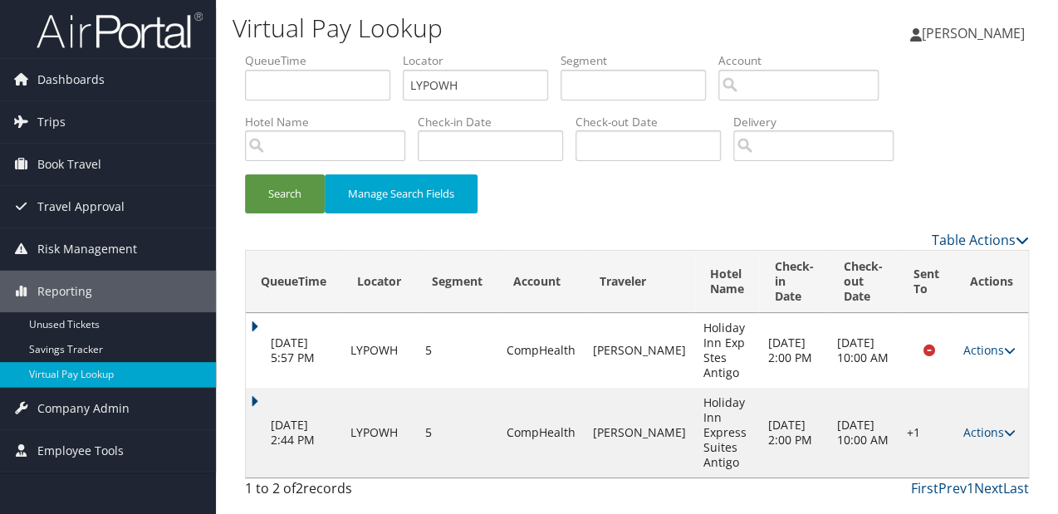
click at [262, 400] on td "Aug 29, 2025 2:44 PM" at bounding box center [294, 433] width 96 height 90
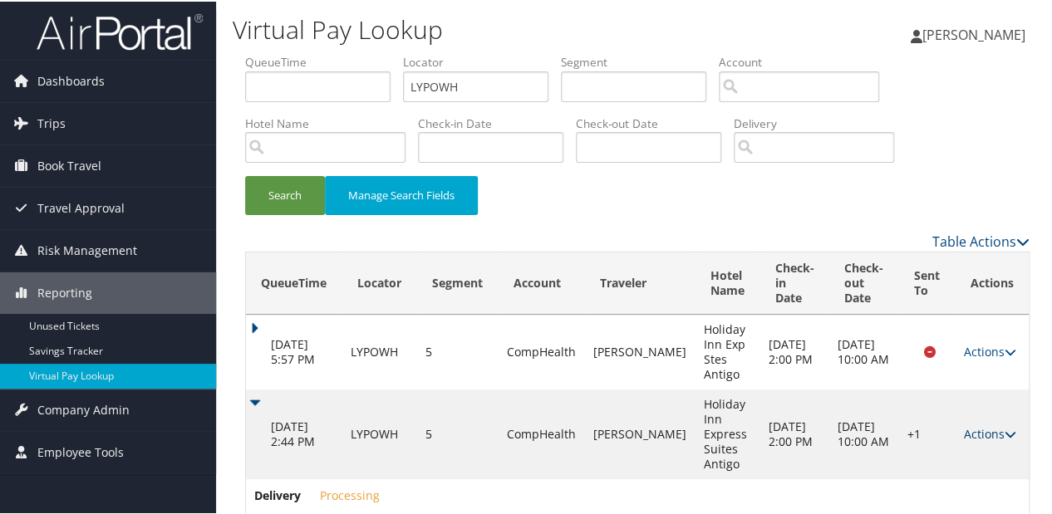
click at [974, 429] on link "Actions" at bounding box center [989, 432] width 52 height 16
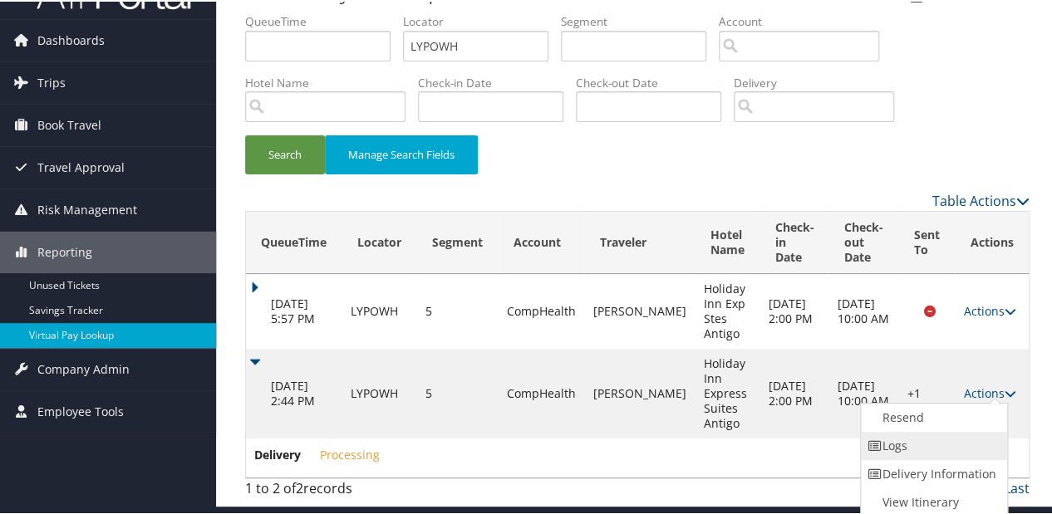
click at [941, 434] on link "Logs" at bounding box center [932, 444] width 142 height 28
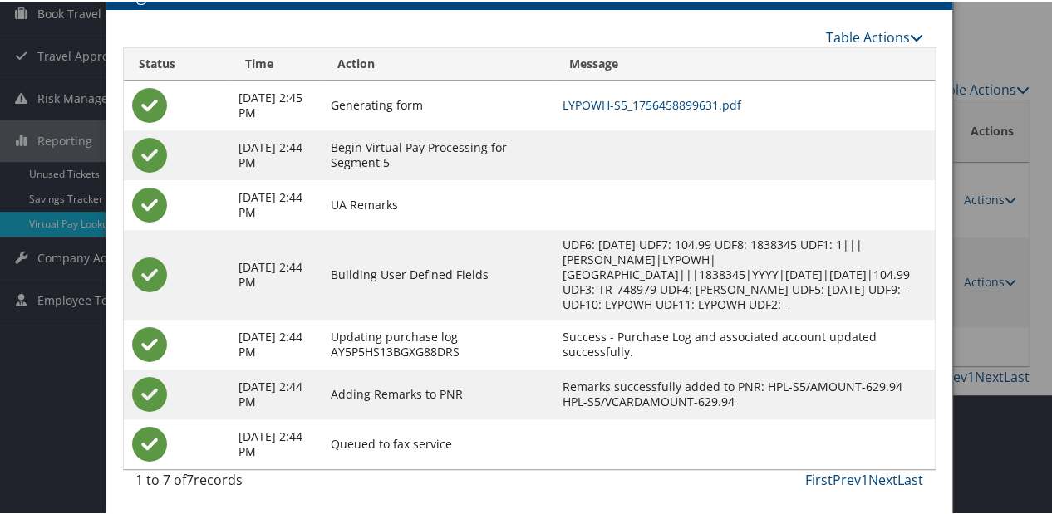
scroll to position [166, 0]
click at [654, 96] on link "LYPOWH-S5_1756458899631.pdf" at bounding box center [651, 104] width 179 height 16
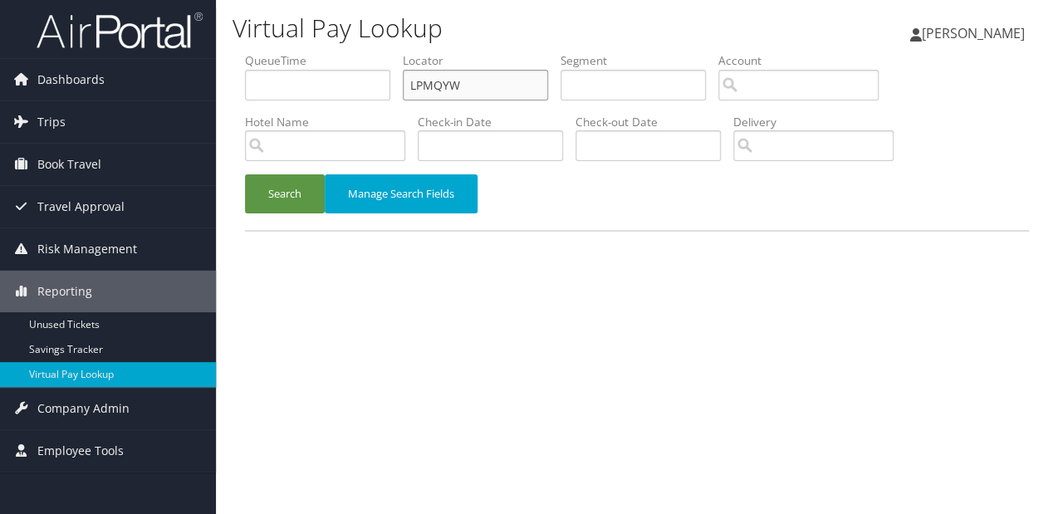
drag, startPoint x: 498, startPoint y: 94, endPoint x: 350, endPoint y: 99, distance: 148.8
click at [350, 52] on ul "QueueTime Locator LPMQYW Segment Account Traveler Hotel Name Check-in Date Chec…" at bounding box center [637, 52] width 784 height 0
paste input "AUMRSL"
click at [442, 86] on input "AUMRSL" at bounding box center [475, 85] width 145 height 31
type input "AUMRSL"
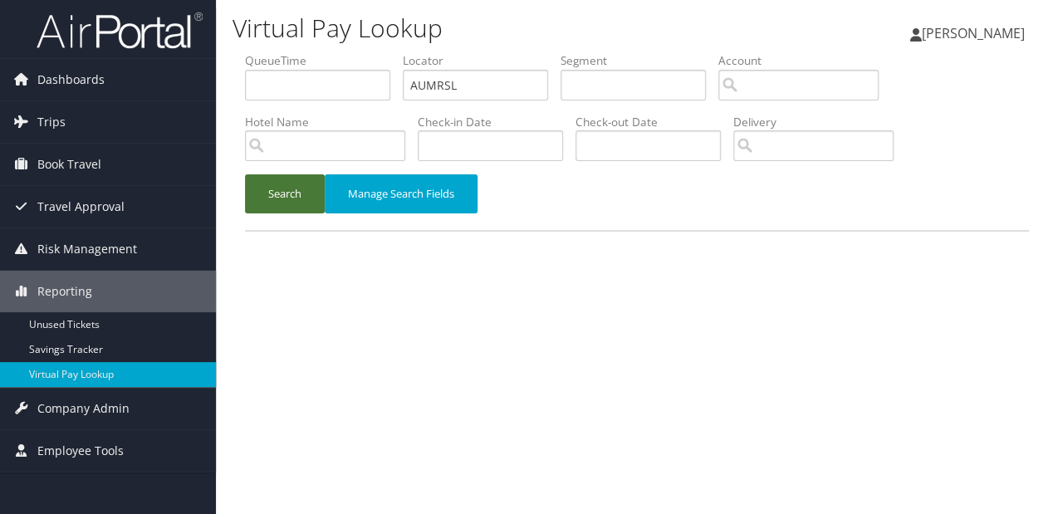
click at [285, 187] on button "Search" at bounding box center [285, 193] width 80 height 39
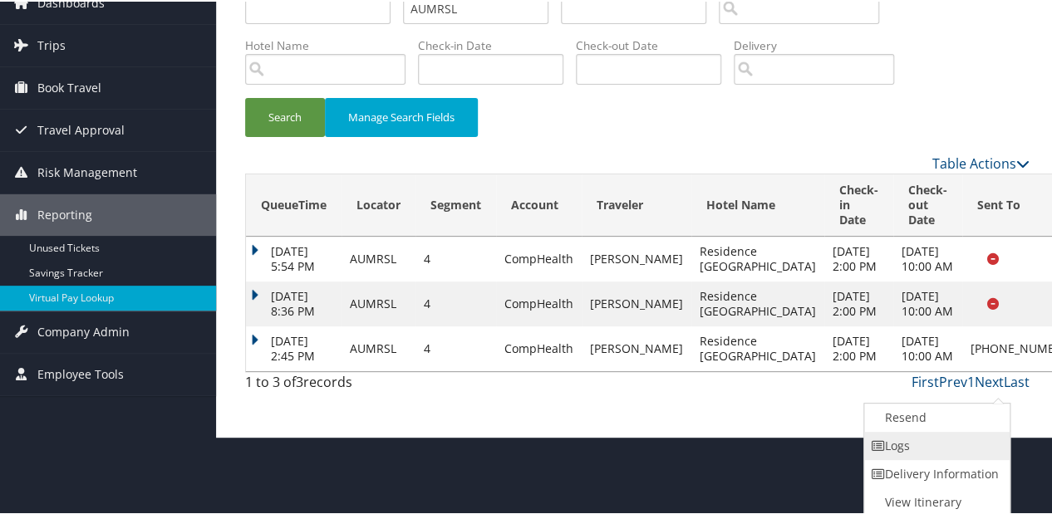
click at [918, 447] on link "Logs" at bounding box center [935, 444] width 142 height 28
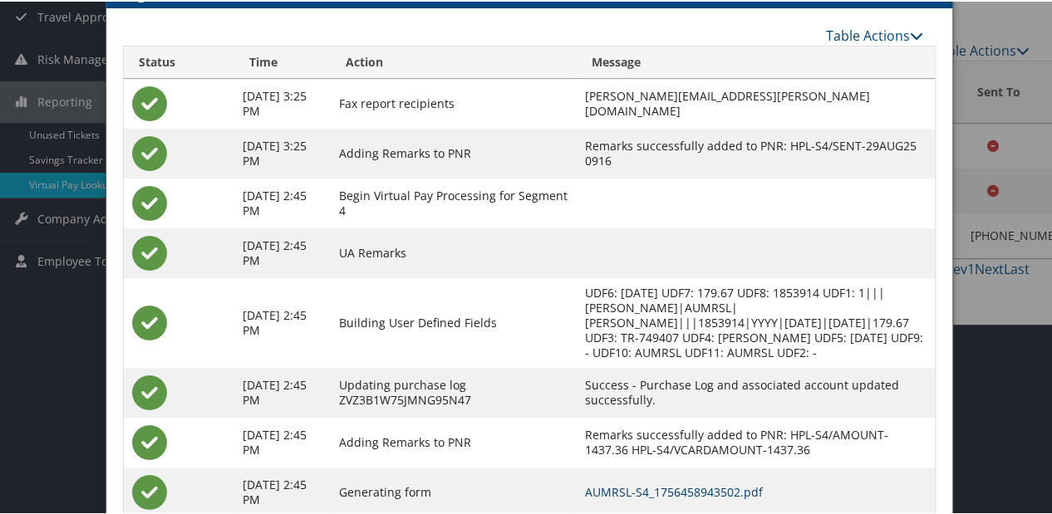
scroll to position [368, 0]
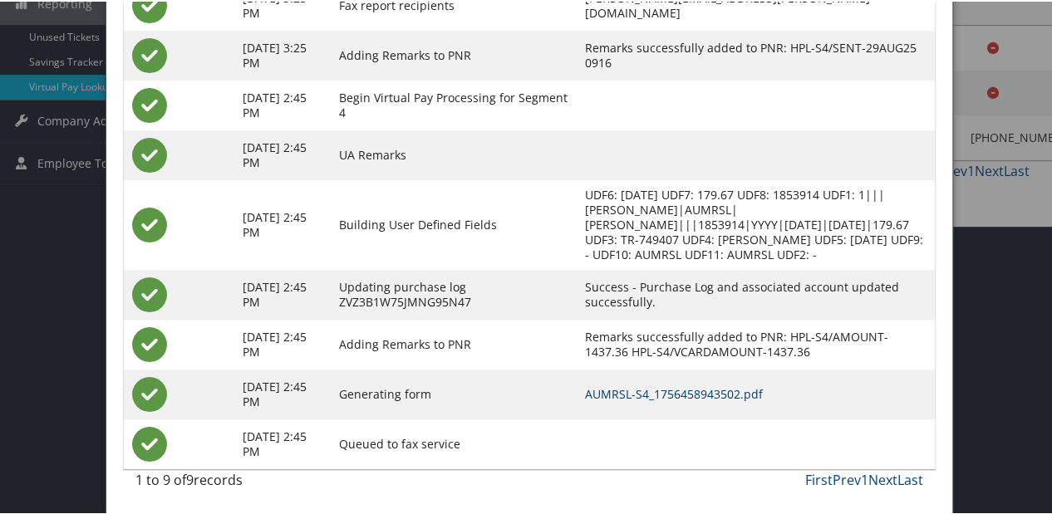
click at [588, 385] on link "AUMRSL-S4_1756458943502.pdf" at bounding box center [674, 393] width 178 height 16
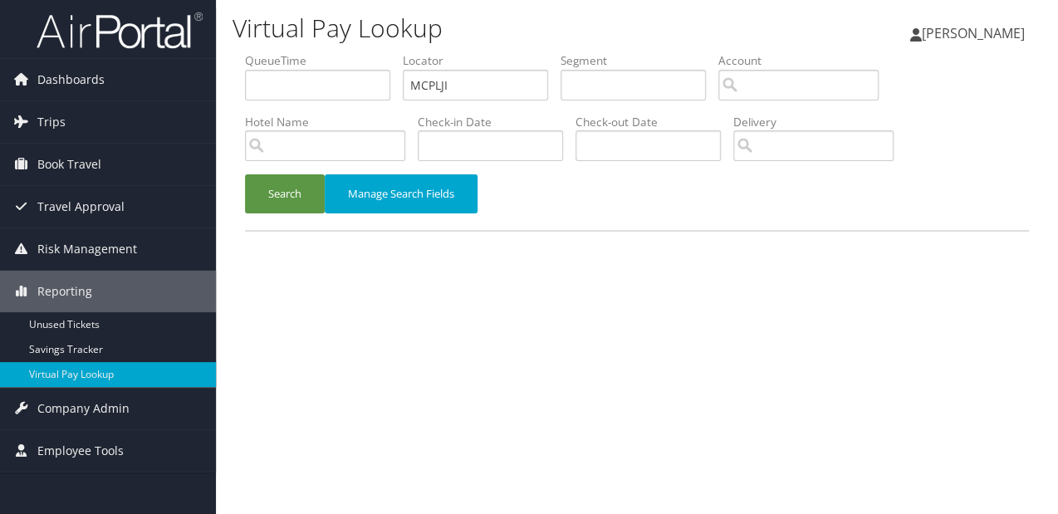
type input "MCPLJI"
click at [282, 194] on button "Search" at bounding box center [285, 193] width 80 height 39
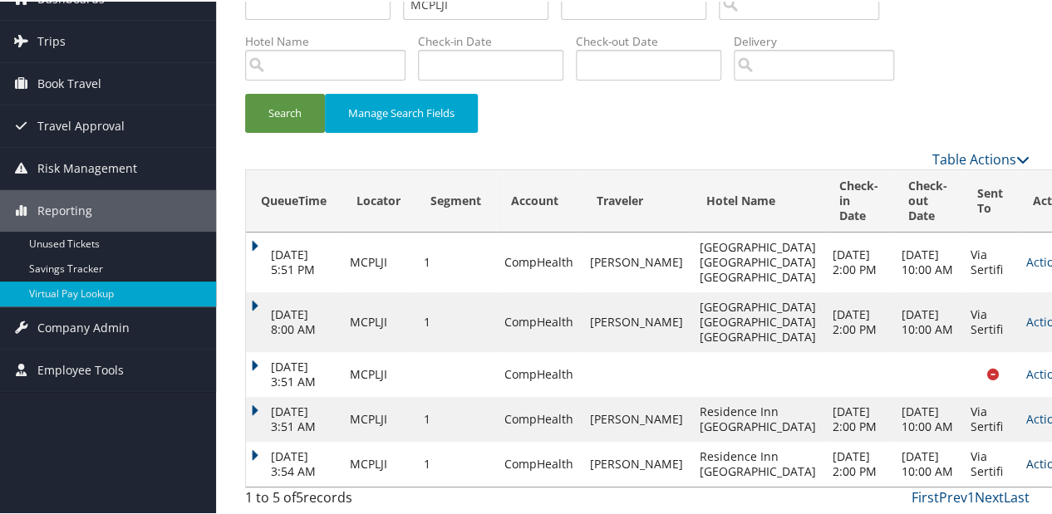
click at [1026, 454] on link "Actions" at bounding box center [1052, 462] width 52 height 16
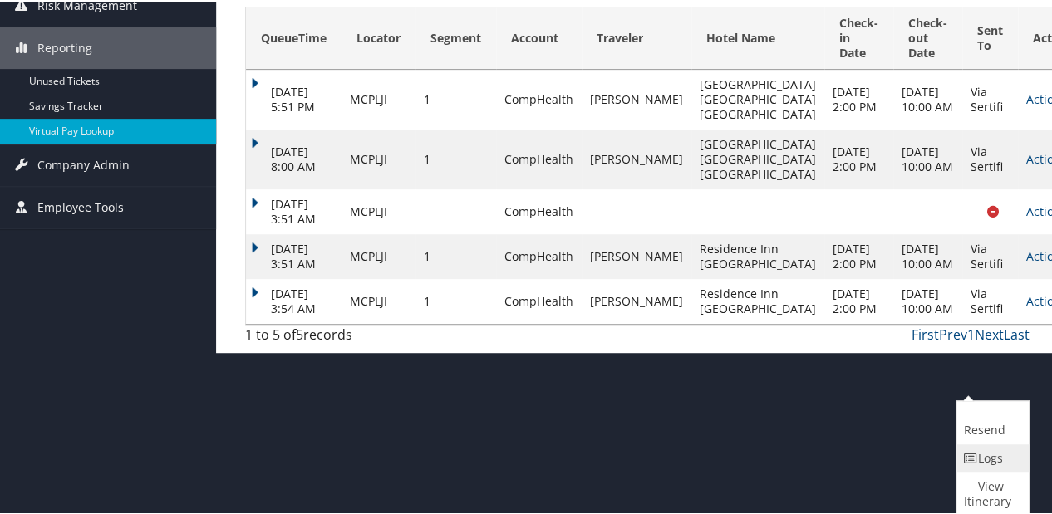
click at [974, 457] on icon at bounding box center [970, 457] width 15 height 12
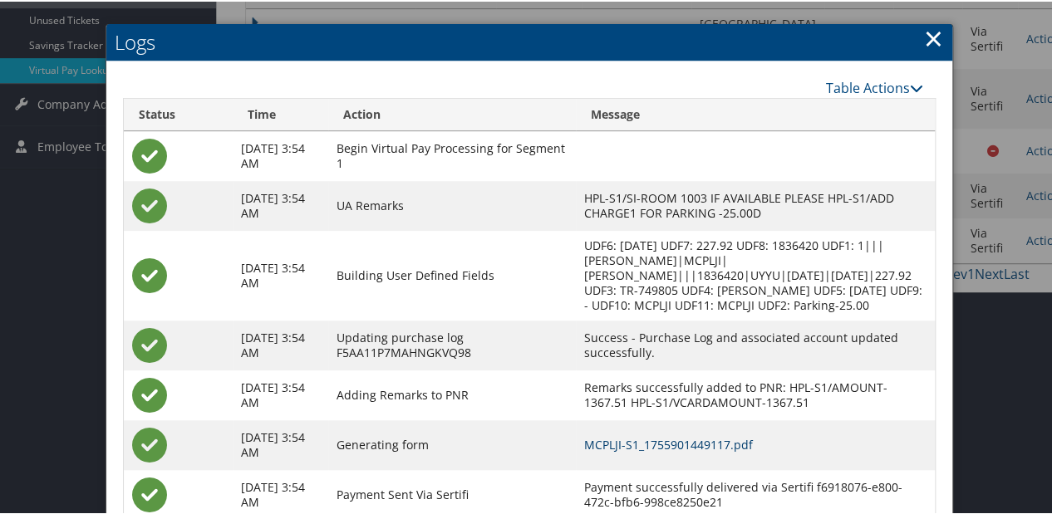
scroll to position [390, 0]
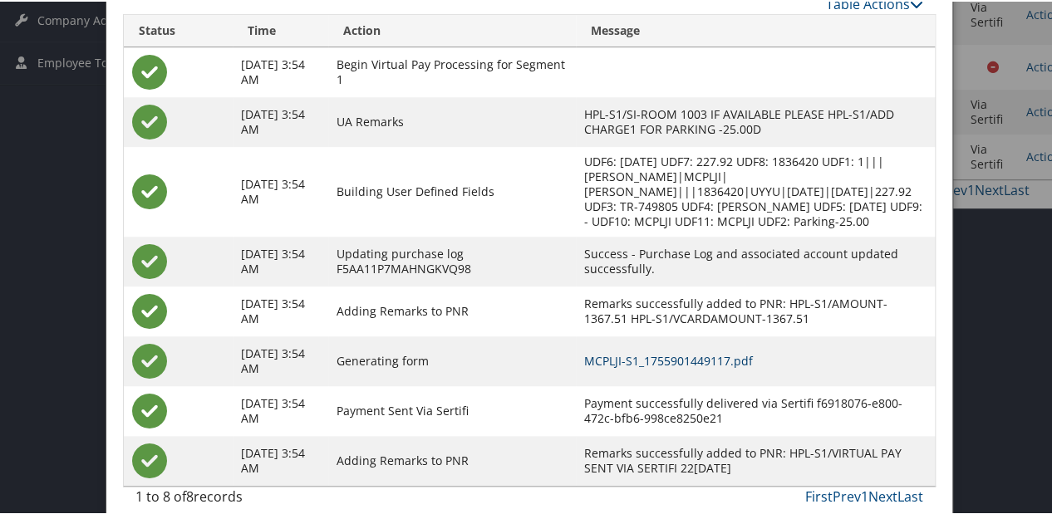
click at [657, 351] on link "MCPLJI-S1_1755901449117.pdf" at bounding box center [668, 359] width 169 height 16
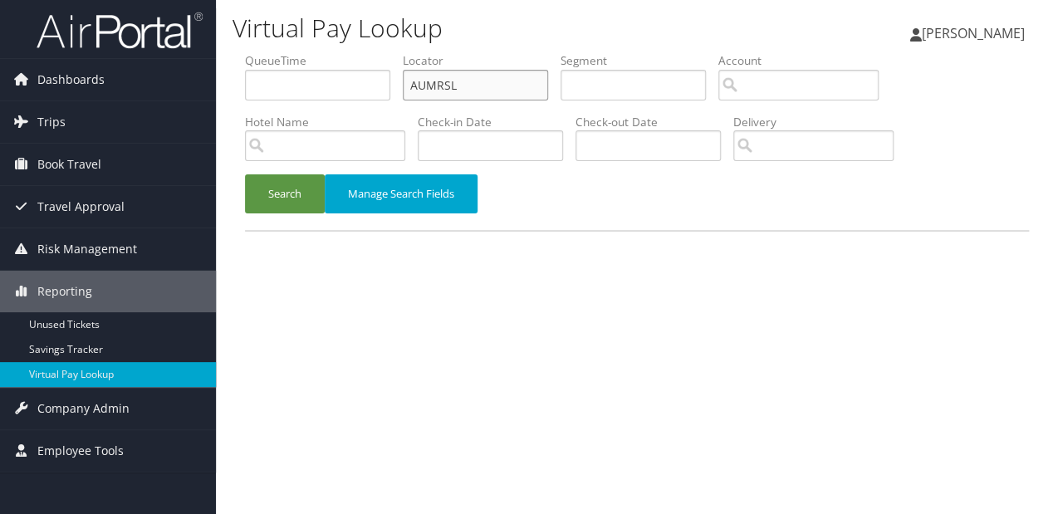
drag, startPoint x: 466, startPoint y: 94, endPoint x: 313, endPoint y: 100, distance: 152.9
click at [313, 52] on ul "QueueTime Locator AUMRSL Segment Account Traveler Hotel Name Check-in Date Chec…" at bounding box center [637, 52] width 784 height 0
paste input "ASYZLE"
type input "ASYZLE"
click at [245, 174] on button "Search" at bounding box center [285, 193] width 80 height 39
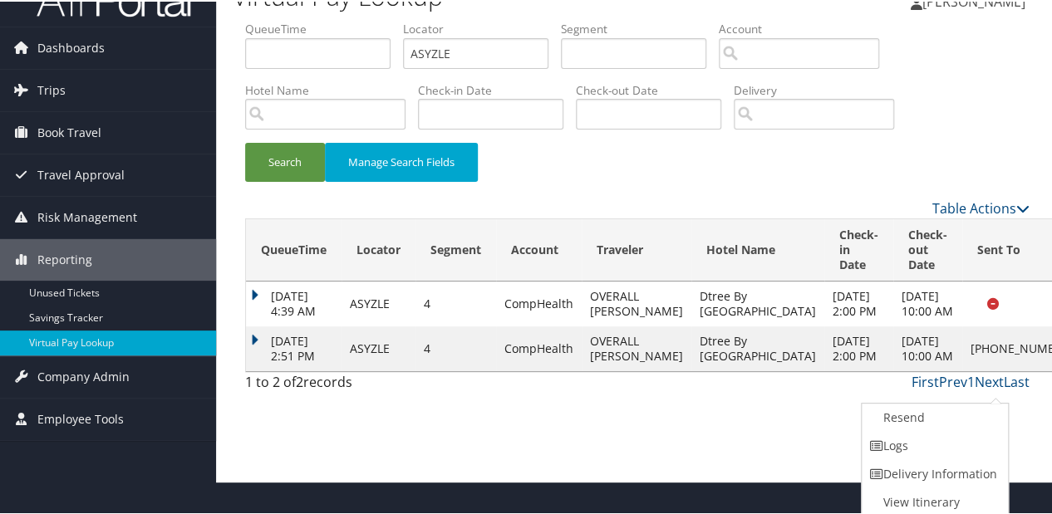
click at [253, 369] on td "Aug 29, 2025 2:51 PM" at bounding box center [294, 347] width 96 height 45
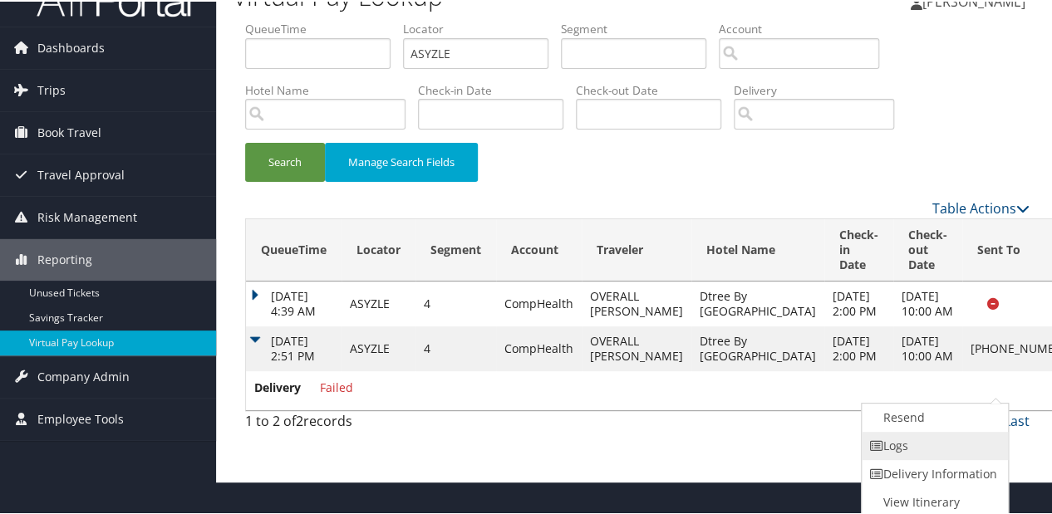
drag, startPoint x: 973, startPoint y: 406, endPoint x: 920, endPoint y: 444, distance: 64.3
click at [920, 444] on link "Logs" at bounding box center [932, 444] width 142 height 28
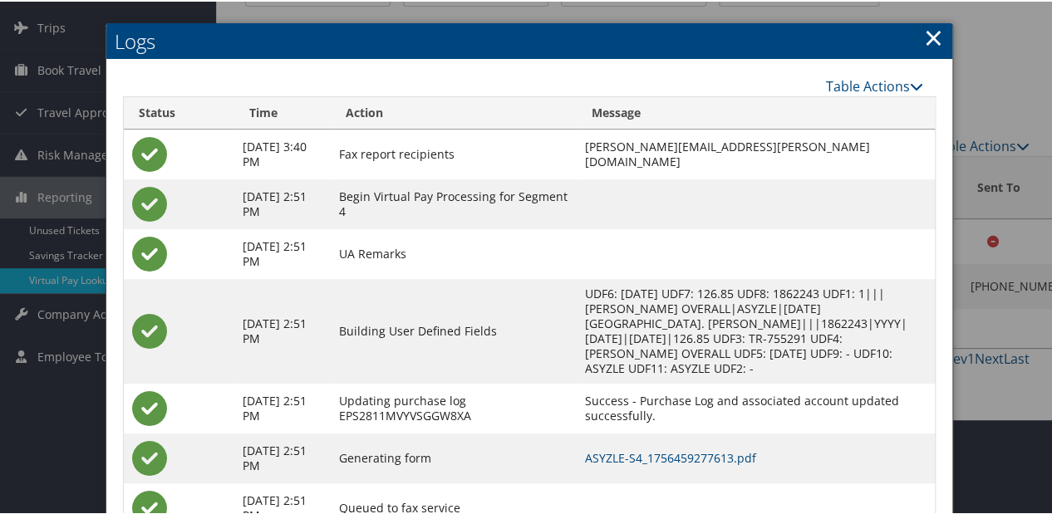
scroll to position [144, 0]
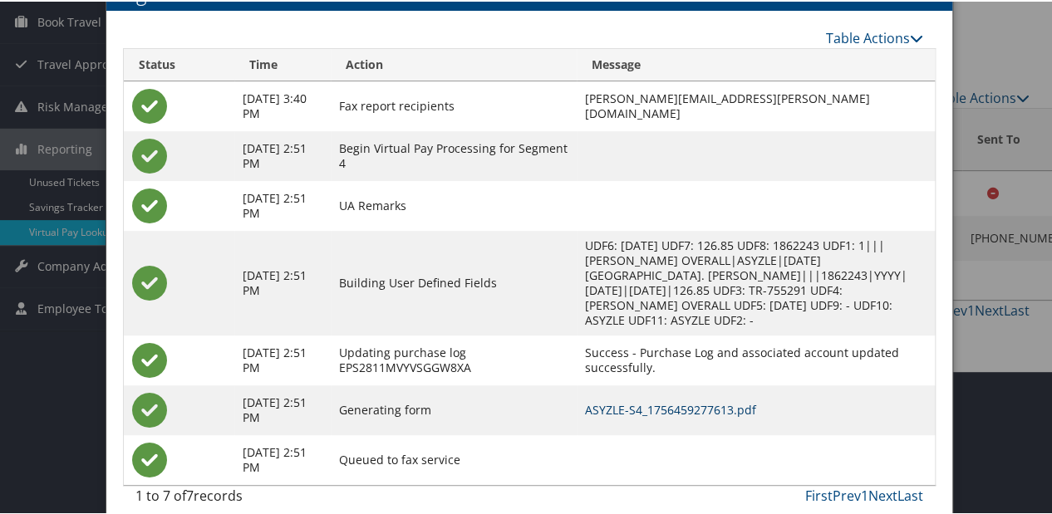
click at [658, 400] on link "ASYZLE-S4_1756459277613.pdf" at bounding box center [670, 408] width 171 height 16
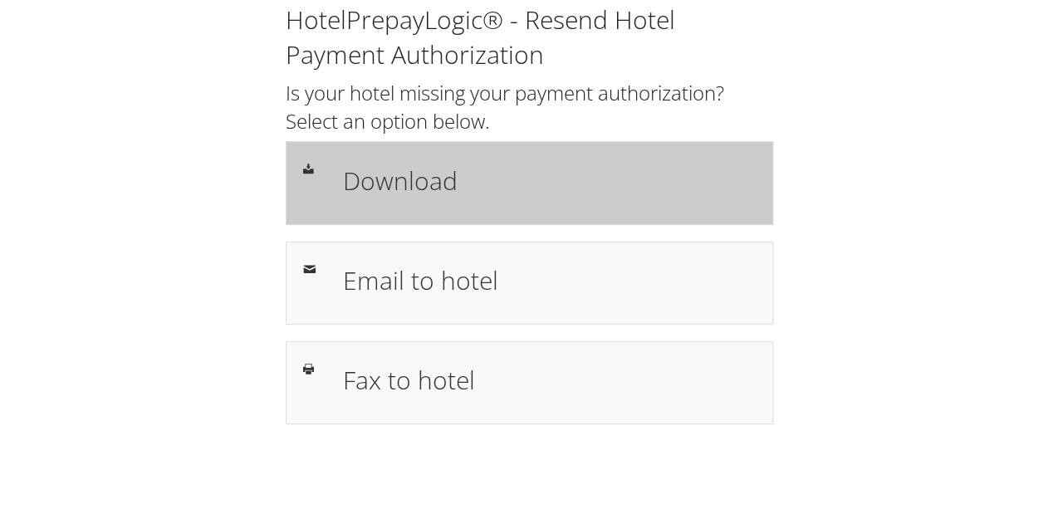
click at [366, 207] on div "Download" at bounding box center [530, 182] width 488 height 83
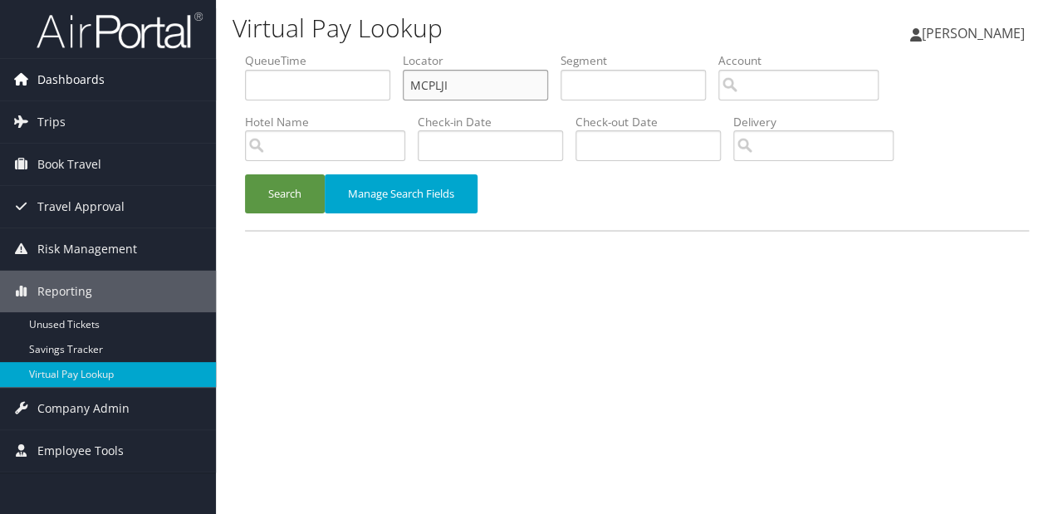
drag, startPoint x: 289, startPoint y: 93, endPoint x: 210, endPoint y: 96, distance: 79.0
click at [211, 95] on div "Dashboards AirPortal 360™ (Manager) My Travel Dashboard Trips Airtinerary® Look…" at bounding box center [529, 257] width 1058 height 514
paste input "ARUKKB"
type input "ARUKKB"
click at [245, 174] on button "Search" at bounding box center [285, 193] width 80 height 39
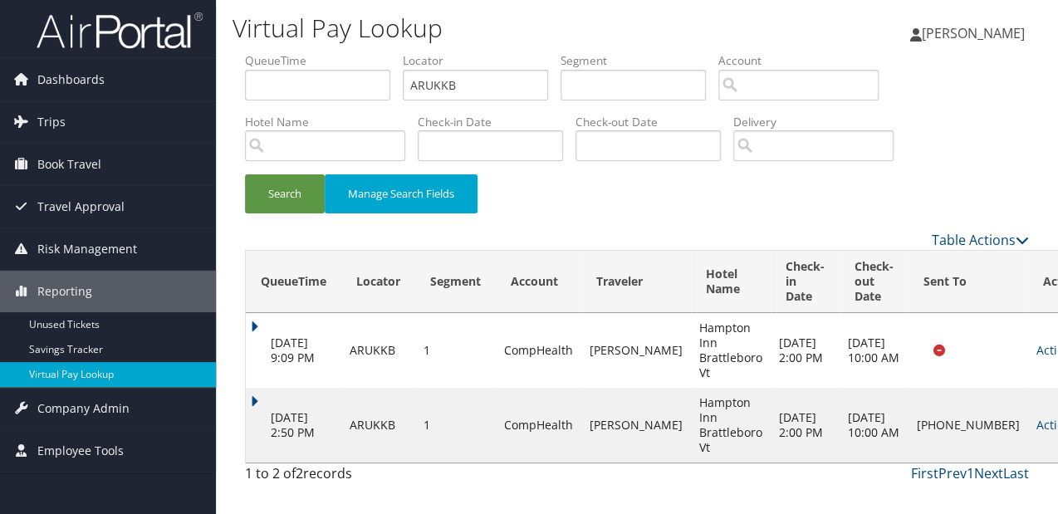
click at [262, 404] on td "Aug 29, 2025 2:50 PM" at bounding box center [294, 425] width 96 height 75
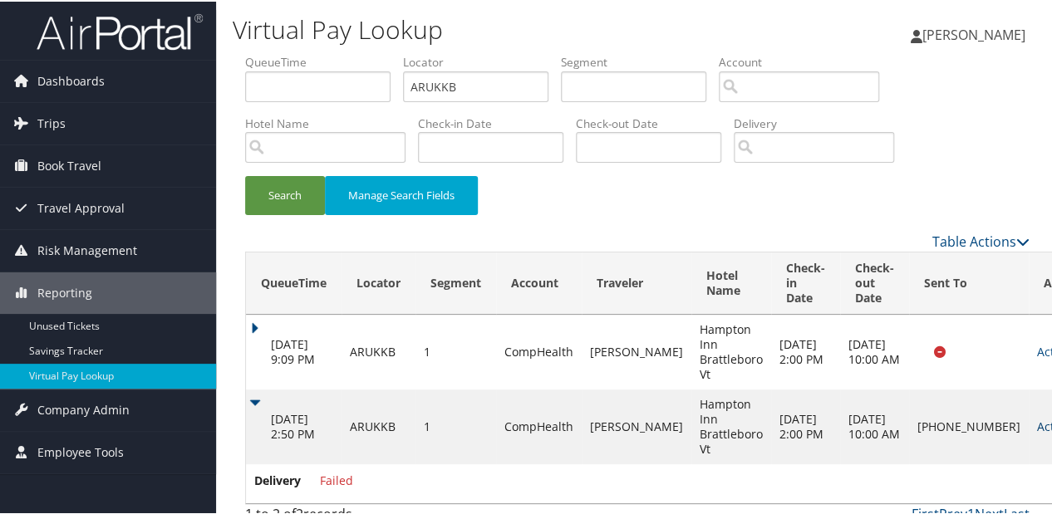
click at [1037, 422] on link "Actions" at bounding box center [1063, 425] width 52 height 16
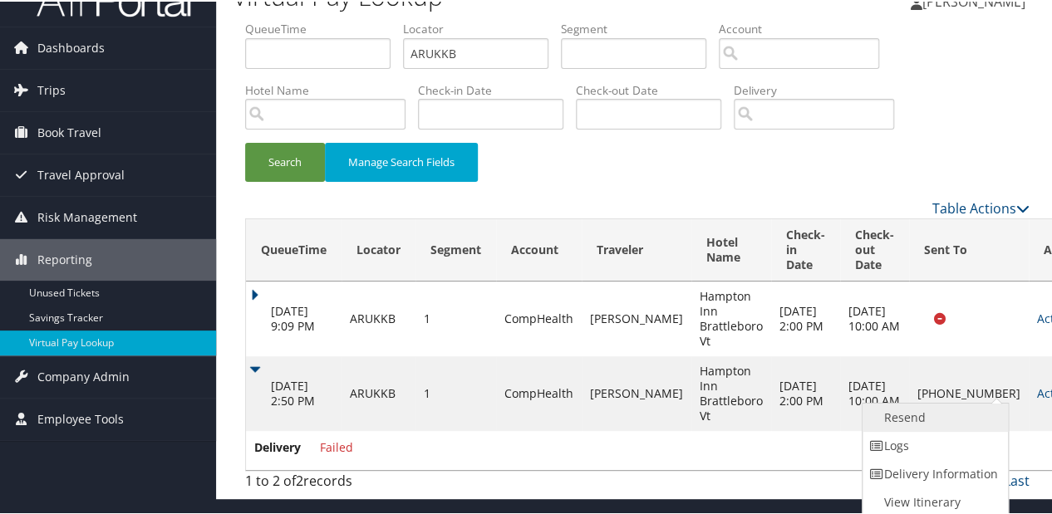
click at [921, 414] on link "Resend" at bounding box center [933, 416] width 142 height 28
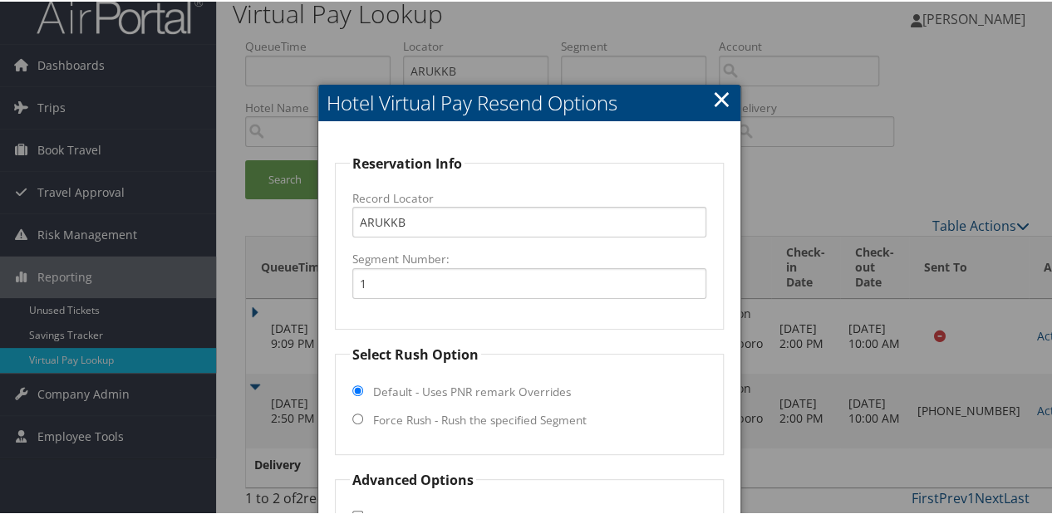
click at [723, 95] on link "×" at bounding box center [721, 97] width 19 height 33
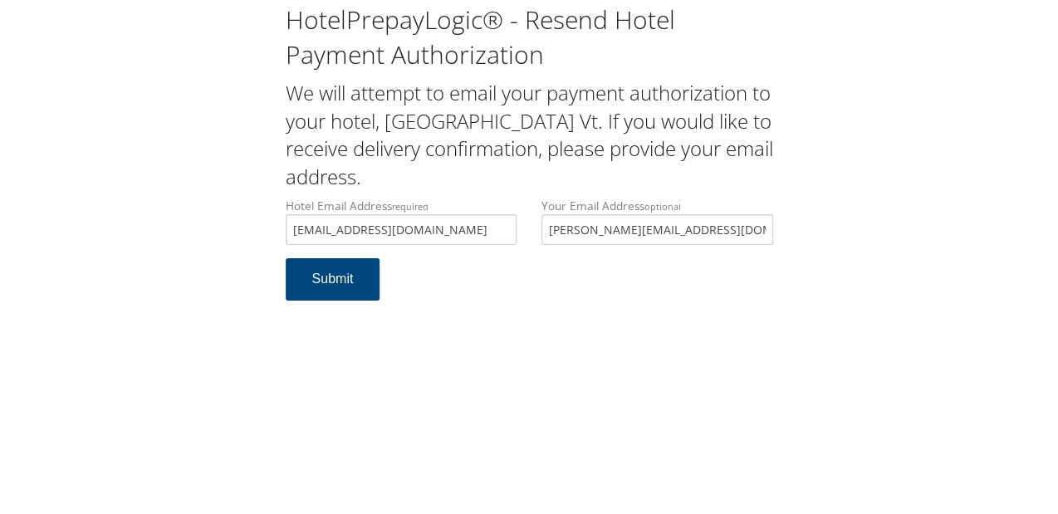
click at [292, 228] on input "[EMAIL_ADDRESS][DOMAIN_NAME]" at bounding box center [402, 229] width 232 height 31
click at [352, 230] on input "hamptonnabrattleboro@gmail.com" at bounding box center [402, 229] width 232 height 31
click at [490, 238] on input "hamptonnabrattleboro@gmail.com" at bounding box center [402, 229] width 232 height 31
click at [488, 228] on input "hamptonnabrattleboro@gmail.com" at bounding box center [402, 229] width 232 height 31
click at [296, 233] on input "[EMAIL_ADDRESS][DOMAIN_NAME]" at bounding box center [402, 229] width 232 height 31
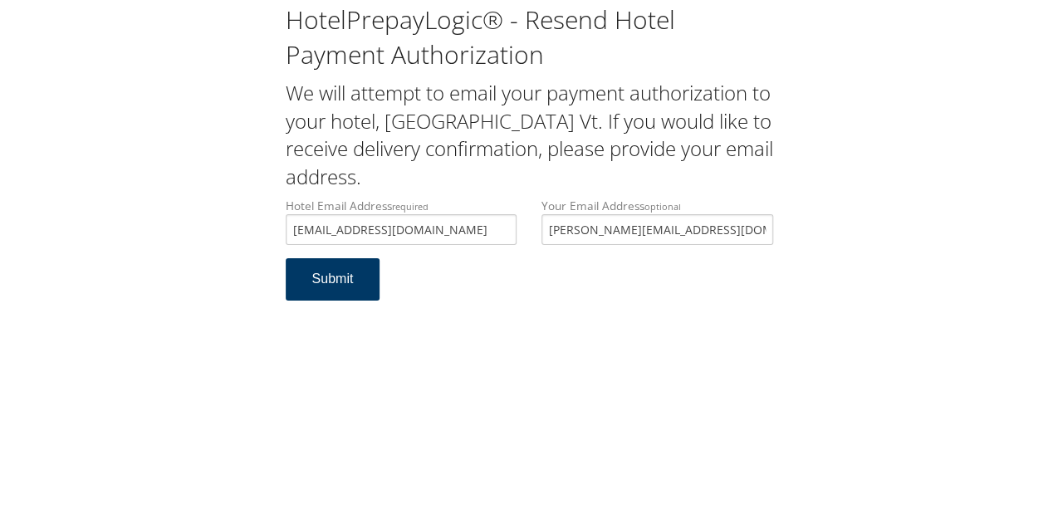
type input "[EMAIL_ADDRESS][DOMAIN_NAME]"
click at [354, 285] on button "Submit" at bounding box center [333, 279] width 95 height 42
drag, startPoint x: 491, startPoint y: 230, endPoint x: 259, endPoint y: 224, distance: 231.8
click at [259, 224] on div "HotelPrepayLogic® - Resend Hotel Payment Authorization We will attempt to email…" at bounding box center [529, 158] width 1025 height 317
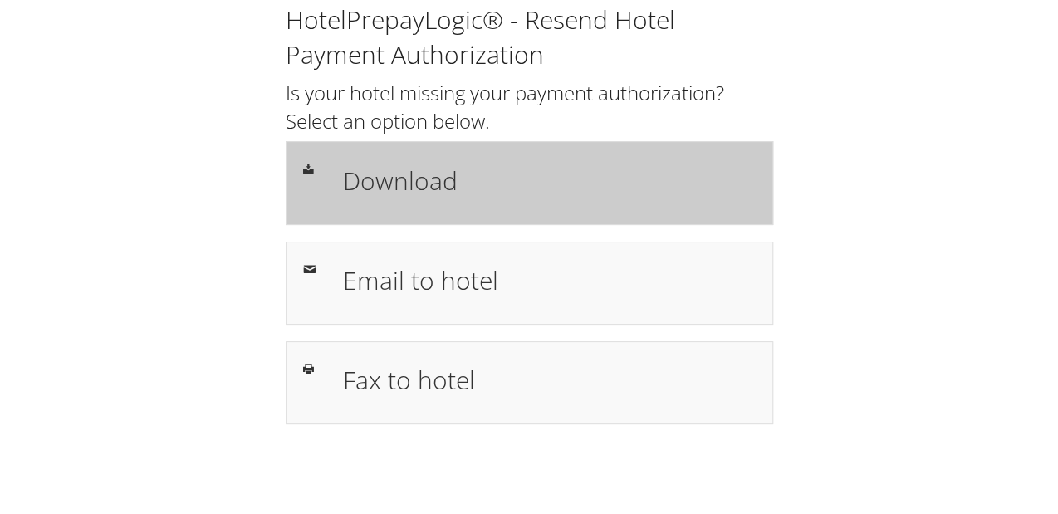
click at [414, 177] on h1 "Download" at bounding box center [548, 180] width 413 height 37
click at [342, 164] on h1 "Download" at bounding box center [548, 180] width 413 height 37
drag, startPoint x: 347, startPoint y: 228, endPoint x: 346, endPoint y: 218, distance: 10.1
click at [346, 218] on div "HotelPrepayLogic® - Resend Hotel Payment Authorization Is your hotel missing yo…" at bounding box center [529, 213] width 513 height 422
click at [581, 200] on div "Download" at bounding box center [549, 183] width 438 height 48
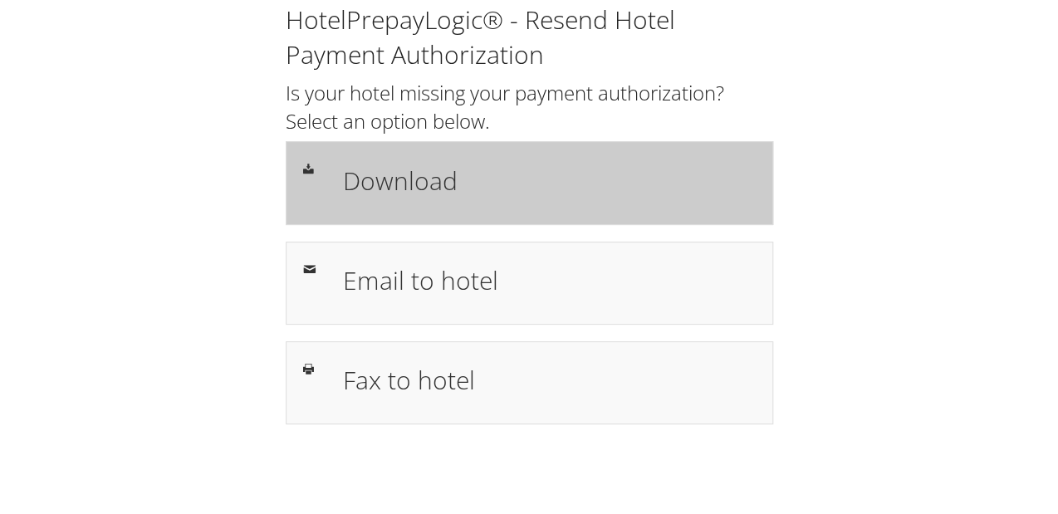
click at [381, 171] on h1 "Download" at bounding box center [548, 180] width 413 height 37
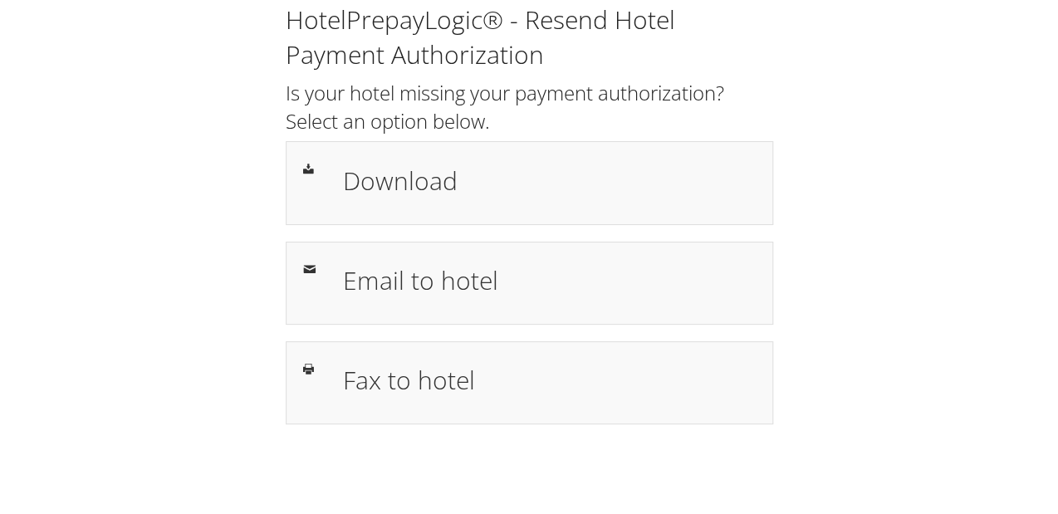
drag, startPoint x: 221, startPoint y: 3, endPoint x: 174, endPoint y: 45, distance: 62.4
click at [174, 45] on div "HotelPrepayLogic® - Resend Hotel Payment Authorization Is your hotel missing yo…" at bounding box center [529, 220] width 1025 height 441
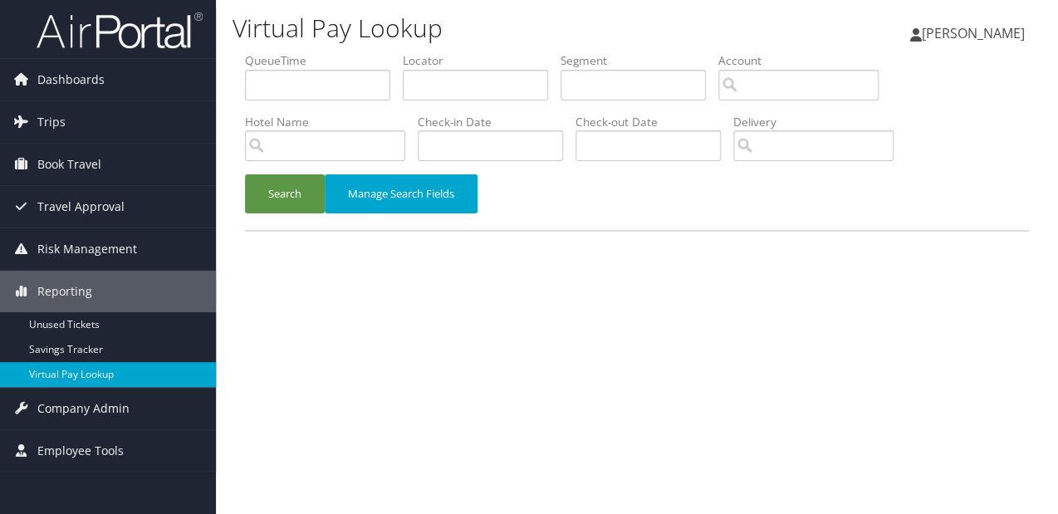
click at [413, 65] on label "Locator" at bounding box center [482, 60] width 158 height 17
click at [419, 70] on input "text" at bounding box center [475, 85] width 145 height 31
paste input "ASYZLE"
type input "ASYZLE"
click at [287, 196] on button "Search" at bounding box center [285, 193] width 80 height 39
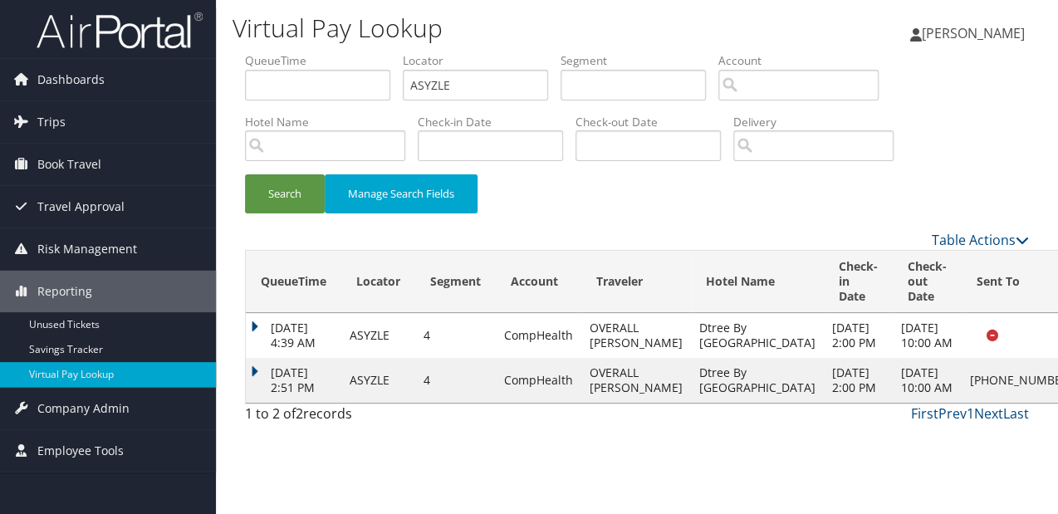
drag, startPoint x: 271, startPoint y: 406, endPoint x: 496, endPoint y: 405, distance: 225.1
click at [270, 403] on td "Aug 29, 2025 2:51 PM" at bounding box center [294, 380] width 96 height 45
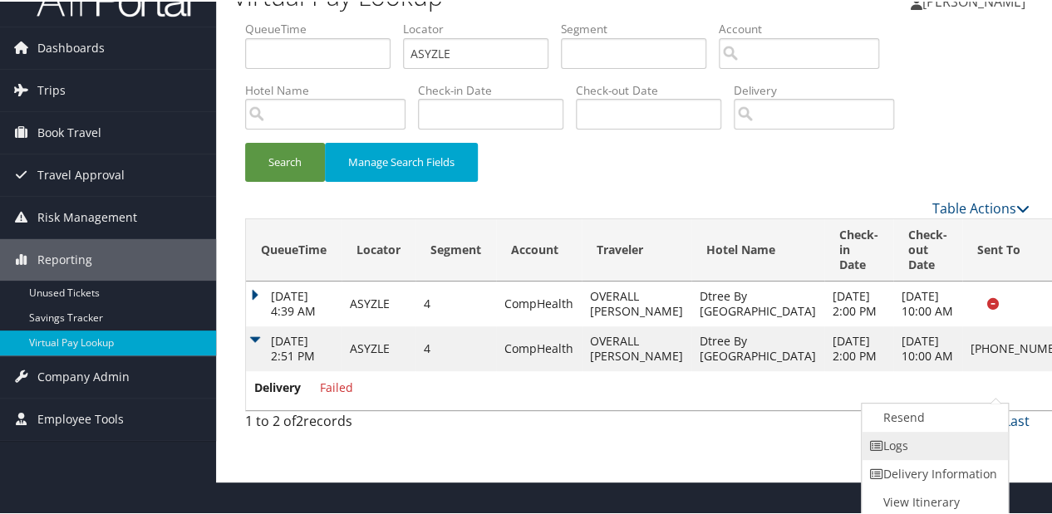
click at [906, 451] on link "Logs" at bounding box center [932, 444] width 142 height 28
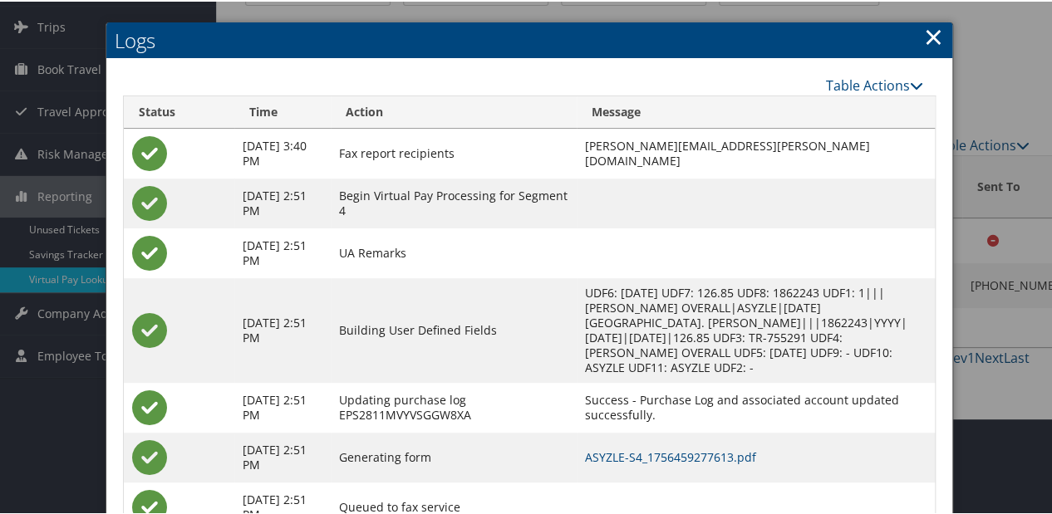
scroll to position [144, 0]
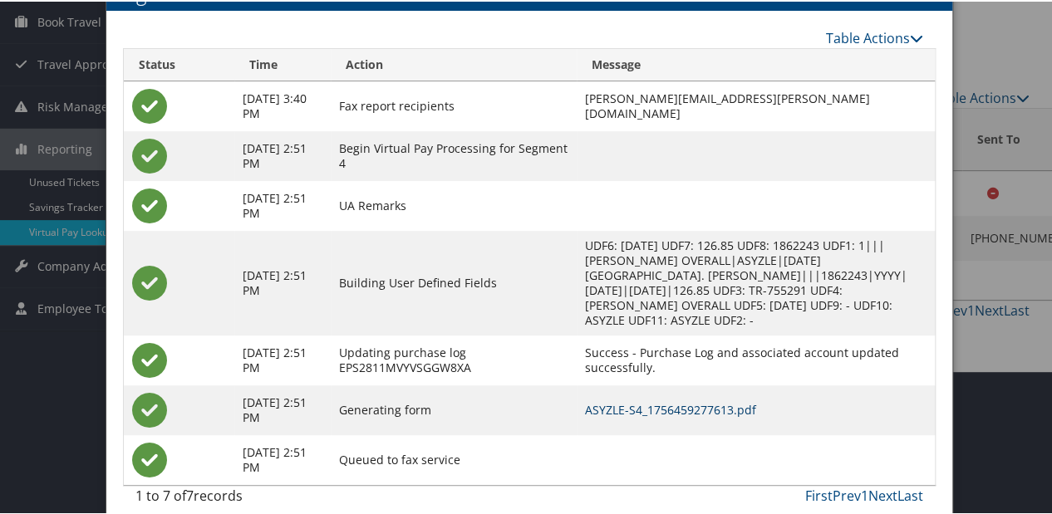
click at [691, 400] on link "ASYZLE-S4_1756459277613.pdf" at bounding box center [670, 408] width 171 height 16
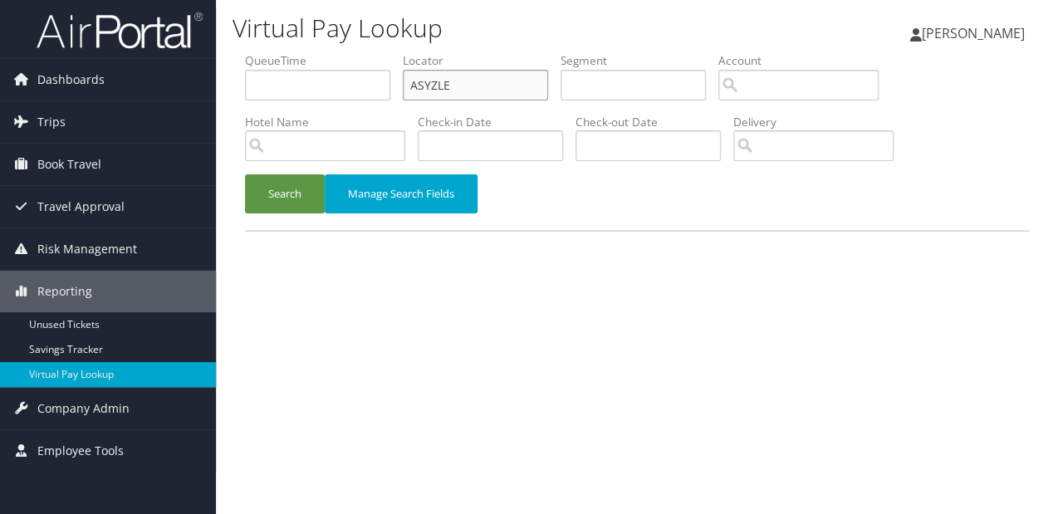
drag, startPoint x: 473, startPoint y: 85, endPoint x: 313, endPoint y: 115, distance: 162.4
click at [315, 52] on ul "QueueTime Locator ASYZLE Segment Account Traveler Hotel Name Check-in Date Chec…" at bounding box center [637, 52] width 784 height 0
paste input "JILRHD"
type input "JILRHD"
click at [289, 187] on button "Search" at bounding box center [285, 193] width 80 height 39
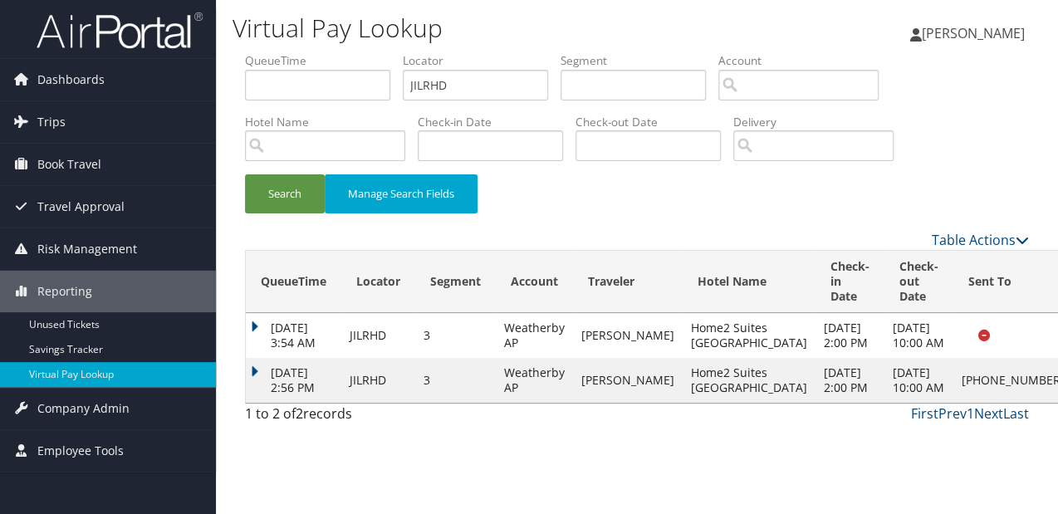
click at [751, 179] on div "Search Manage Search Fields" at bounding box center [637, 202] width 809 height 56
click at [771, 40] on div "Luke Perry Luke Perry My Settings Travel Agency Contacts View Travel Profile Gi…" at bounding box center [881, 40] width 353 height 64
click at [777, 10] on div "Luke Perry Luke Perry My Settings Travel Agency Contacts View Travel Profile Gi…" at bounding box center [881, 40] width 353 height 64
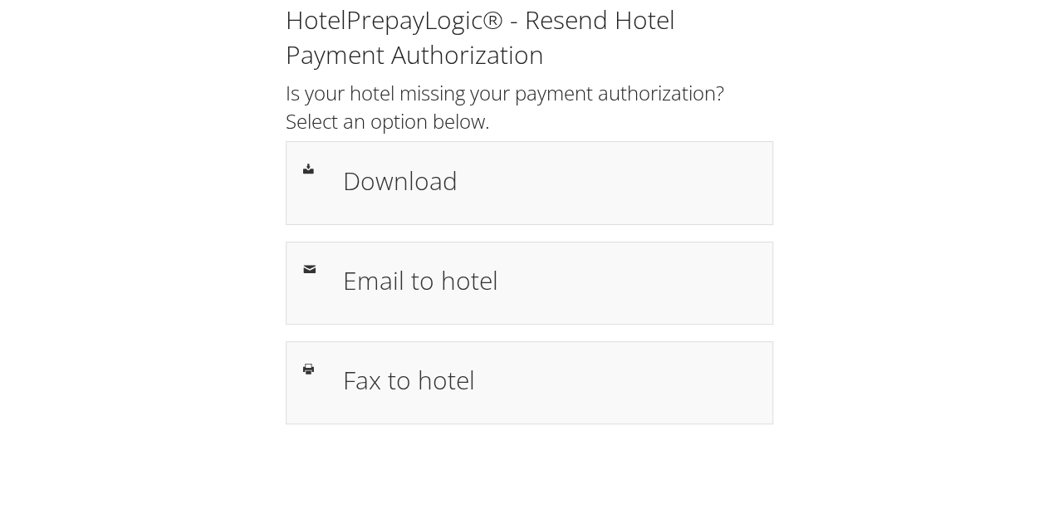
click at [381, 226] on div "HotelPrepayLogic® - Resend Hotel Payment Authorization Is your hotel missing yo…" at bounding box center [529, 213] width 513 height 422
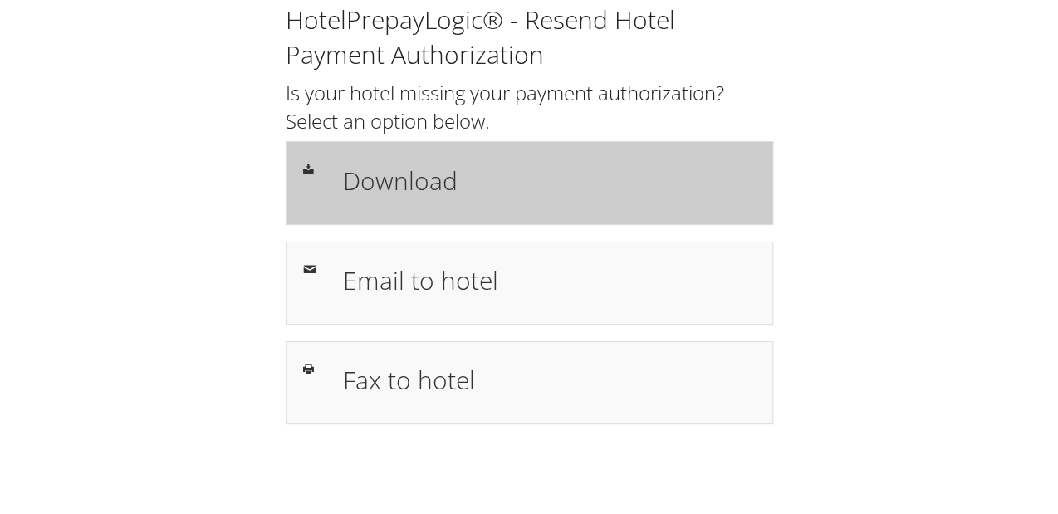
click at [394, 206] on div "Download" at bounding box center [549, 183] width 438 height 48
